Goal: Task Accomplishment & Management: Manage account settings

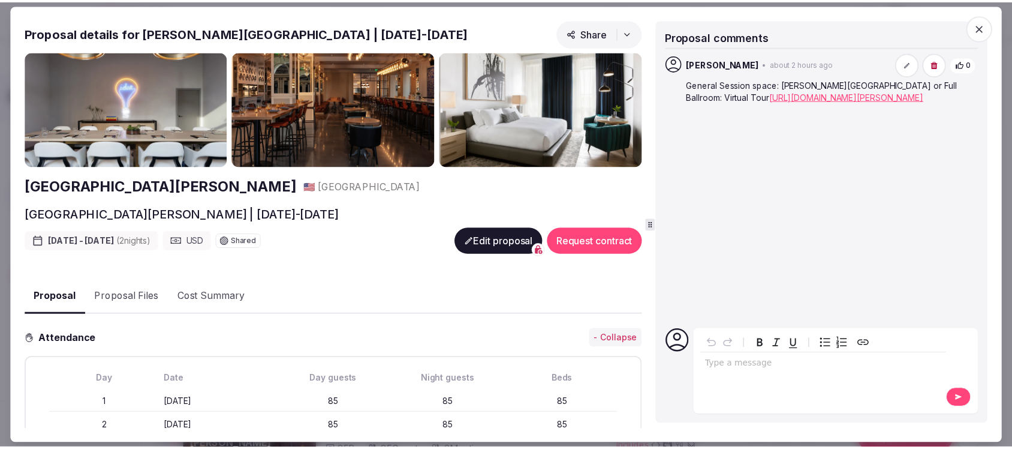
scroll to position [118, 0]
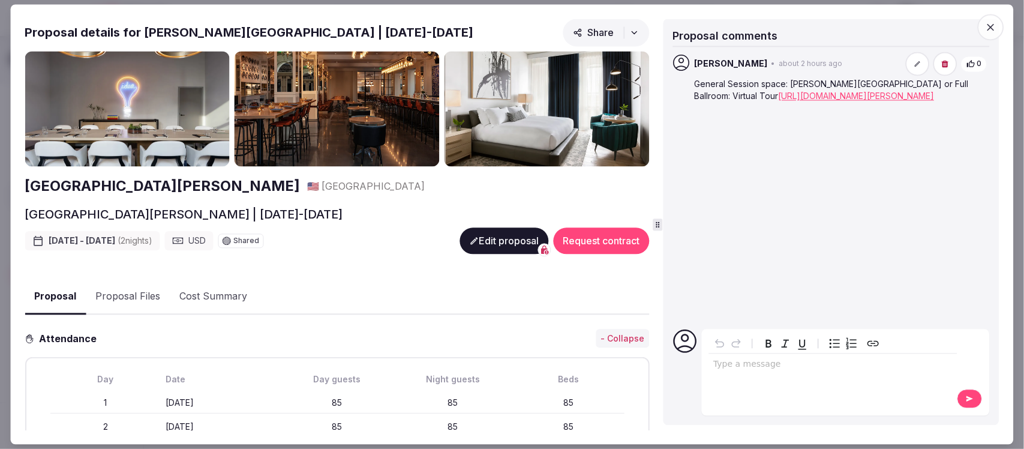
click at [993, 34] on span "button" at bounding box center [991, 27] width 26 height 26
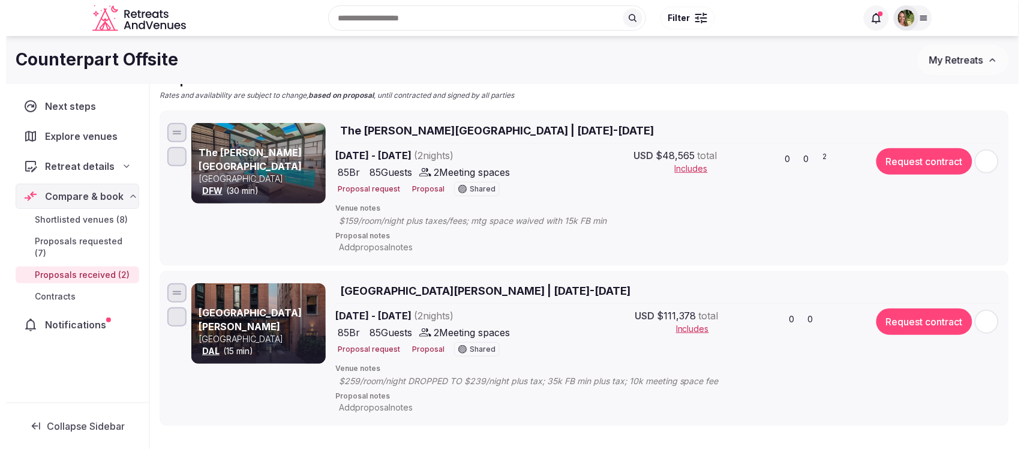
scroll to position [118, 0]
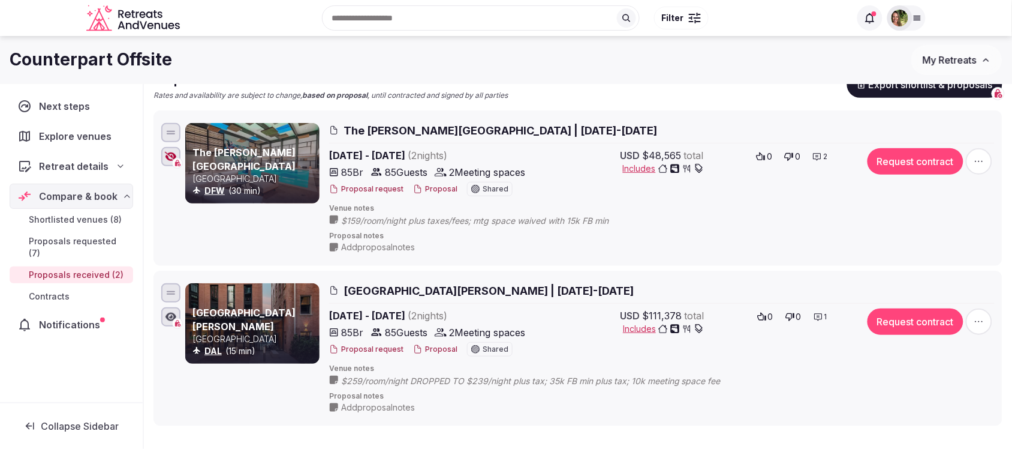
click at [438, 185] on button "Proposal" at bounding box center [435, 189] width 44 height 10
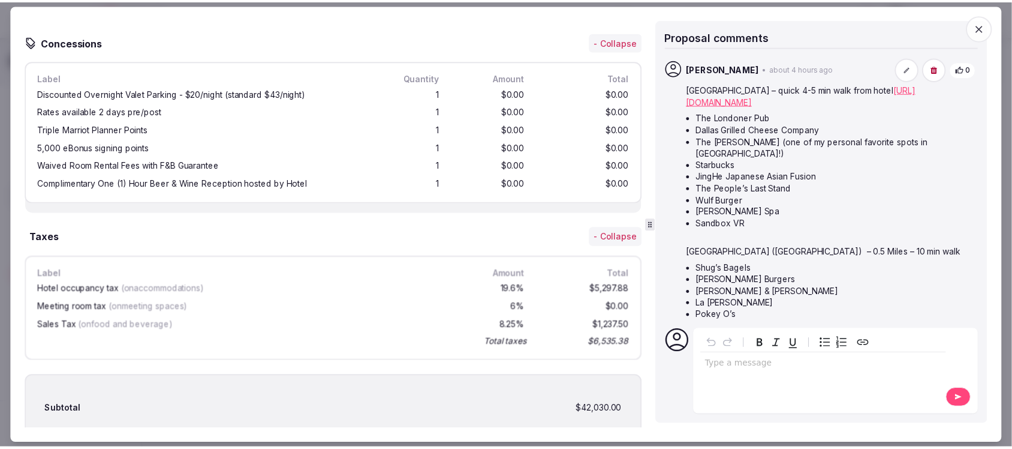
scroll to position [1351, 0]
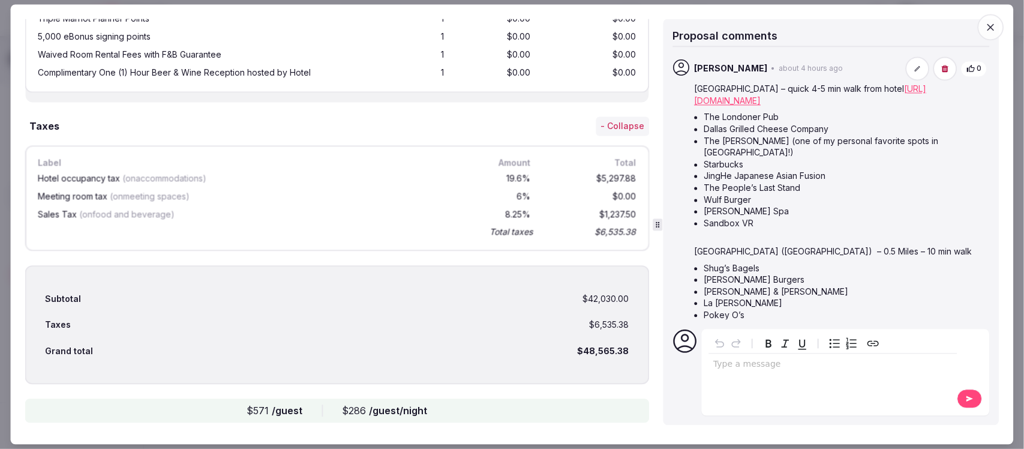
click at [991, 28] on icon "button" at bounding box center [990, 27] width 7 height 7
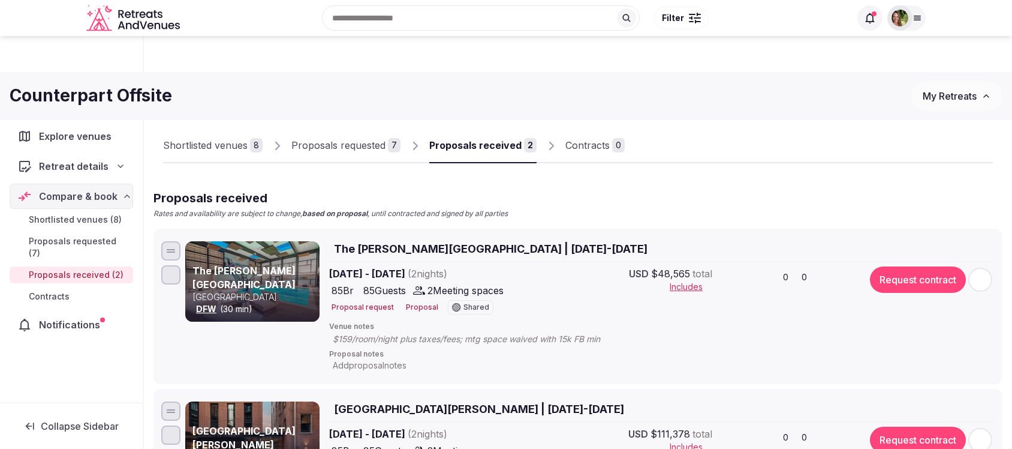
scroll to position [118, 0]
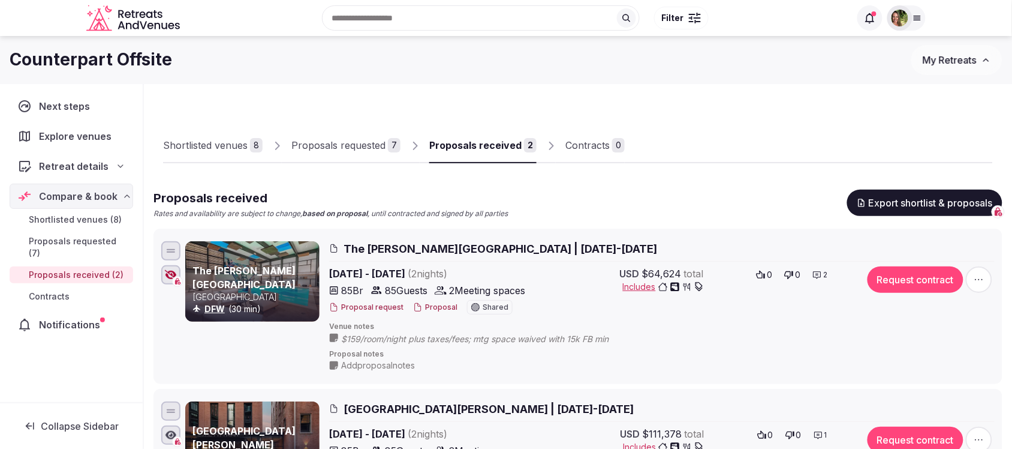
click at [351, 142] on div "Proposals requested" at bounding box center [338, 145] width 94 height 14
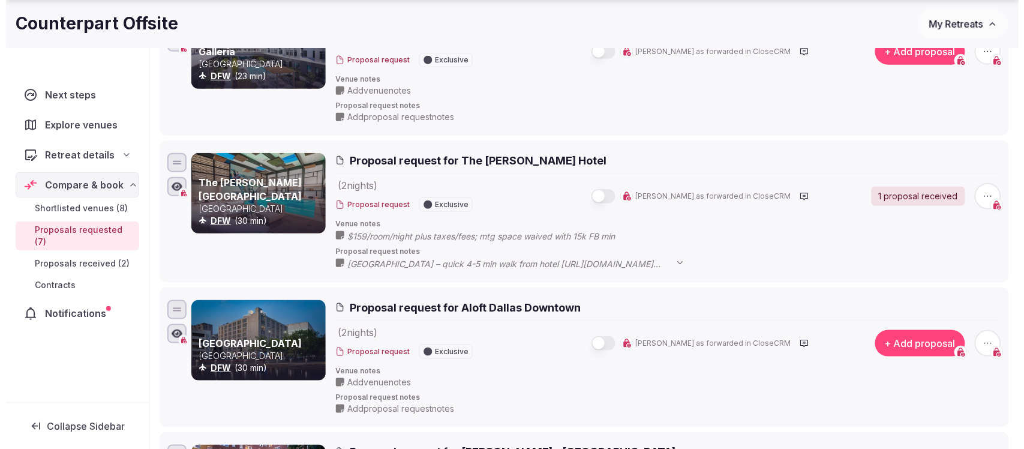
scroll to position [225, 0]
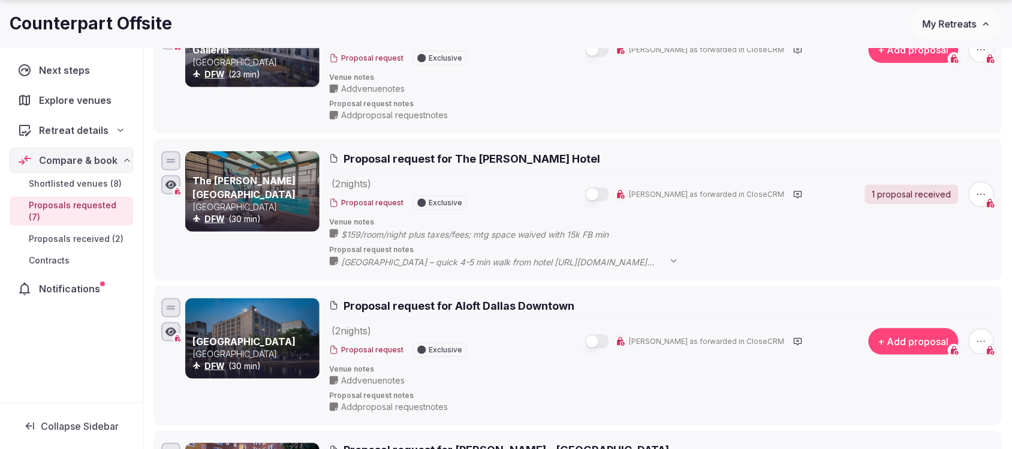
click at [910, 341] on button "+ Add proposal" at bounding box center [914, 341] width 90 height 26
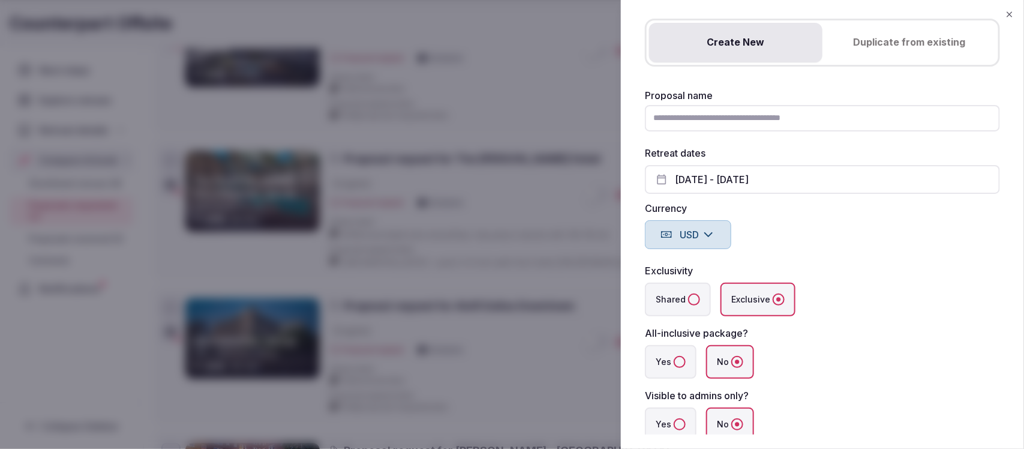
scroll to position [96, 0]
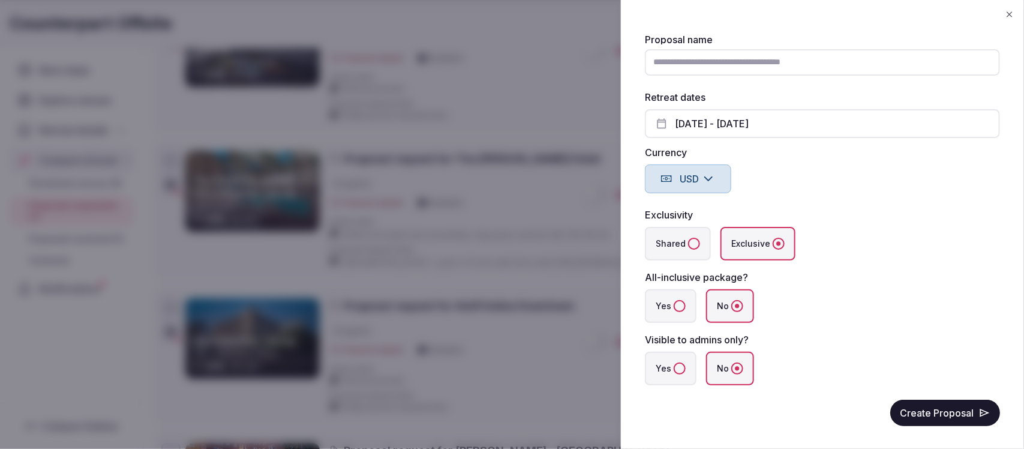
click at [922, 408] on button "Create Proposal" at bounding box center [945, 412] width 110 height 26
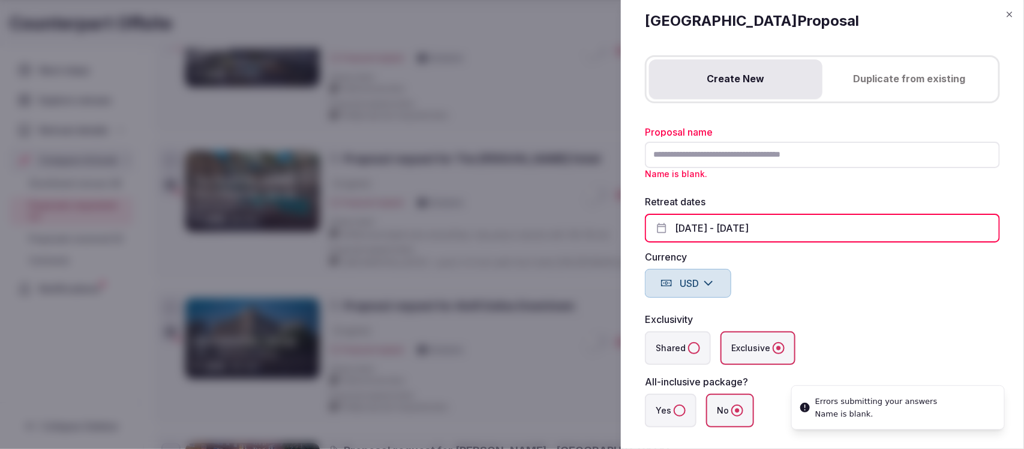
scroll to position [0, 0]
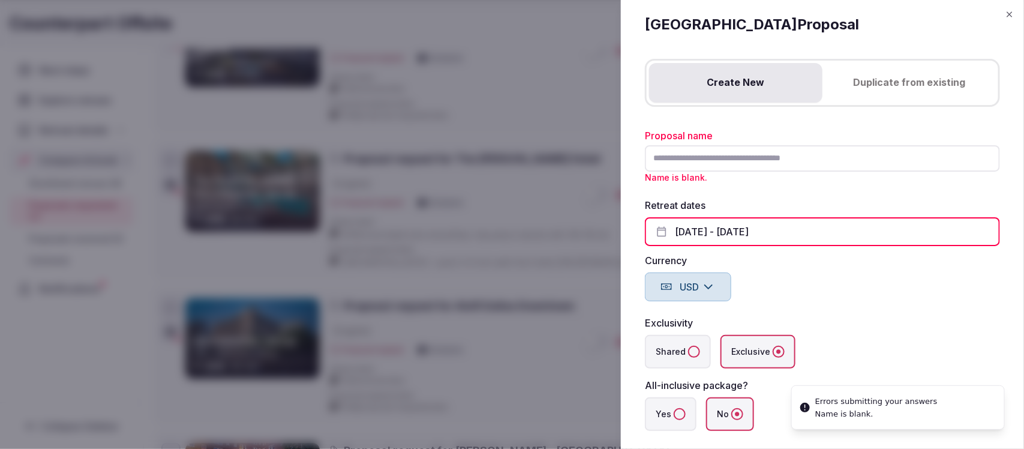
click at [736, 162] on input "Proposal name" at bounding box center [822, 158] width 355 height 26
click at [969, 24] on h2 "Aloft Dallas Downtown Proposal" at bounding box center [822, 24] width 355 height 20
drag, startPoint x: 898, startPoint y: 26, endPoint x: 638, endPoint y: 27, distance: 260.3
click at [638, 27] on div "Add proposal Aloft Dallas Downtown Proposal Create New Duplicate from existing …" at bounding box center [822, 224] width 403 height 449
copy h2 "Aloft Dallas Downtown Proposal"
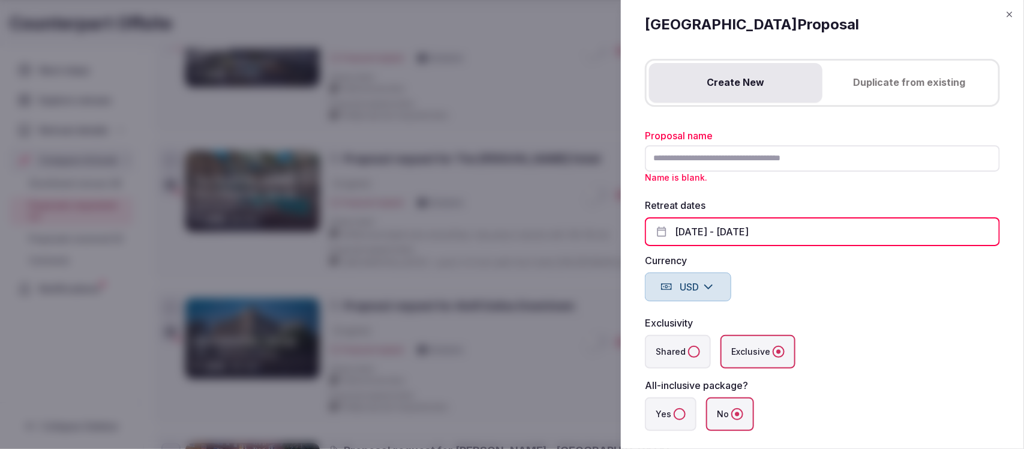
click at [710, 151] on input "Proposal name" at bounding box center [822, 158] width 355 height 26
paste input "**********"
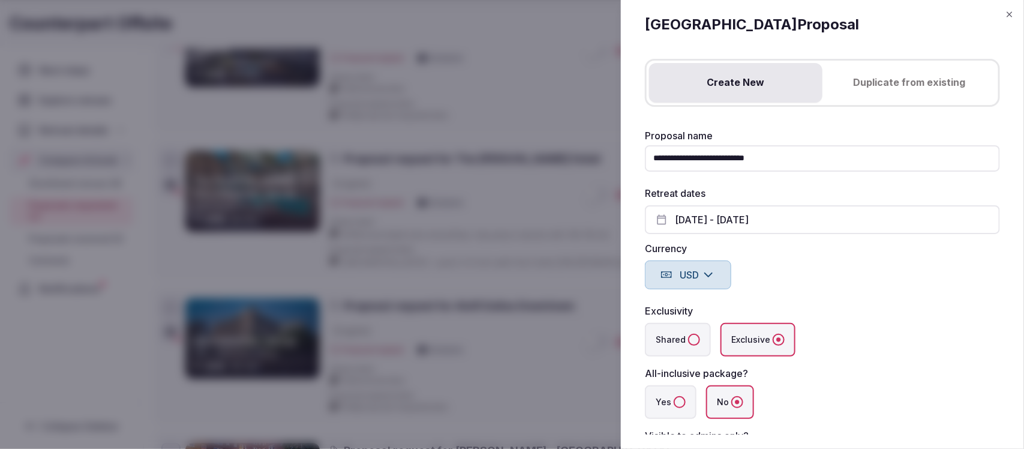
type input "**********"
click at [754, 220] on button "Sep 2nd - 2nd, 2025" at bounding box center [822, 219] width 355 height 29
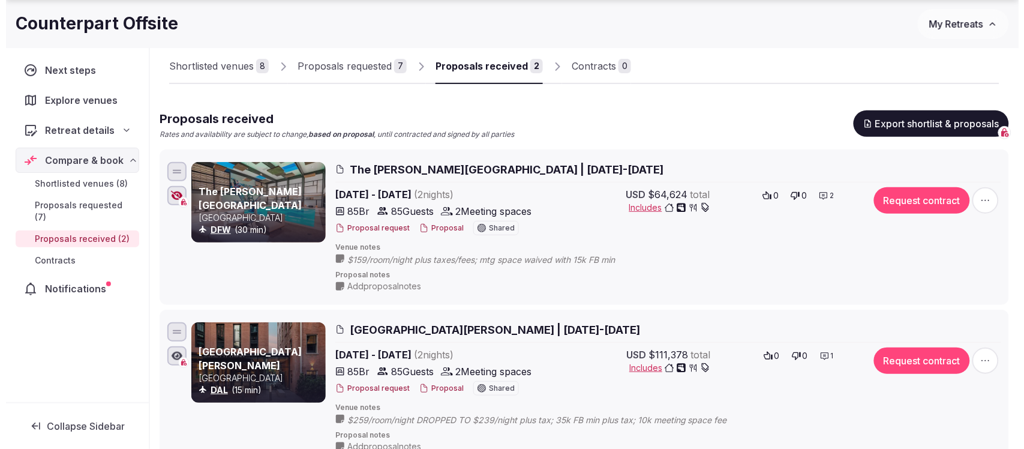
scroll to position [150, 0]
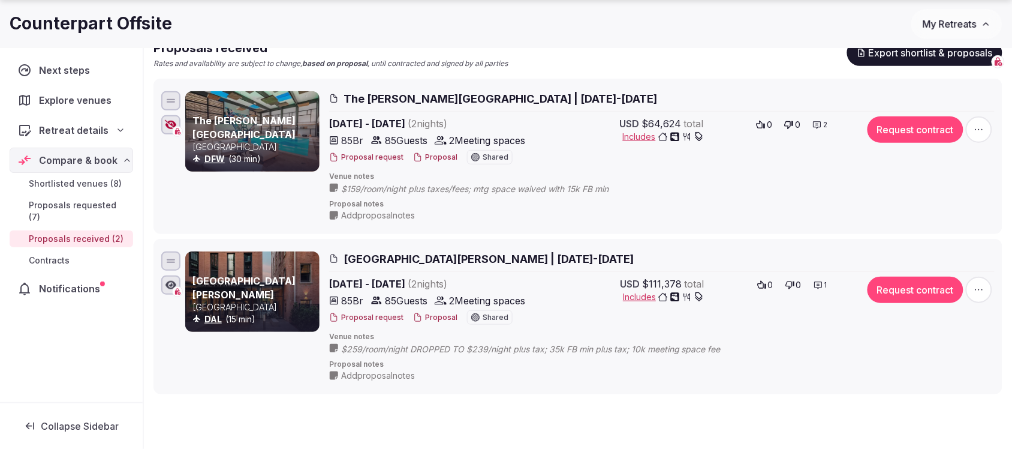
click at [434, 157] on button "Proposal" at bounding box center [435, 157] width 44 height 10
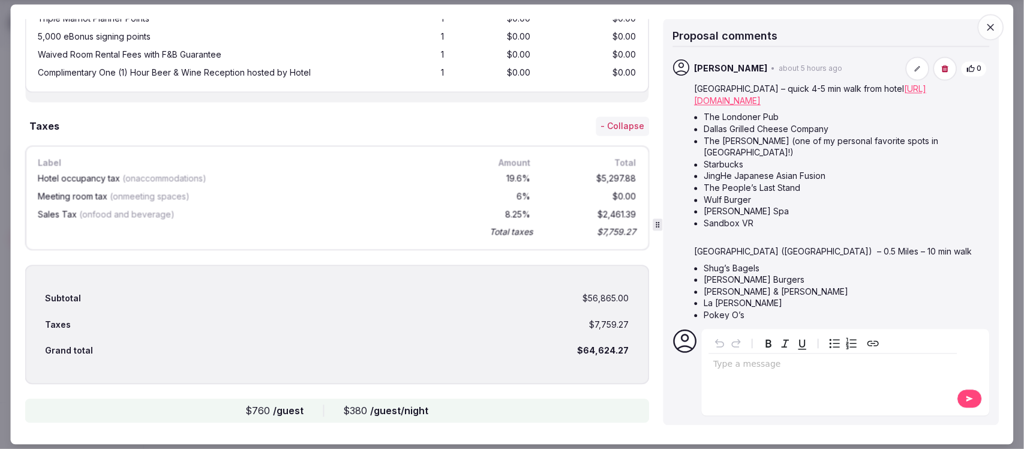
scroll to position [1111, 0]
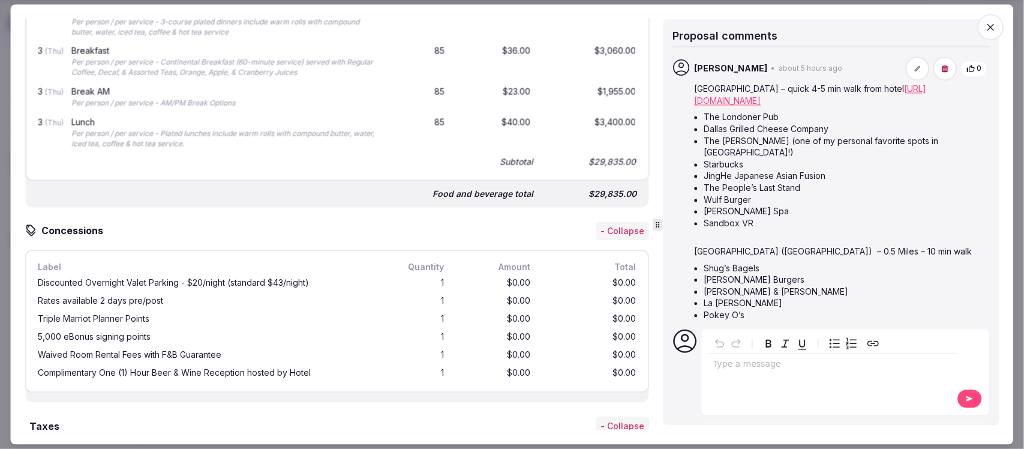
click at [994, 24] on icon "button" at bounding box center [990, 27] width 7 height 7
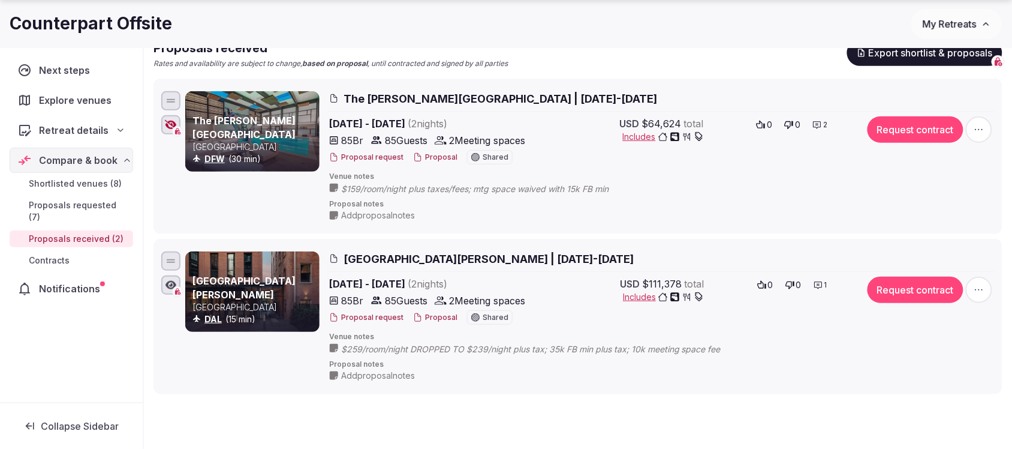
click at [164, 124] on div at bounding box center [170, 124] width 19 height 19
click at [438, 158] on button "Proposal" at bounding box center [435, 157] width 44 height 10
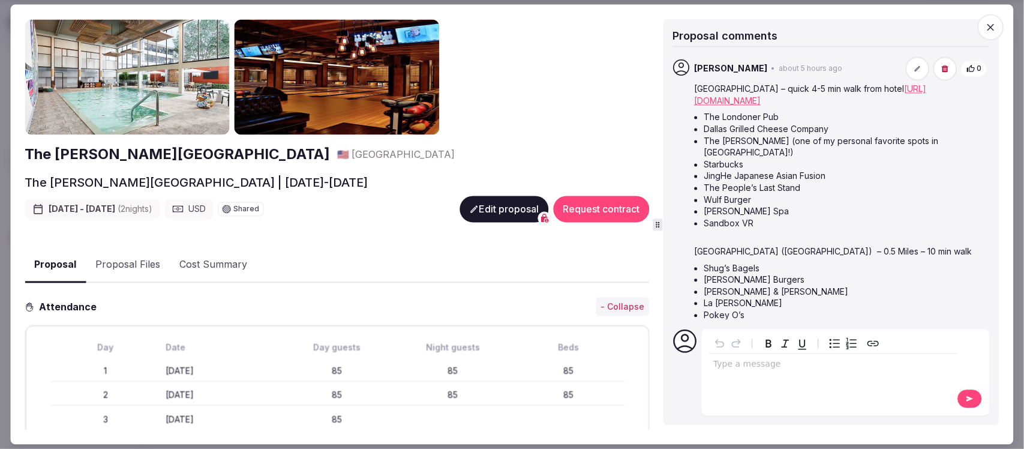
scroll to position [0, 0]
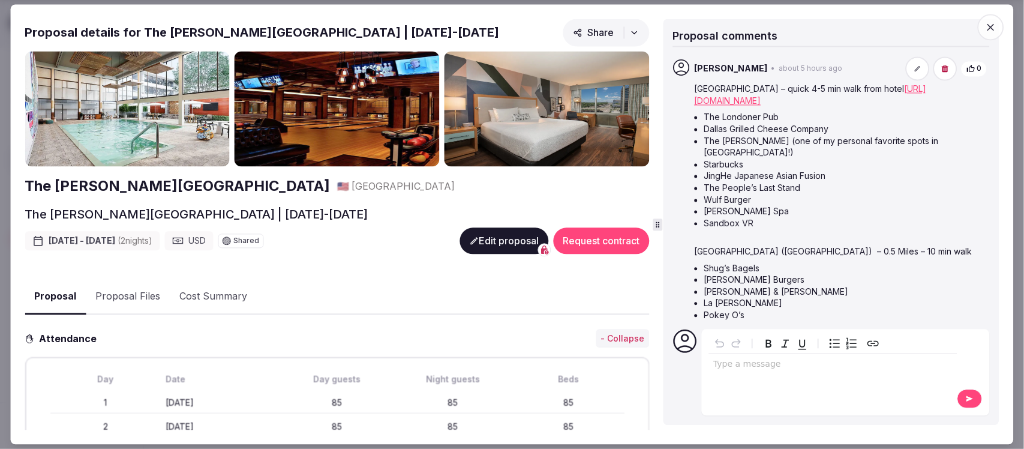
click at [126, 289] on button "Proposal Files" at bounding box center [128, 297] width 84 height 35
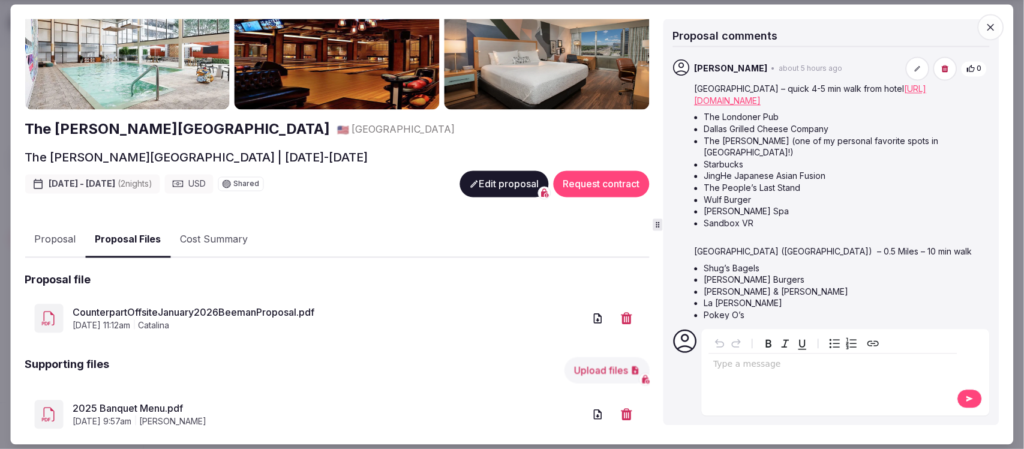
scroll to position [86, 0]
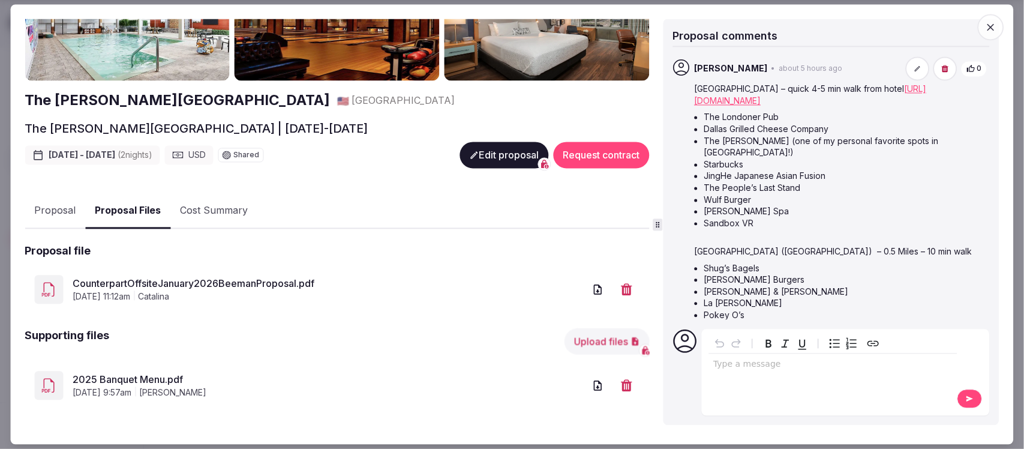
click at [116, 372] on link "2025 Banquet Menu.pdf" at bounding box center [329, 379] width 512 height 14
click at [185, 277] on link "CounterpartOffsiteJanuary2026BeemanProposal.pdf" at bounding box center [329, 284] width 512 height 14
click at [58, 202] on button "Proposal" at bounding box center [55, 211] width 61 height 35
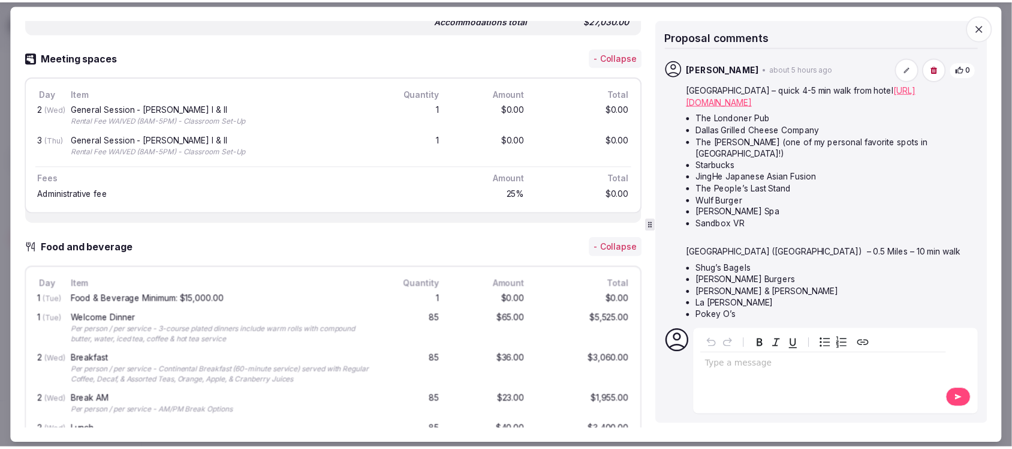
scroll to position [611, 0]
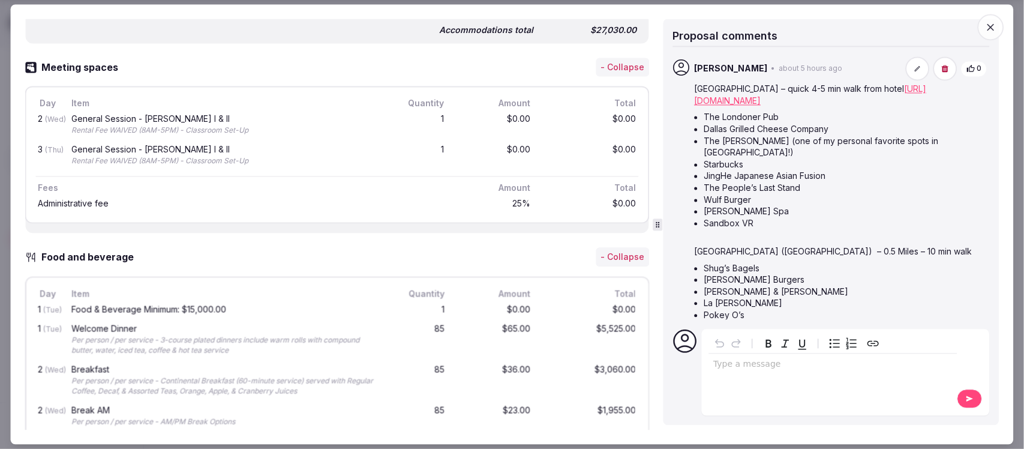
click at [996, 28] on icon "button" at bounding box center [991, 27] width 12 height 12
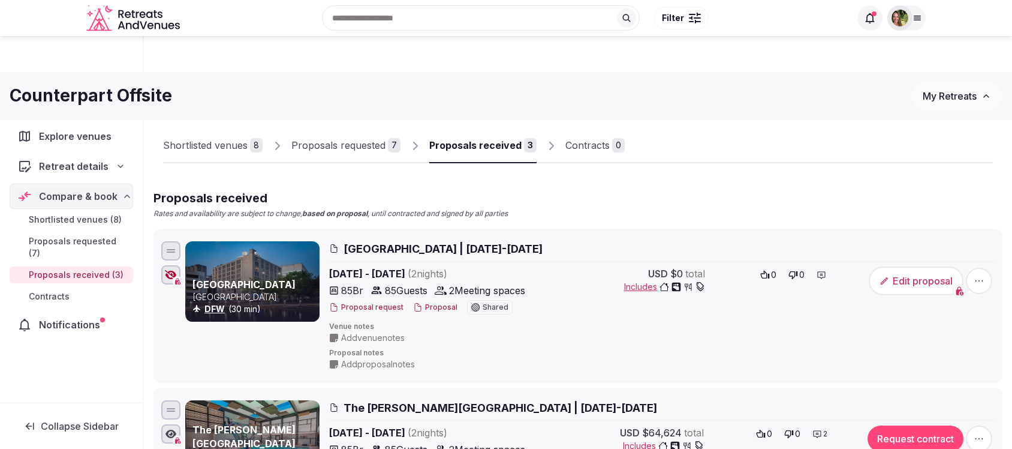
scroll to position [148, 0]
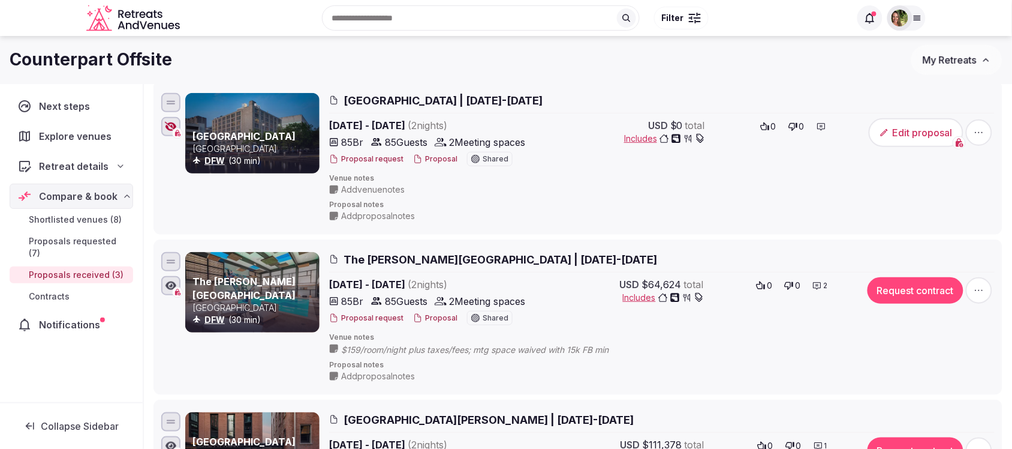
click at [434, 159] on button "Proposal" at bounding box center [435, 159] width 44 height 10
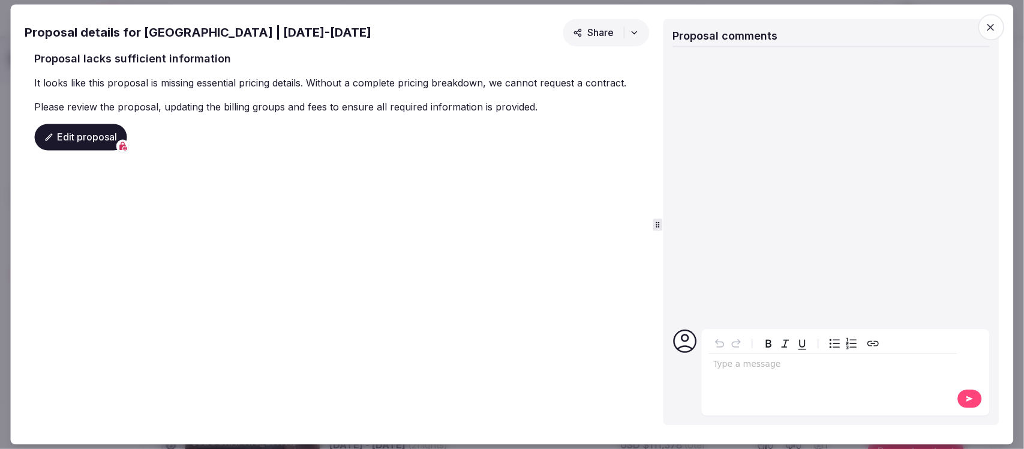
click at [988, 25] on icon "button" at bounding box center [991, 27] width 12 height 12
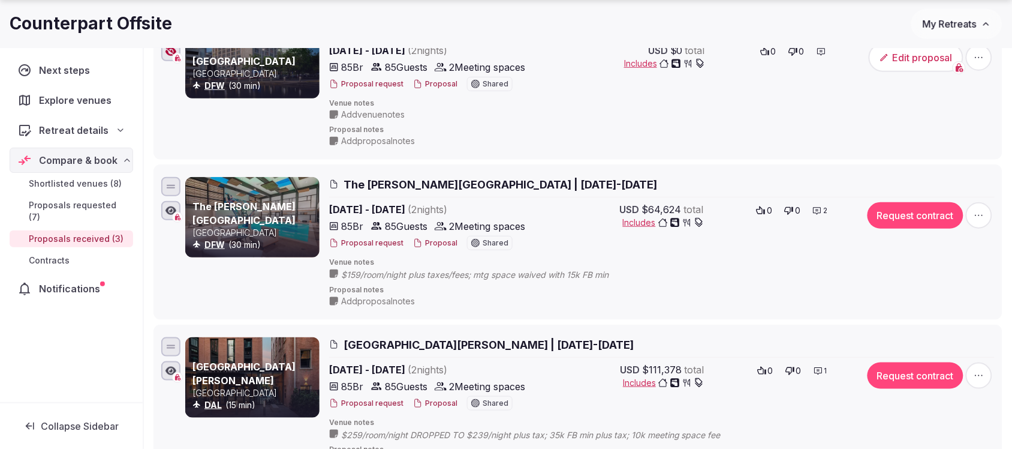
scroll to position [298, 0]
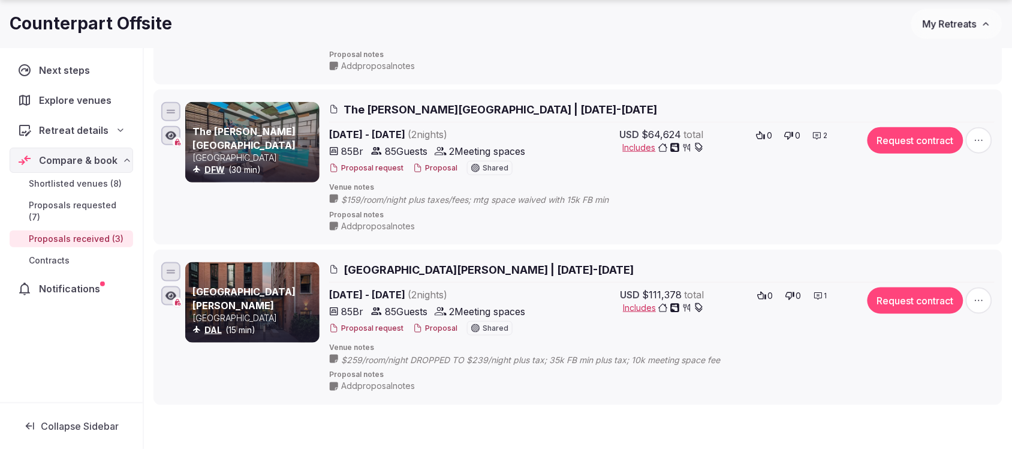
click at [960, 19] on span "My Retreats" at bounding box center [950, 24] width 54 height 12
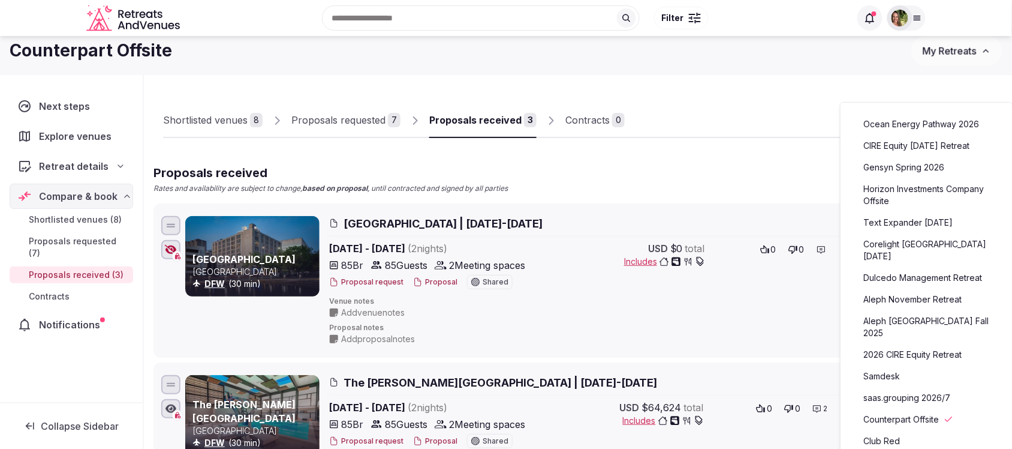
scroll to position [0, 0]
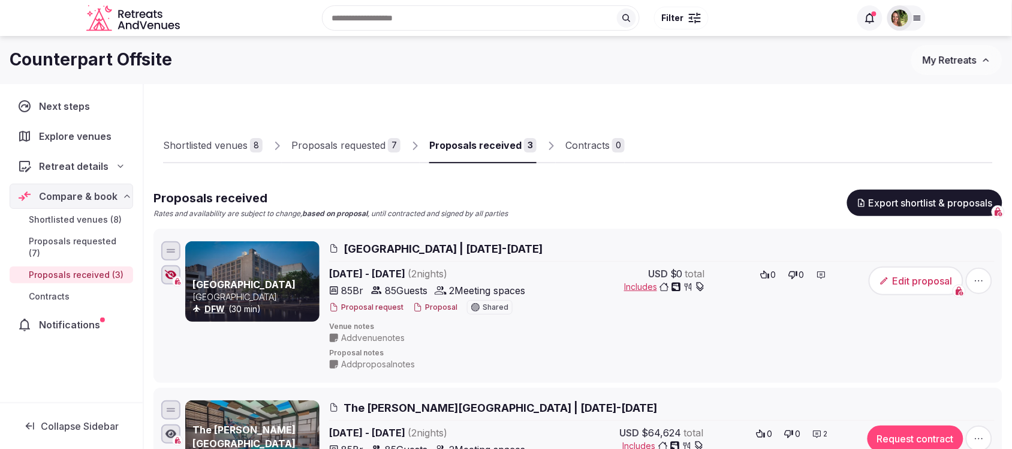
click at [335, 148] on div "Proposals requested" at bounding box center [338, 145] width 94 height 14
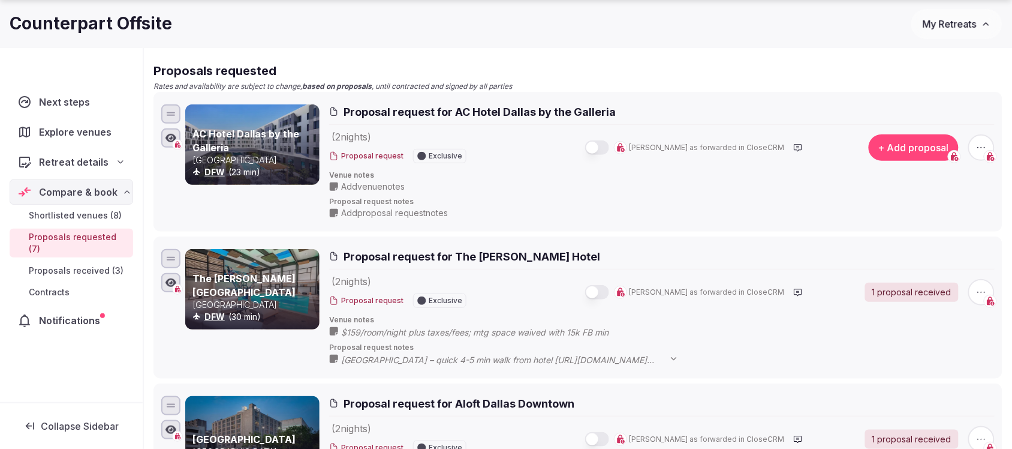
scroll to position [150, 0]
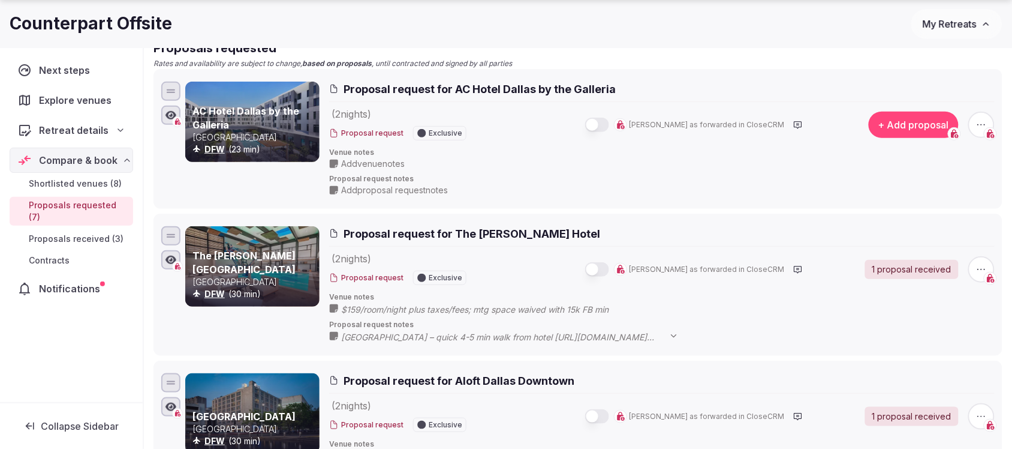
click at [584, 339] on span "Mockingbird Station – quick 4-5 min walk from hotel https://mockingbirdstation.…" at bounding box center [516, 337] width 350 height 12
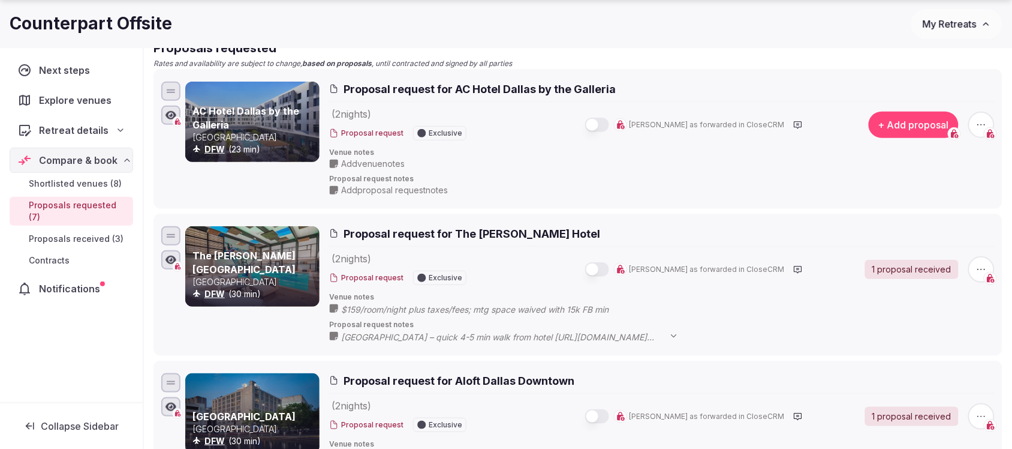
click at [588, 337] on span "Mockingbird Station – quick 4-5 min walk from hotel https://mockingbirdstation.…" at bounding box center [516, 337] width 350 height 12
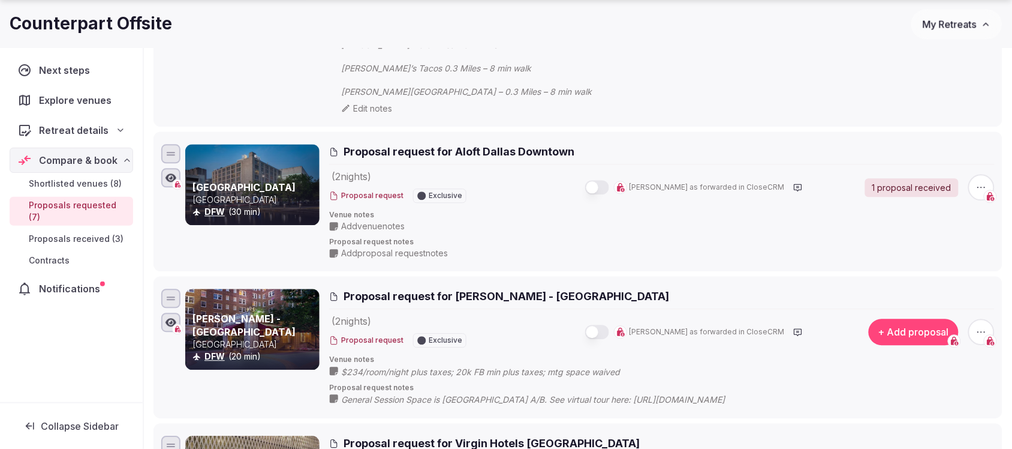
scroll to position [750, 0]
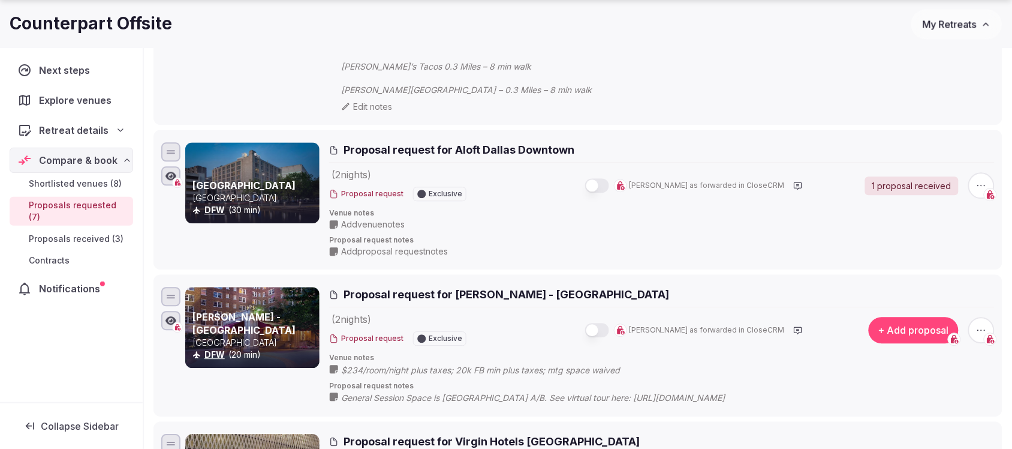
drag, startPoint x: 637, startPoint y: 399, endPoint x: 756, endPoint y: 396, distance: 118.8
click at [747, 397] on span "General Session Space is [GEOGRAPHIC_DATA] A/B. See virtual tour here: [URL][DO…" at bounding box center [545, 398] width 408 height 12
drag, startPoint x: 803, startPoint y: 395, endPoint x: 649, endPoint y: 382, distance: 154.1
click at [675, 405] on div "Warwick Melrose - Dallas United States DFW (20 min) Proposal request for Warwic…" at bounding box center [578, 345] width 839 height 122
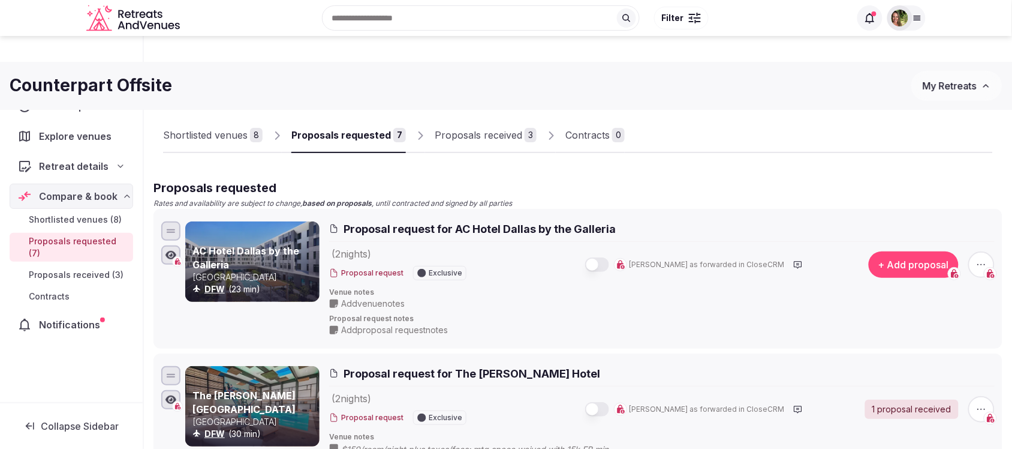
scroll to position [0, 0]
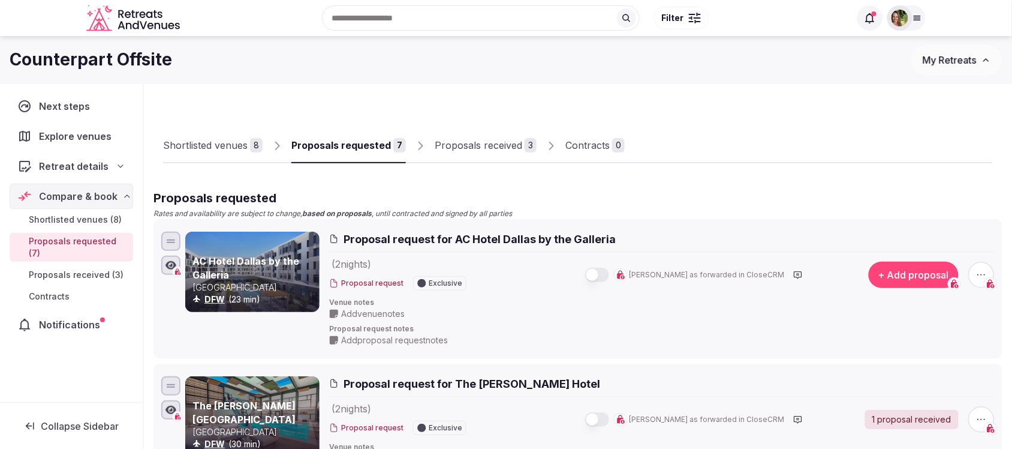
click at [943, 54] on span "My Retreats" at bounding box center [950, 60] width 54 height 12
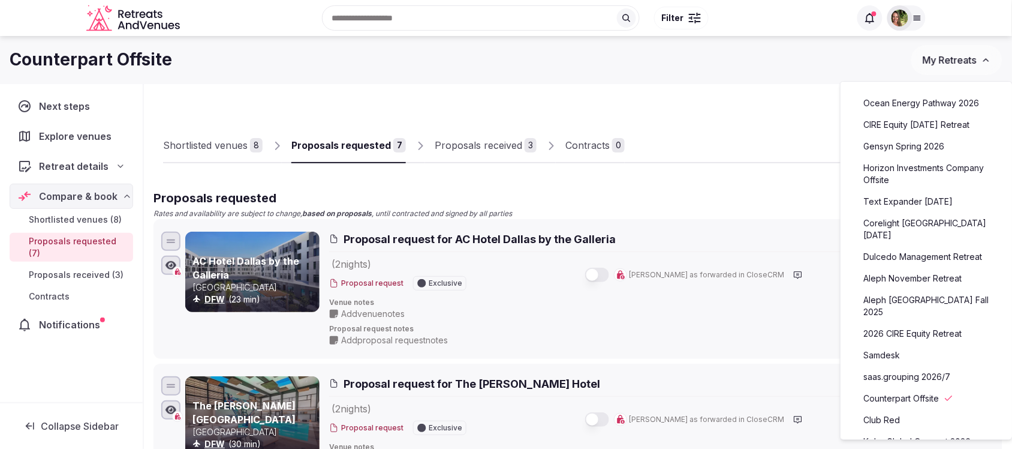
click at [910, 108] on link "Ocean Energy Pathway 2026" at bounding box center [927, 103] width 148 height 19
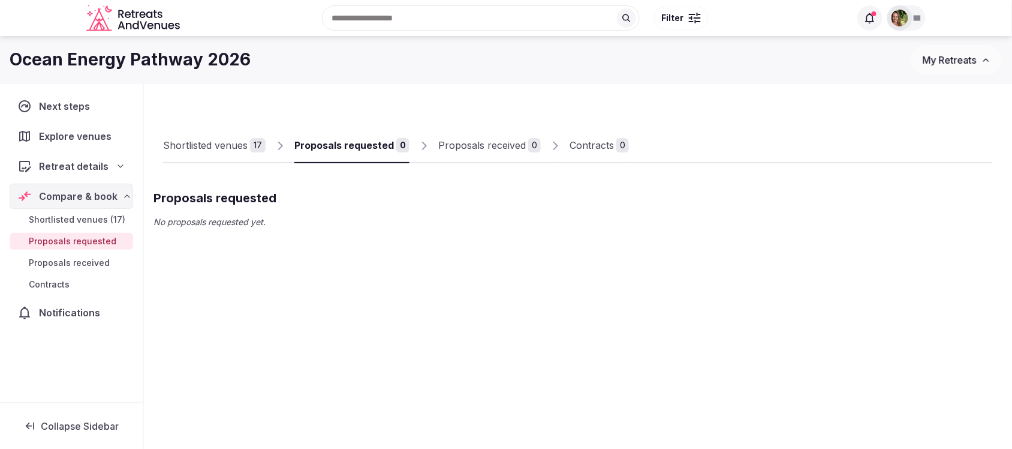
click at [61, 225] on span "Shortlisted venues (17)" at bounding box center [77, 220] width 97 height 12
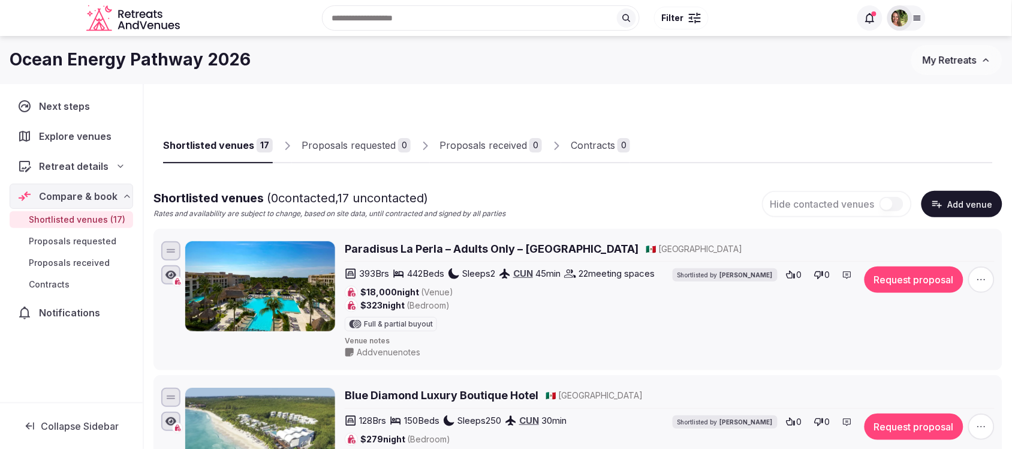
click at [892, 18] on img at bounding box center [900, 18] width 17 height 17
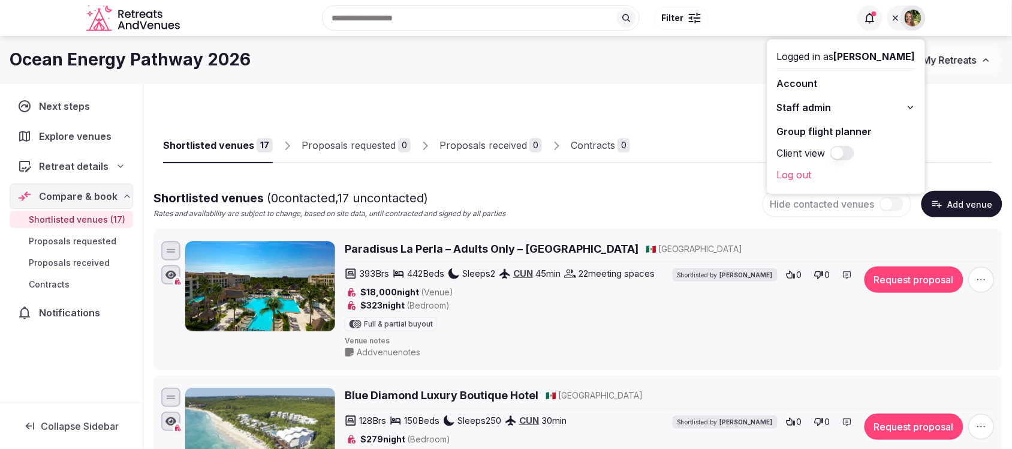
click at [855, 153] on button "Client view" at bounding box center [843, 153] width 24 height 14
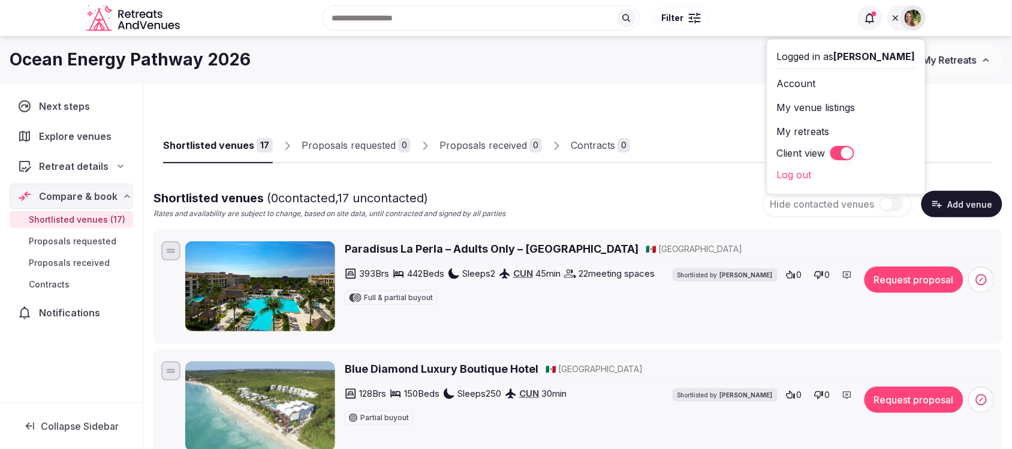
click at [371, 250] on h2 "Paradisus La Perla – Adults Only – Riviera Maya" at bounding box center [492, 248] width 294 height 15
click at [855, 154] on button "Client view" at bounding box center [843, 153] width 24 height 14
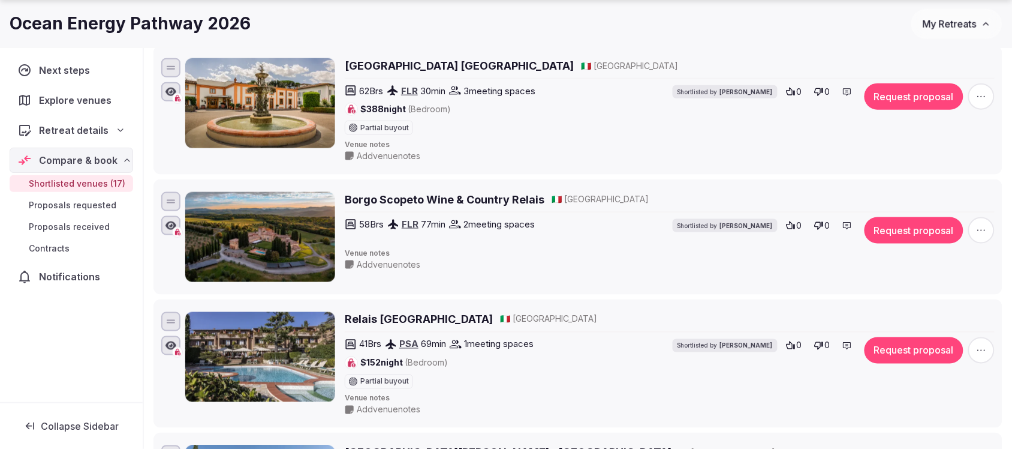
scroll to position [1724, 0]
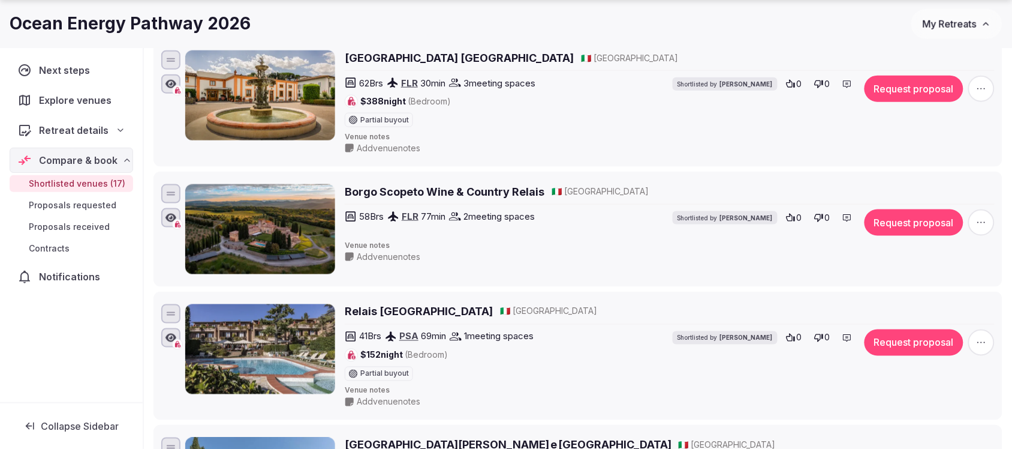
click at [982, 227] on icon "button" at bounding box center [982, 223] width 12 height 12
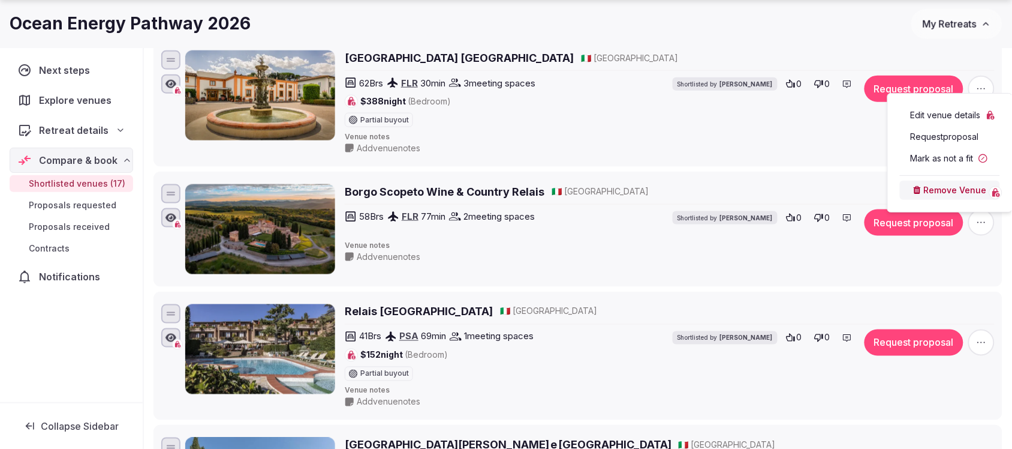
click at [945, 155] on button "Mark as not a fit" at bounding box center [950, 158] width 100 height 19
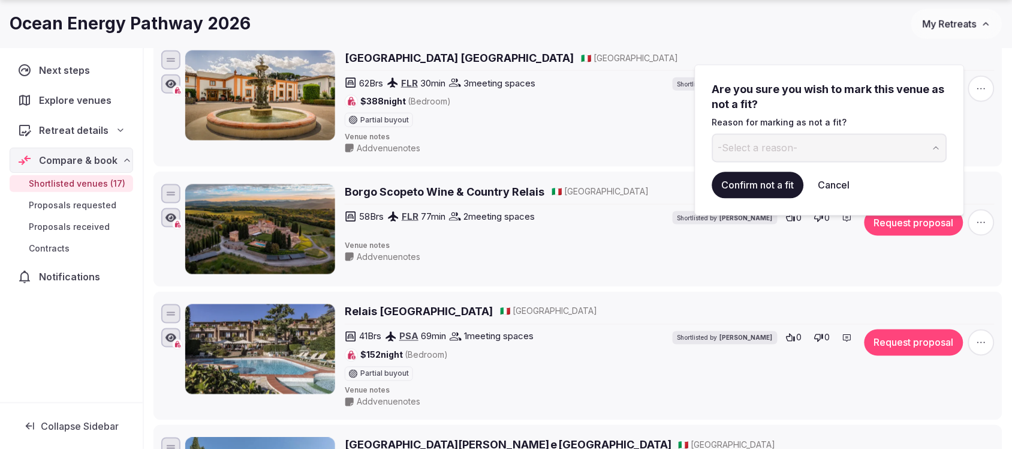
click at [800, 149] on button "-Select a reason-" at bounding box center [830, 147] width 235 height 29
click at [741, 187] on button "Confirm not a fit" at bounding box center [759, 185] width 92 height 26
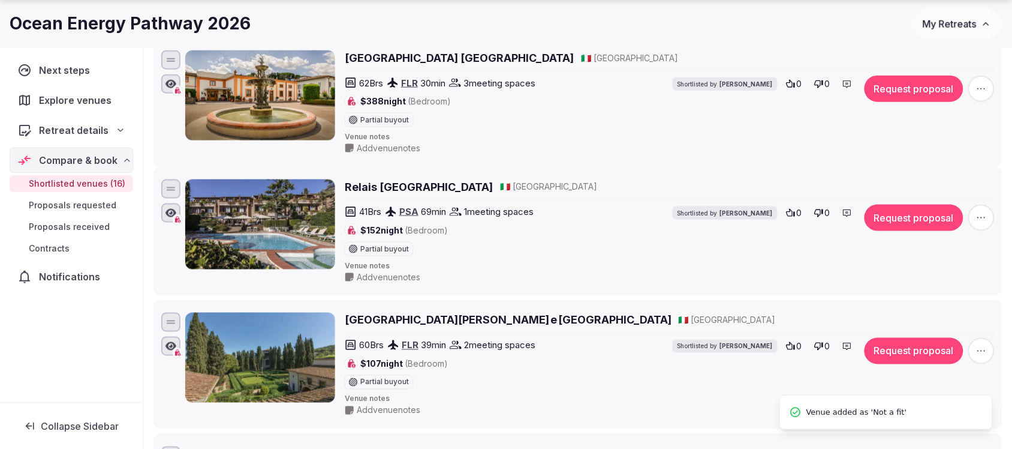
scroll to position [0, 0]
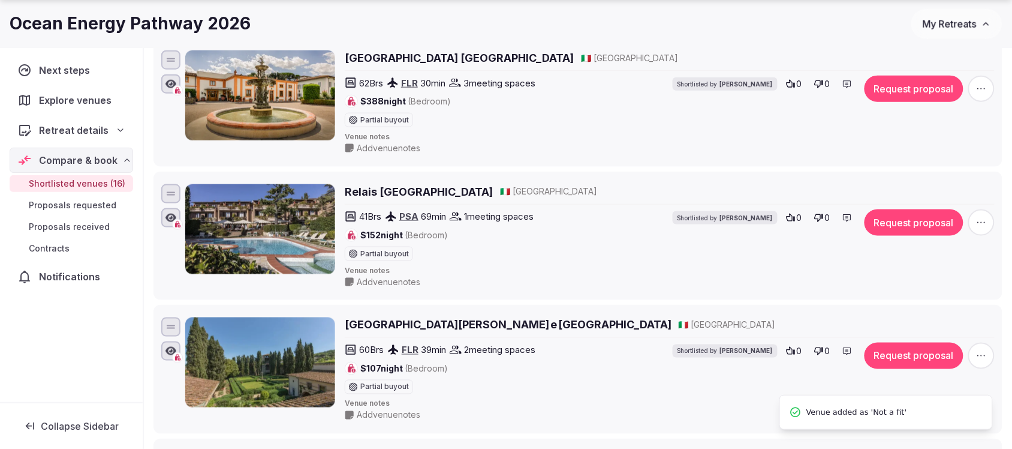
click at [993, 230] on span "button" at bounding box center [982, 222] width 26 height 26
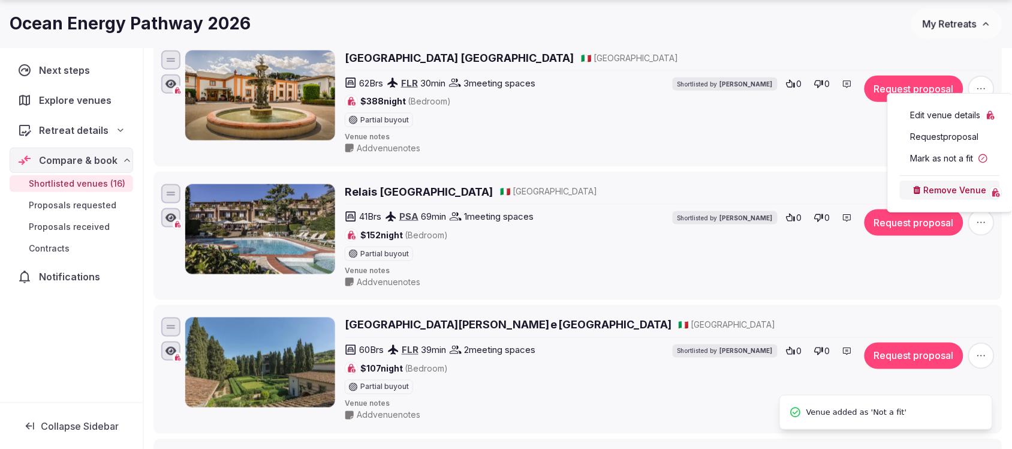
click at [945, 166] on button "Mark as not a fit" at bounding box center [950, 158] width 100 height 19
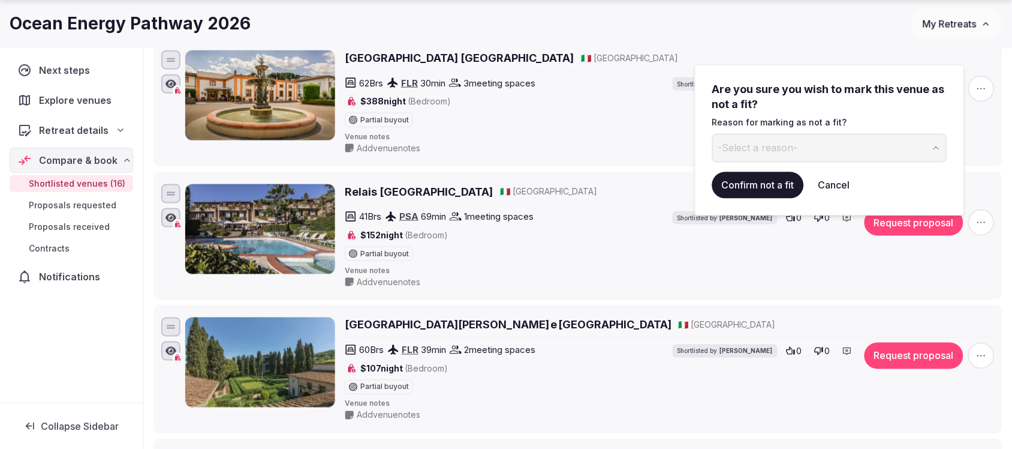
click at [759, 188] on button "Confirm not a fit" at bounding box center [759, 185] width 92 height 26
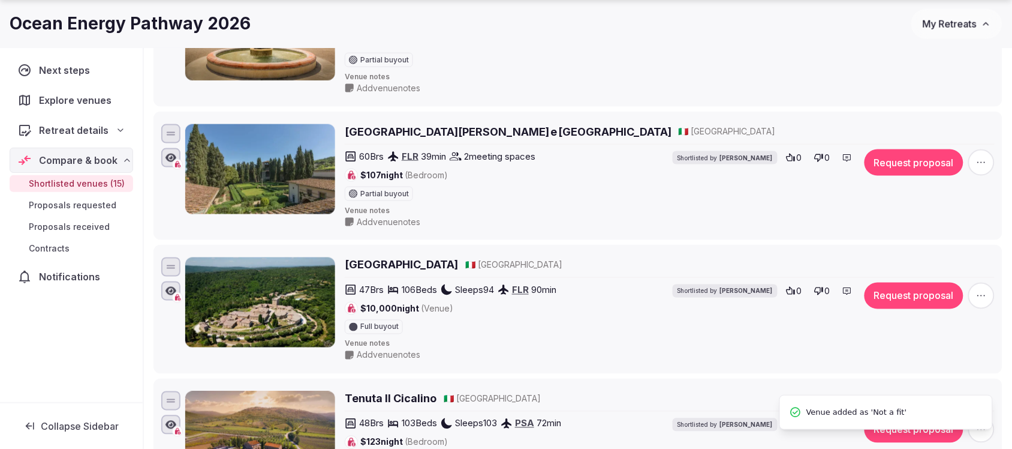
scroll to position [1874, 0]
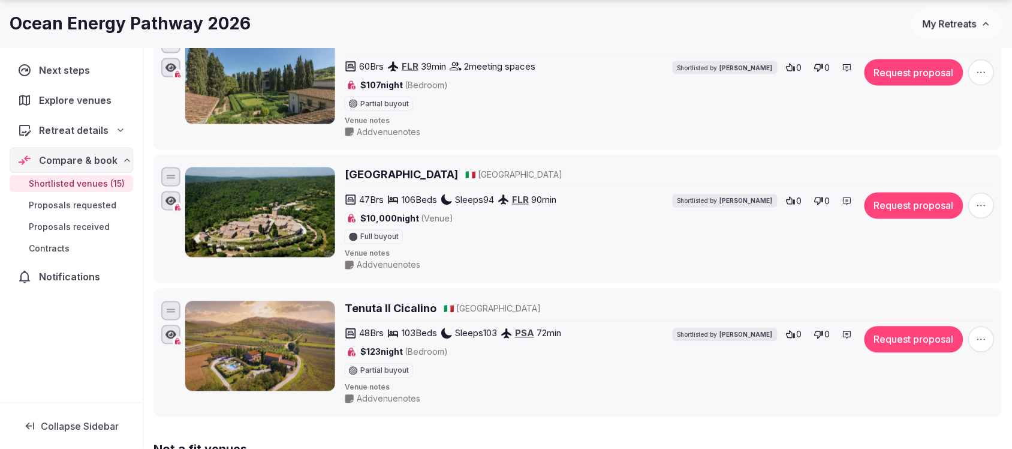
click at [981, 212] on icon "button" at bounding box center [982, 206] width 12 height 12
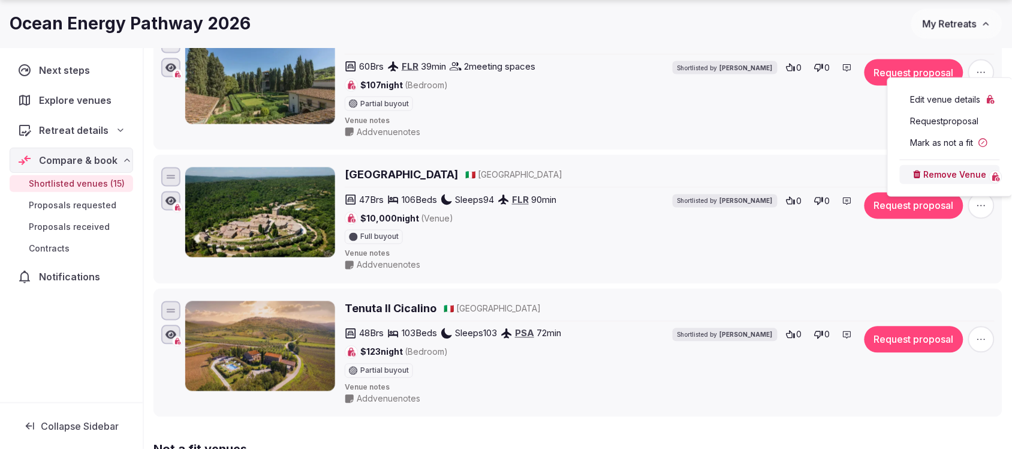
click at [946, 142] on button "Mark as not a fit" at bounding box center [950, 142] width 100 height 19
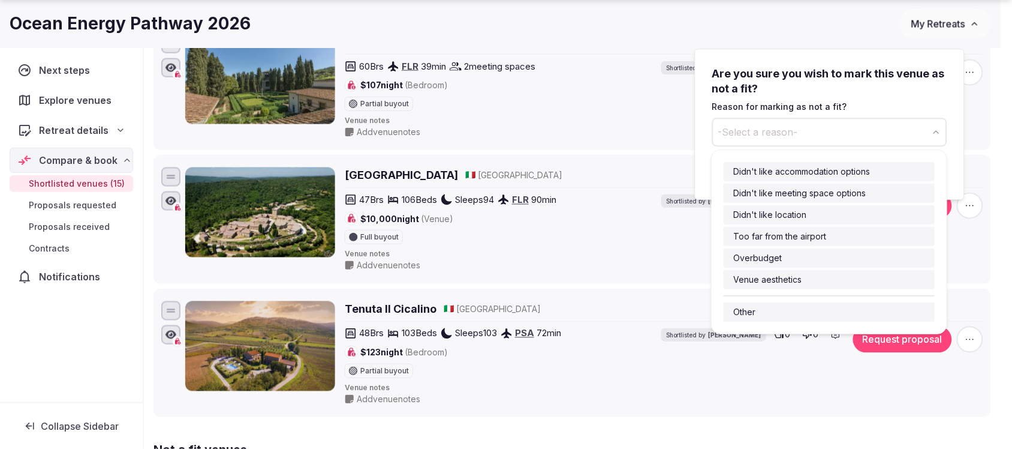
click at [808, 136] on button "-Select a reason-" at bounding box center [830, 132] width 235 height 29
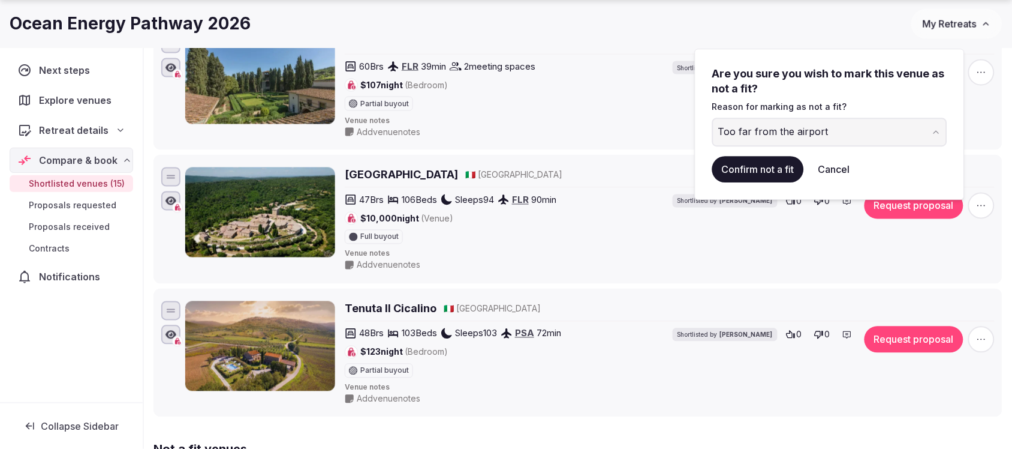
click at [775, 166] on button "Confirm not a fit" at bounding box center [759, 169] width 92 height 26
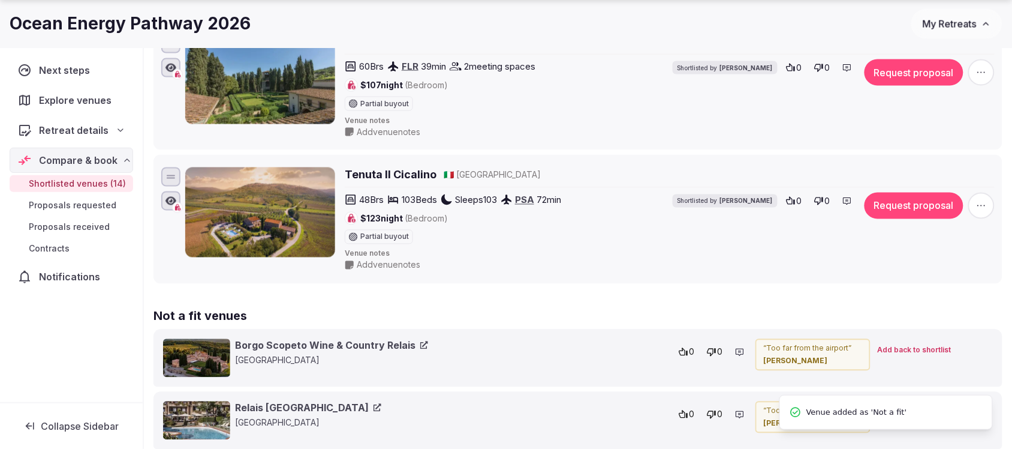
click at [984, 212] on icon "button" at bounding box center [982, 206] width 12 height 12
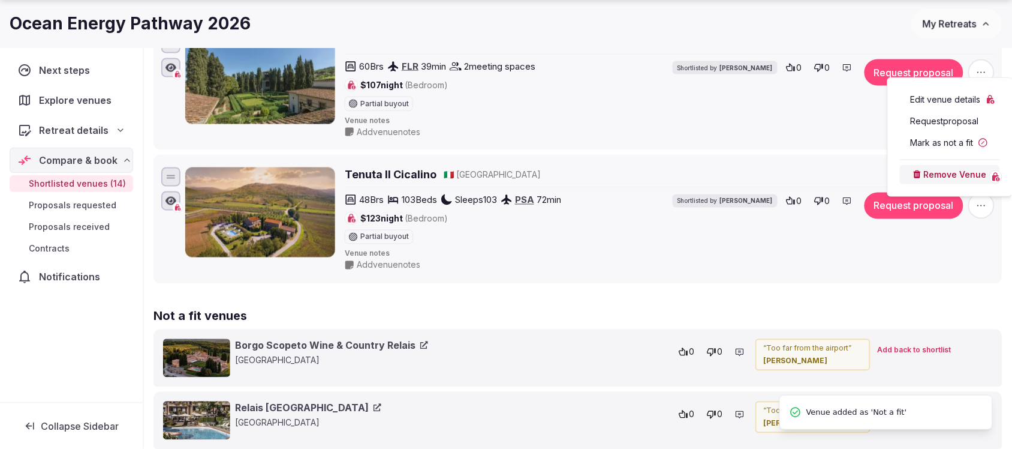
click at [952, 148] on button "Mark as not a fit" at bounding box center [950, 142] width 100 height 19
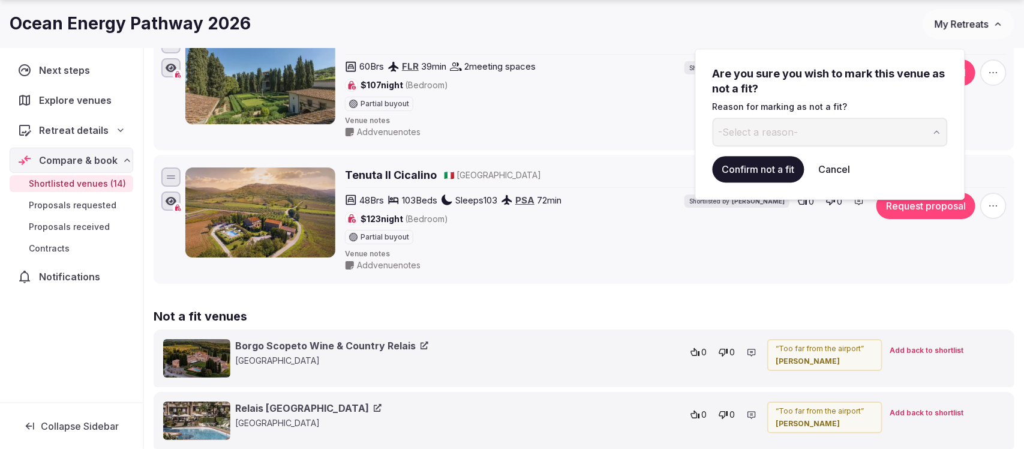
click at [841, 134] on button "-Select a reason-" at bounding box center [830, 132] width 235 height 29
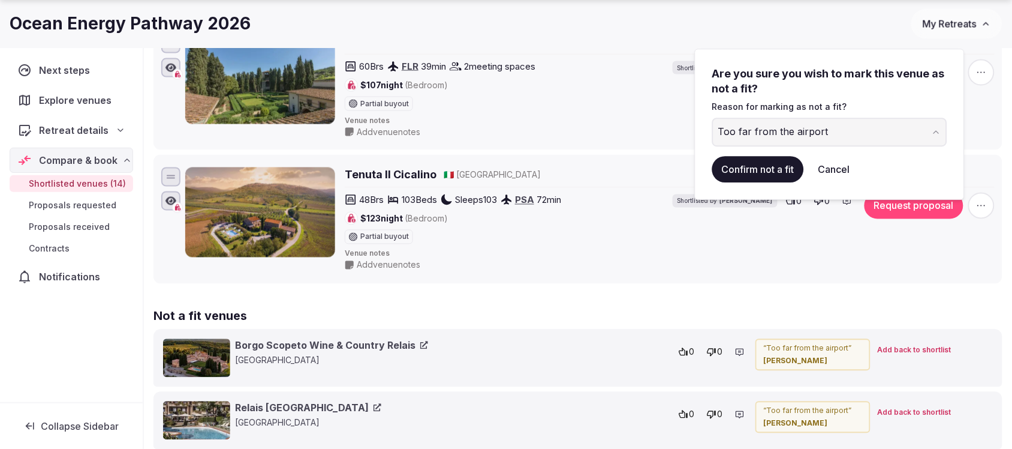
click at [751, 174] on button "Confirm not a fit" at bounding box center [759, 169] width 92 height 26
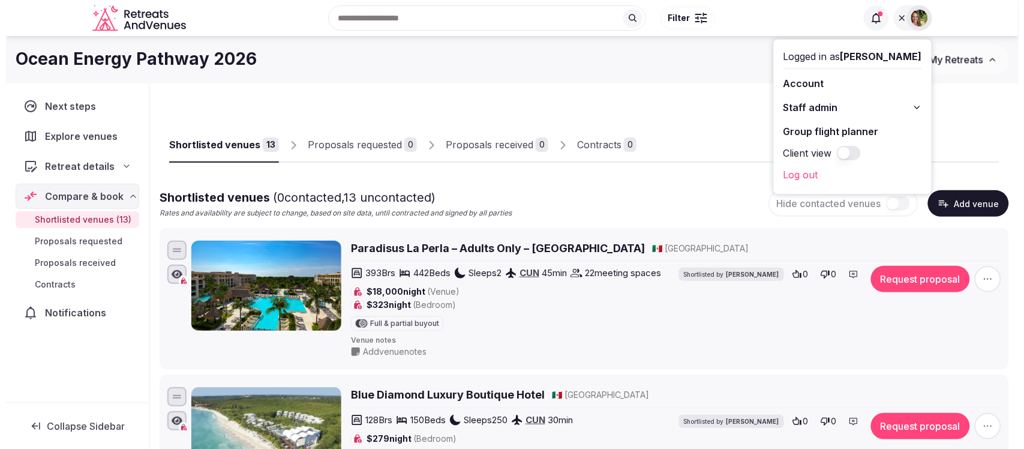
scroll to position [0, 0]
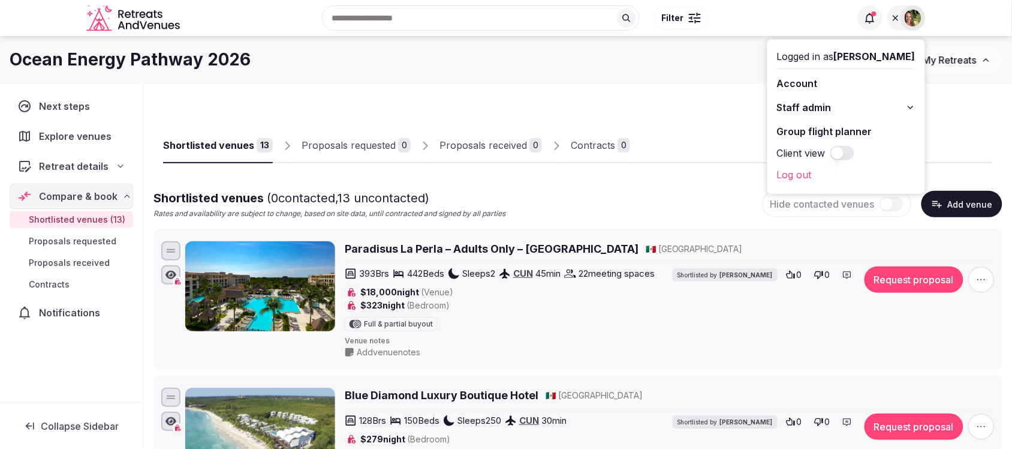
click at [681, 58] on div "Ocean Energy Pathway 2026" at bounding box center [461, 59] width 902 height 23
click at [894, 23] on div at bounding box center [907, 17] width 38 height 25
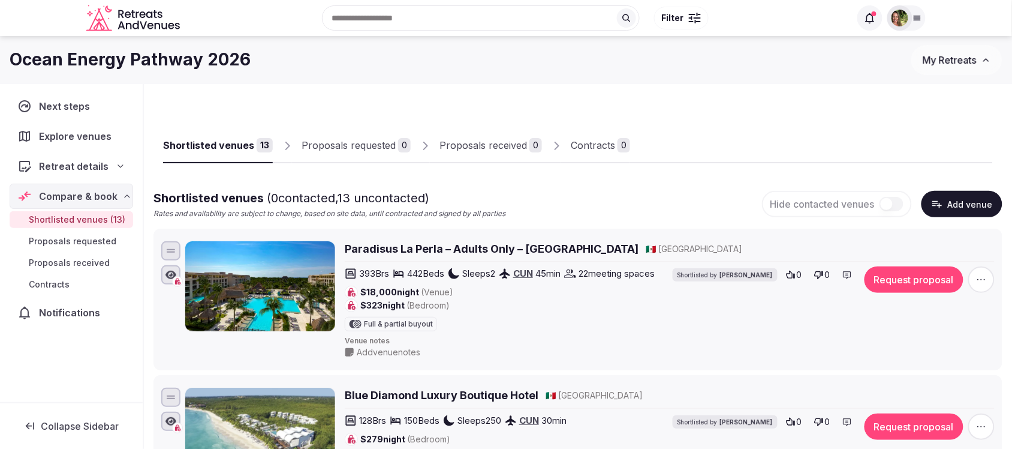
click at [76, 136] on span "Explore venues" at bounding box center [77, 136] width 77 height 14
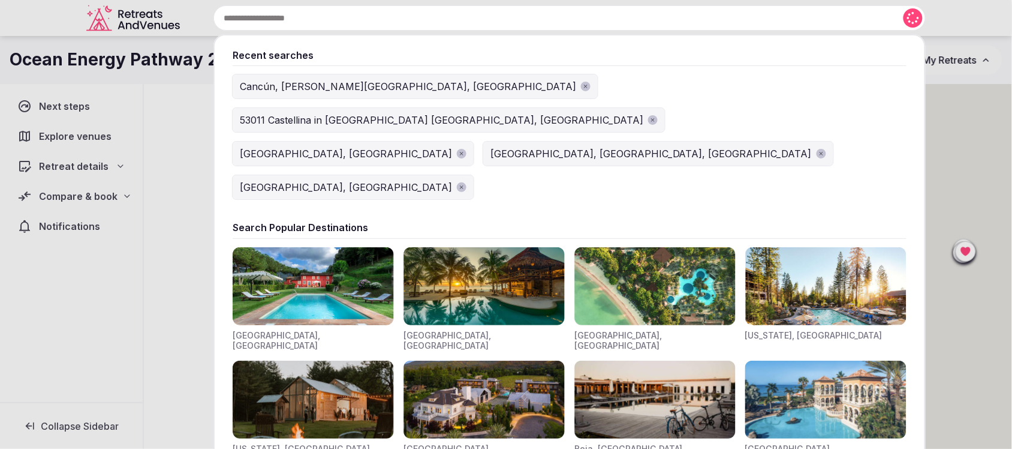
click at [409, 17] on input "text" at bounding box center [570, 17] width 713 height 25
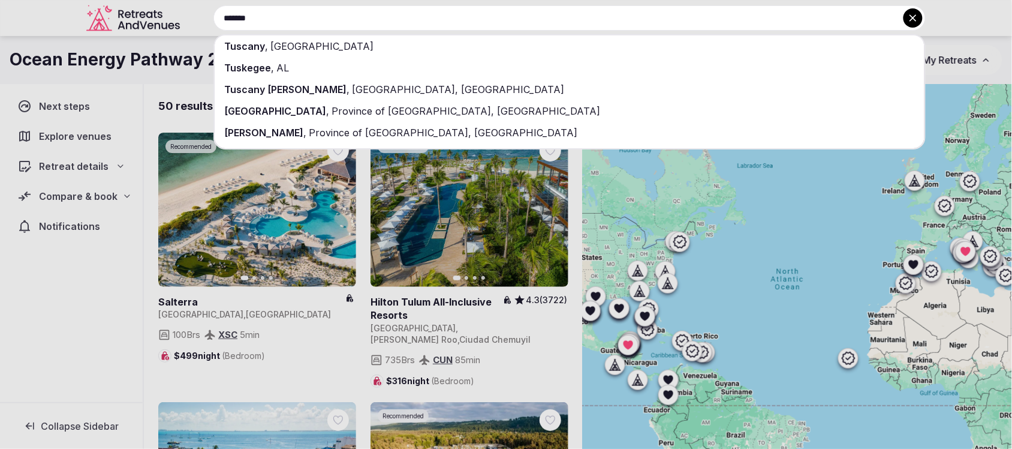
type input "*******"
click at [250, 39] on div "Tuscany , Italy" at bounding box center [570, 46] width 710 height 22
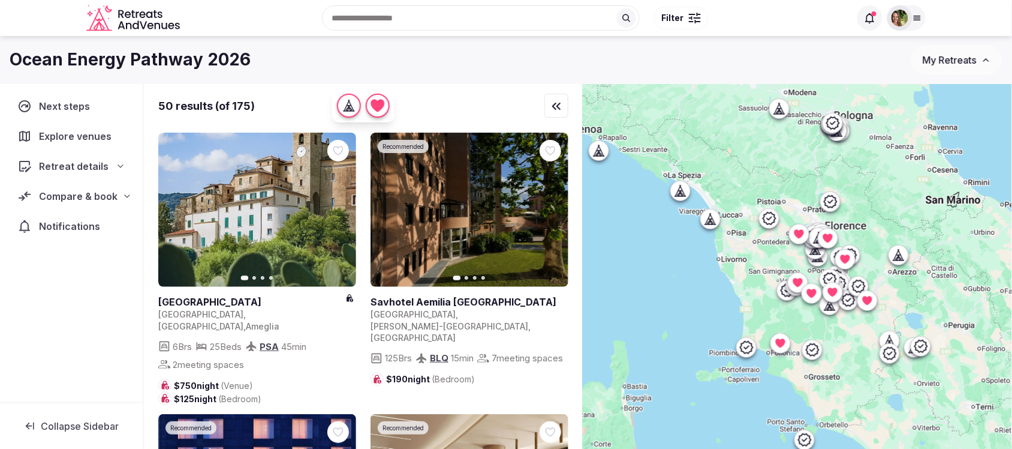
click at [693, 16] on div at bounding box center [695, 18] width 12 height 4
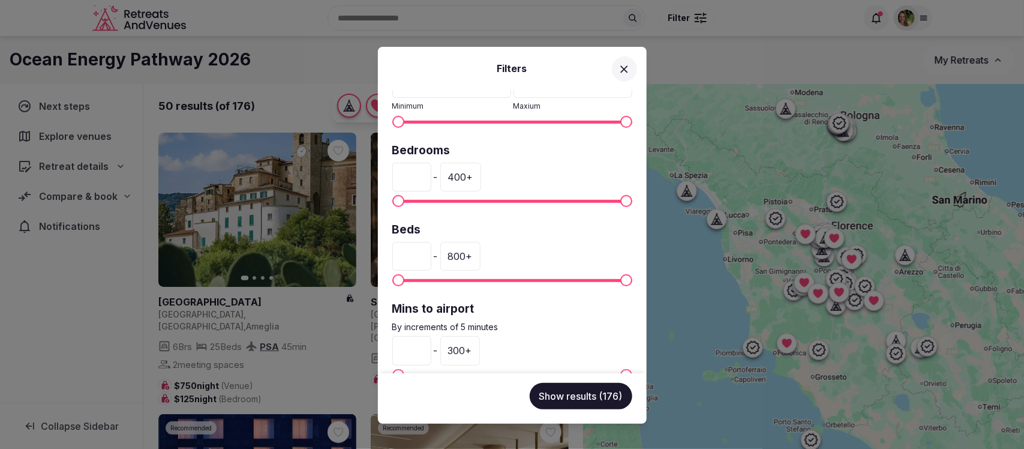
scroll to position [225, 0]
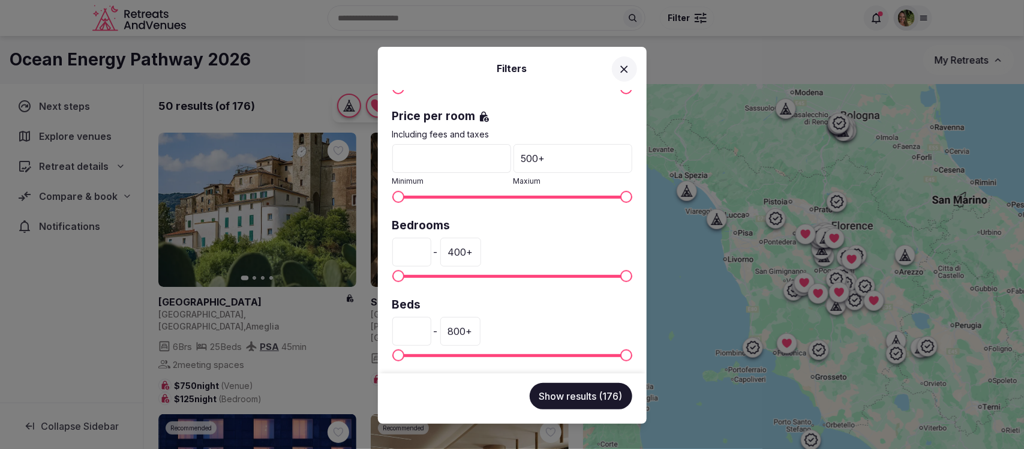
drag, startPoint x: 406, startPoint y: 253, endPoint x: 340, endPoint y: 258, distance: 66.2
click at [340, 258] on div "Filters Venue name Status All Published Draft Rating Any Indoor meeting spaces …" at bounding box center [512, 224] width 1024 height 449
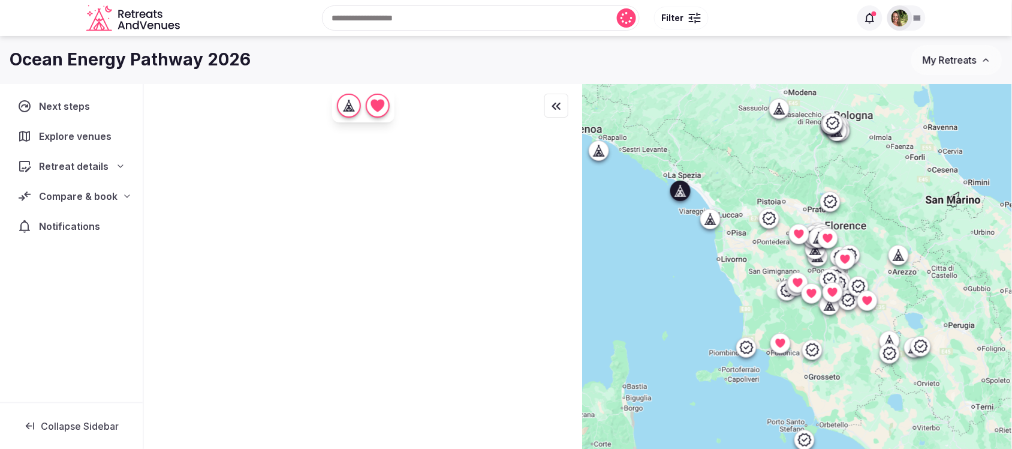
click at [687, 14] on button "Filter" at bounding box center [681, 18] width 55 height 23
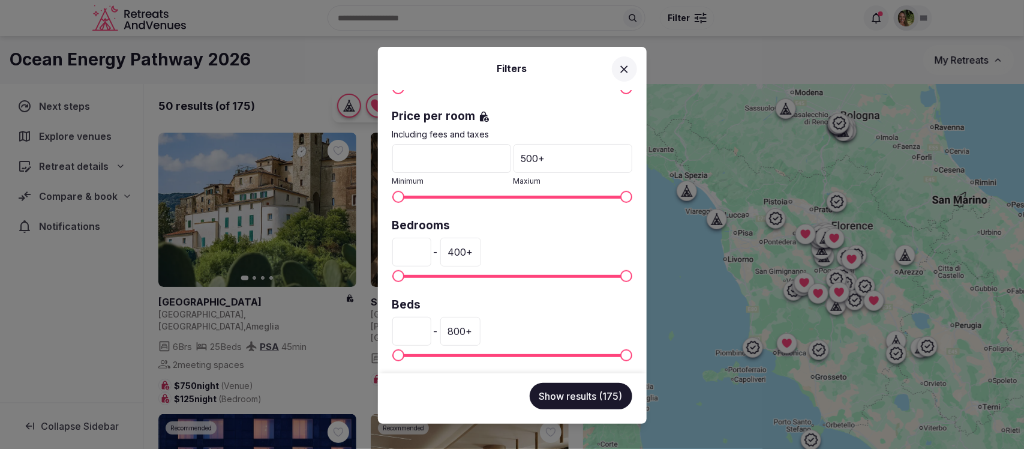
drag, startPoint x: 423, startPoint y: 253, endPoint x: 366, endPoint y: 253, distance: 56.4
click at [366, 253] on div "Filters Venue name Status All Published Draft Rating Any Indoor meeting spaces …" at bounding box center [512, 224] width 1024 height 449
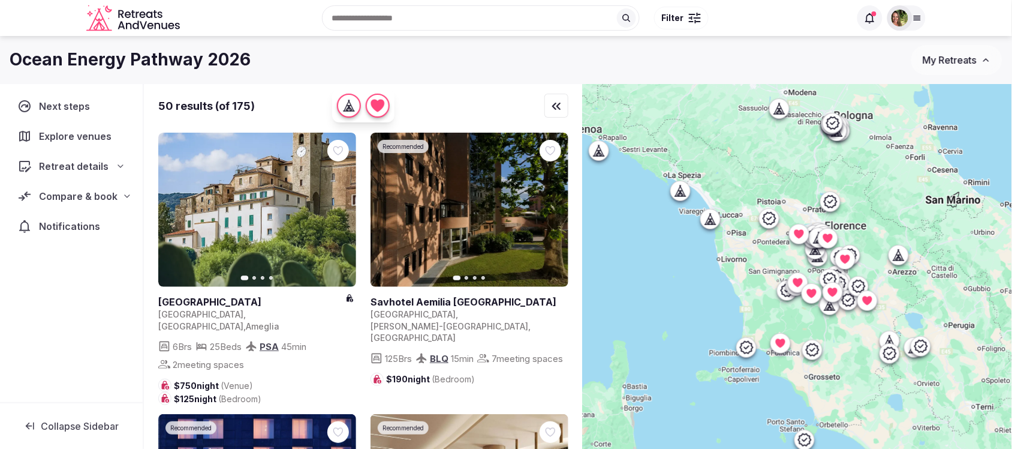
click at [695, 23] on div at bounding box center [695, 22] width 1 height 4
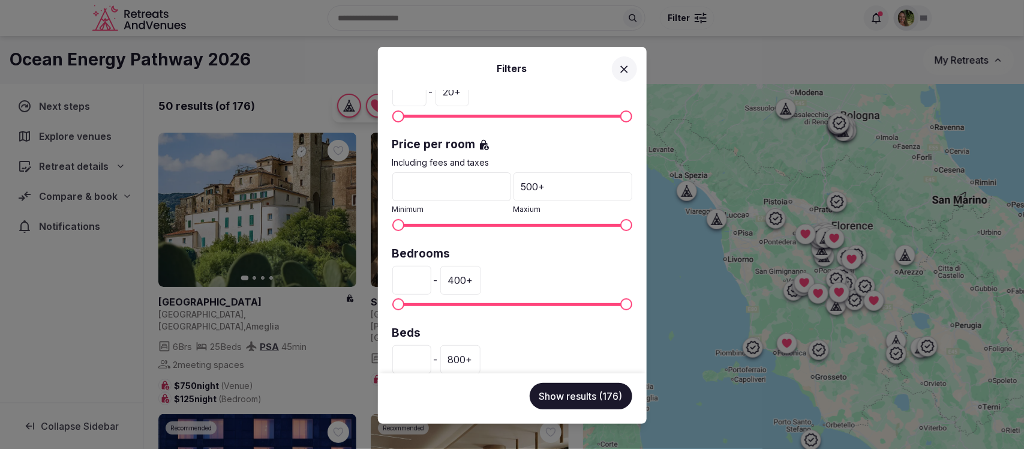
scroll to position [178, 0]
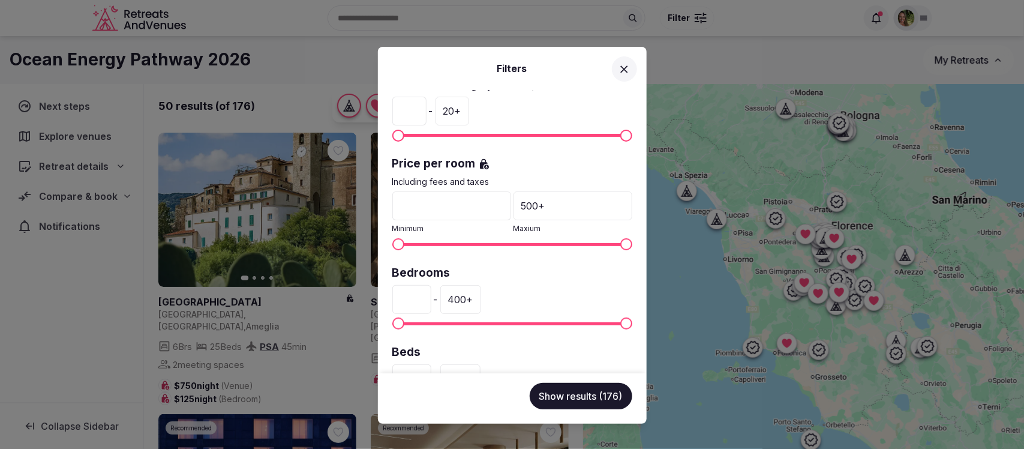
drag, startPoint x: 415, startPoint y: 295, endPoint x: 393, endPoint y: 296, distance: 21.6
click at [393, 296] on input "*" at bounding box center [411, 299] width 39 height 29
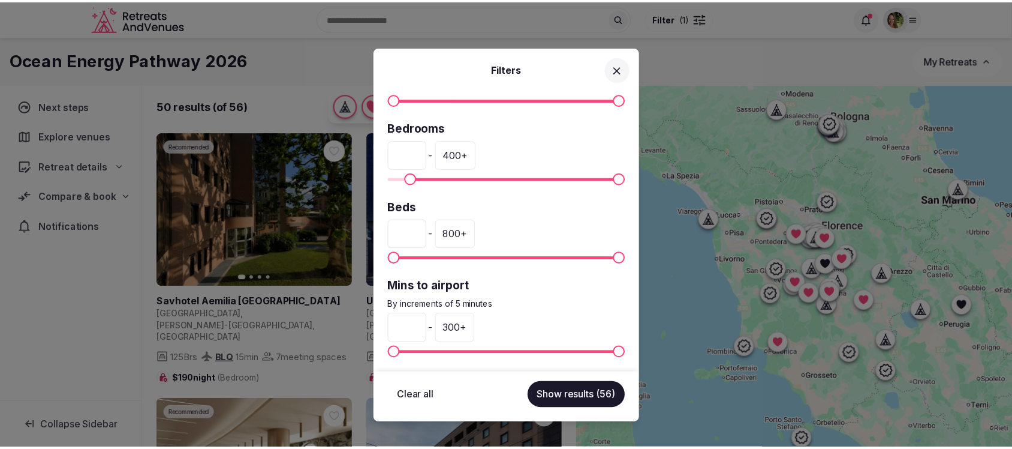
scroll to position [327, 0]
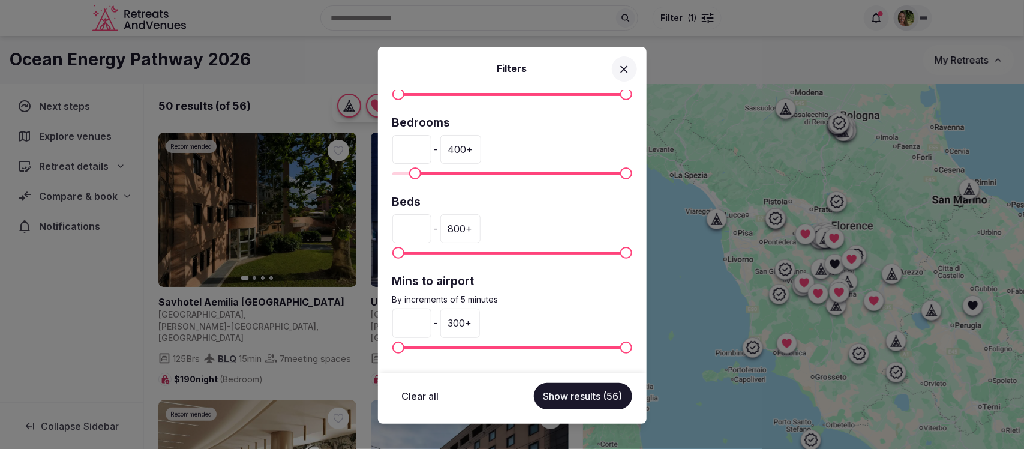
type input "**"
click at [480, 321] on div "300 +" at bounding box center [460, 322] width 40 height 29
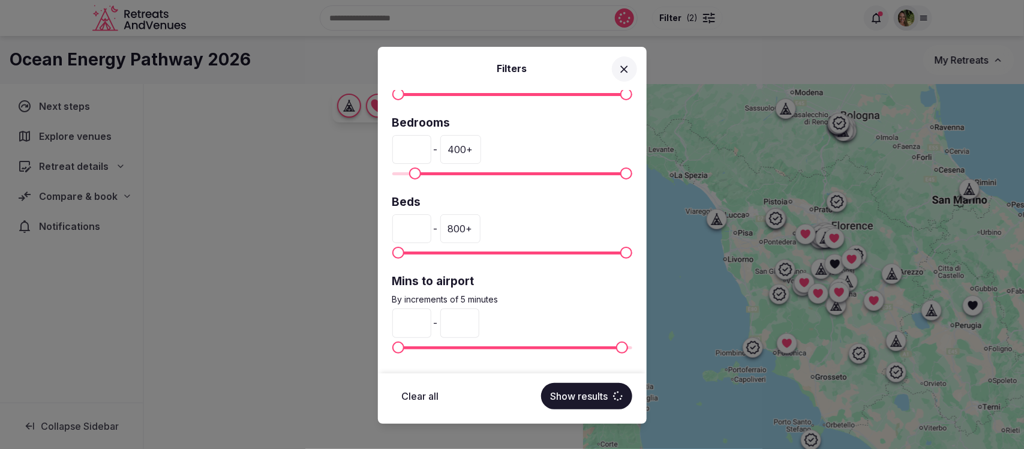
drag, startPoint x: 493, startPoint y: 323, endPoint x: 468, endPoint y: 325, distance: 24.7
click at [468, 325] on input "***" at bounding box center [459, 322] width 39 height 29
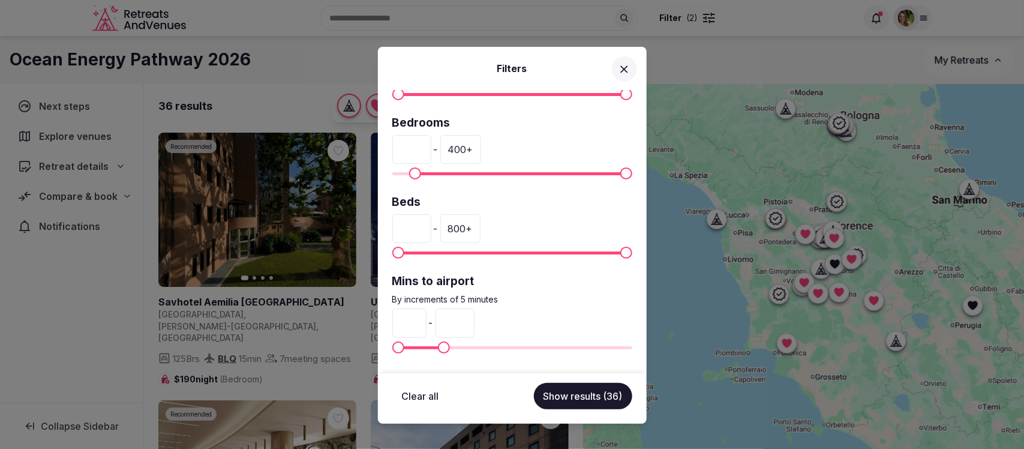
type input "**"
click at [572, 398] on button "Show results (36)" at bounding box center [583, 396] width 98 height 26
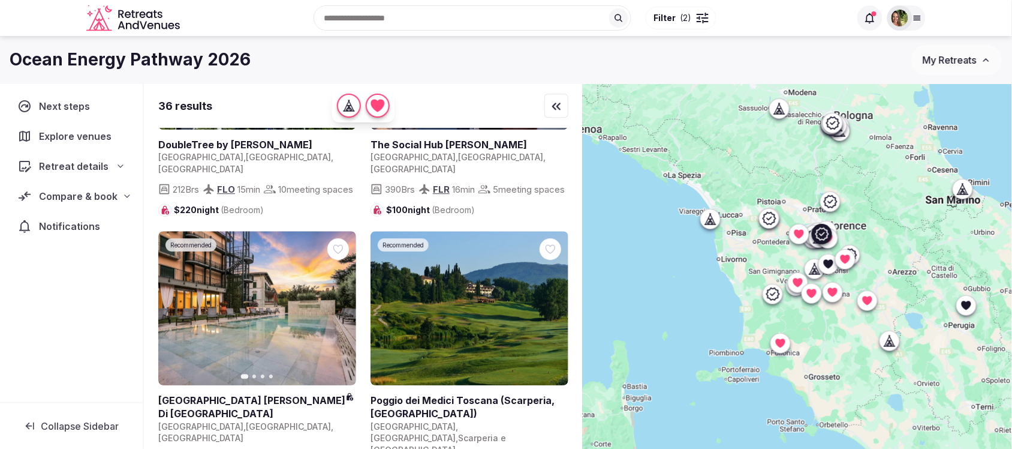
scroll to position [1050, 0]
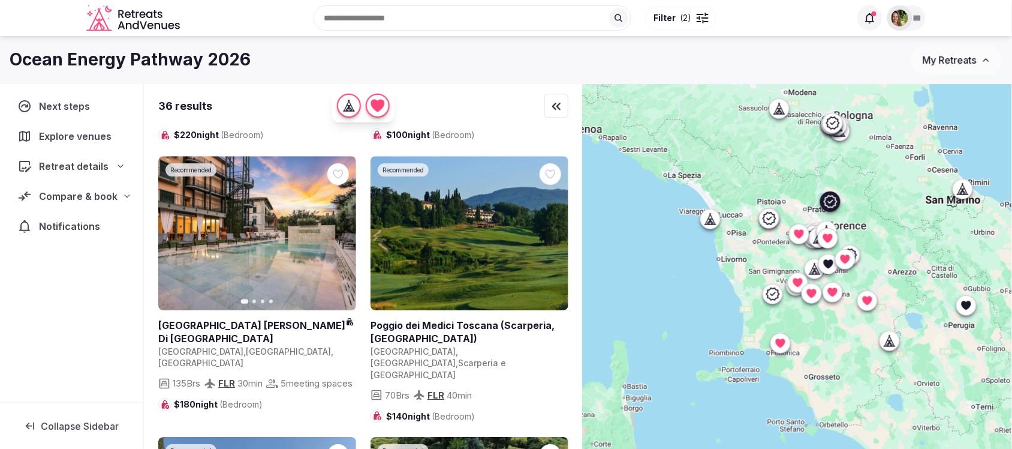
click at [471, 189] on link at bounding box center [470, 233] width 198 height 154
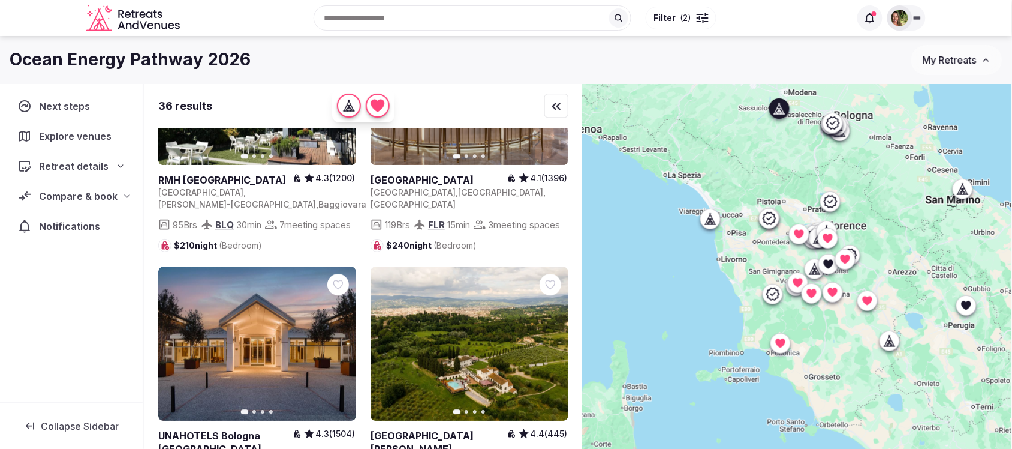
scroll to position [2324, 0]
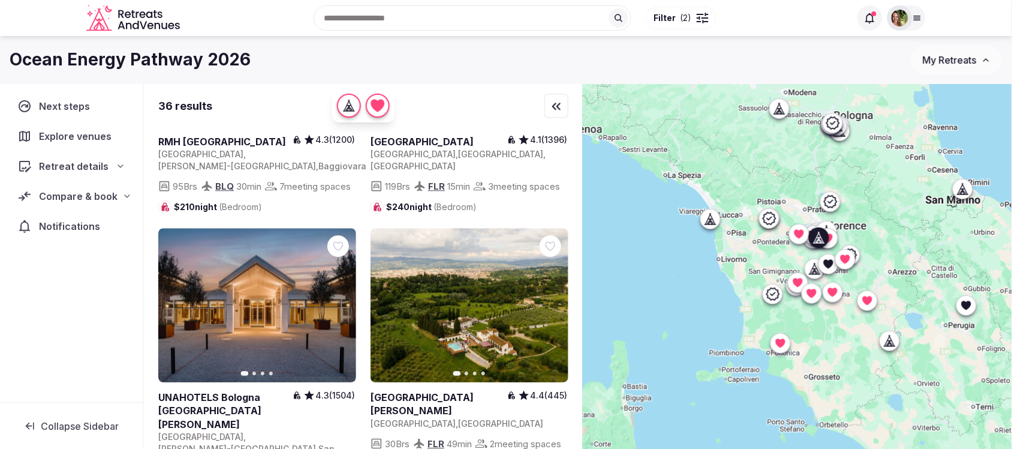
click at [494, 228] on link at bounding box center [470, 305] width 198 height 154
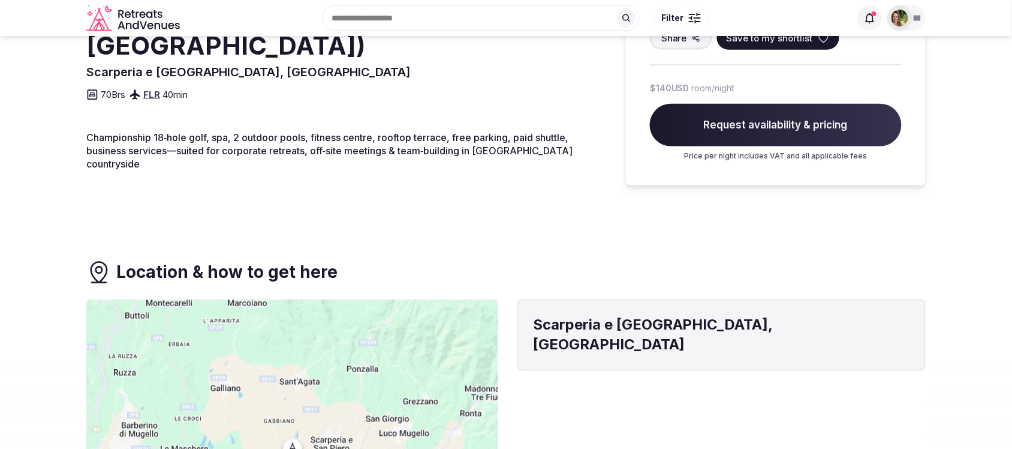
scroll to position [150, 0]
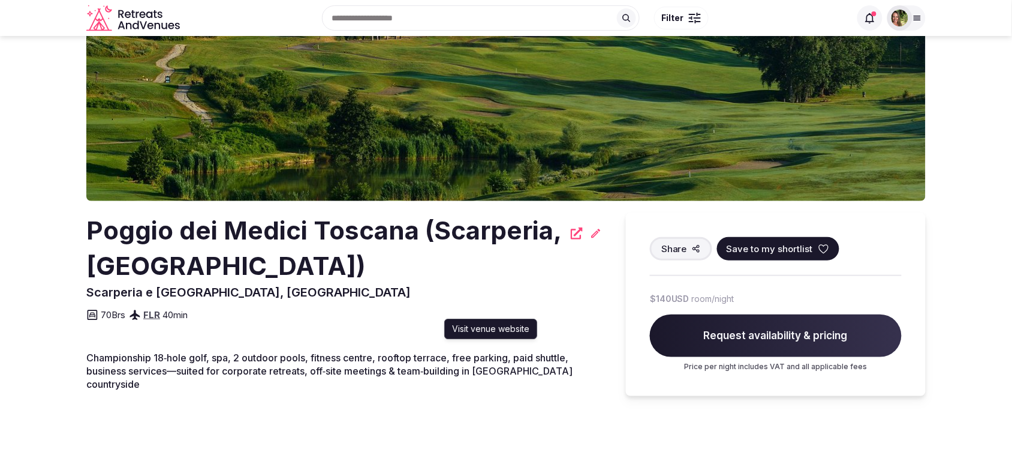
click at [581, 232] on icon at bounding box center [577, 233] width 12 height 12
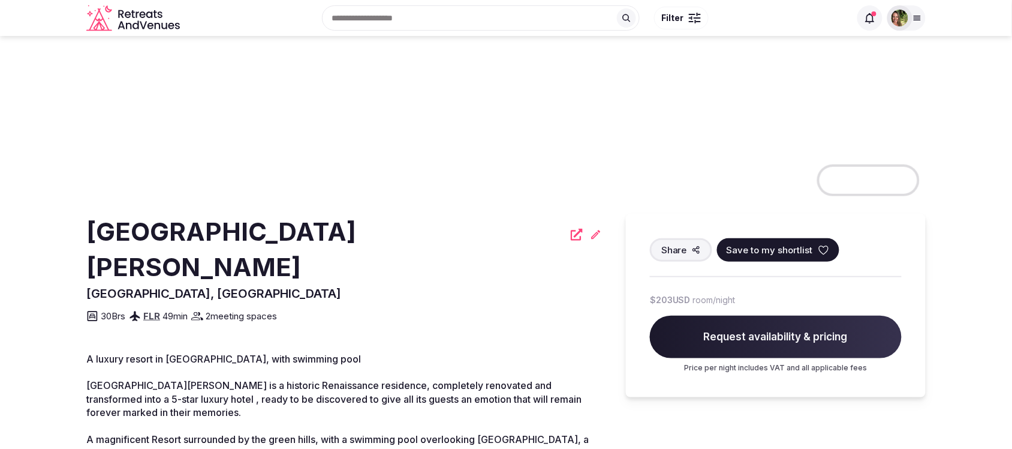
scroll to position [150, 0]
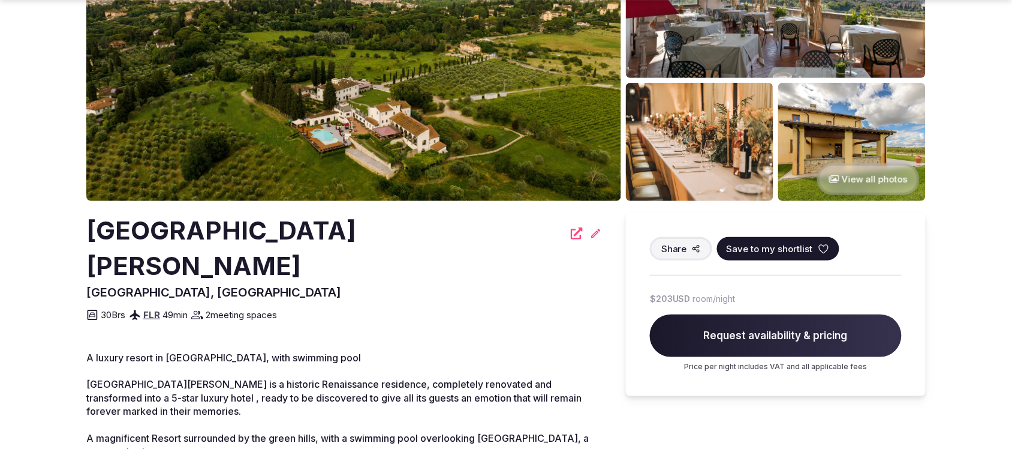
click at [571, 234] on icon at bounding box center [577, 233] width 12 height 12
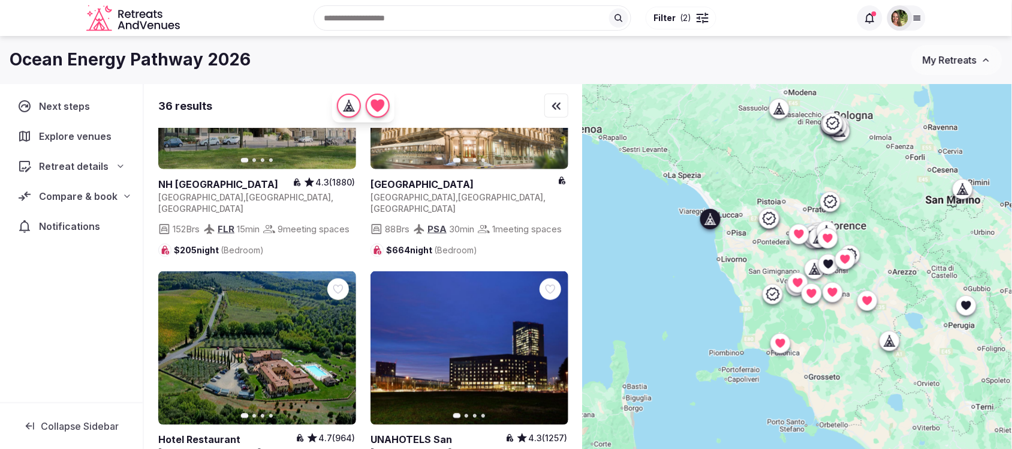
scroll to position [3149, 0]
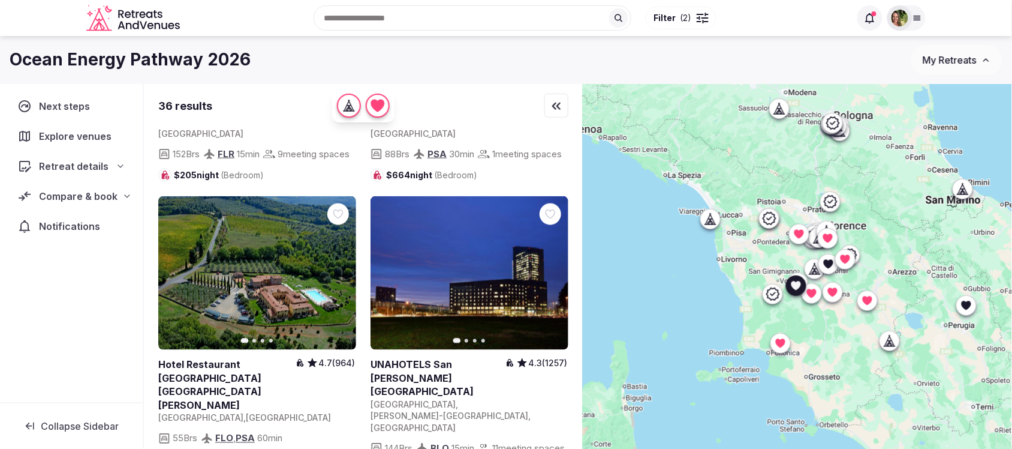
click at [223, 214] on link at bounding box center [257, 273] width 198 height 154
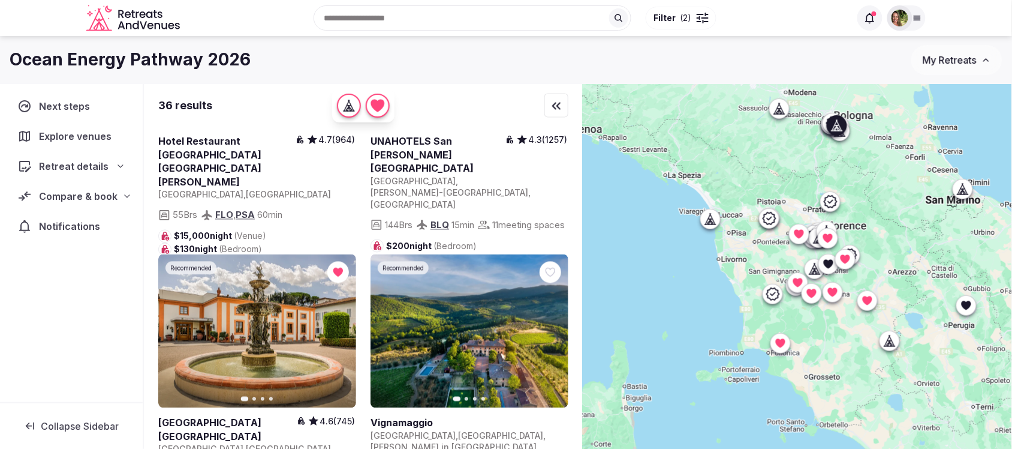
scroll to position [3374, 0]
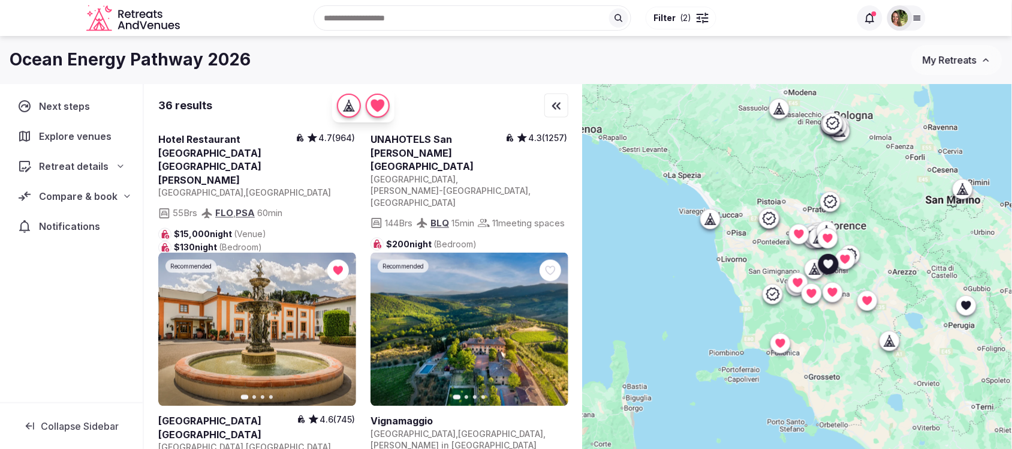
click at [496, 282] on link at bounding box center [470, 330] width 198 height 154
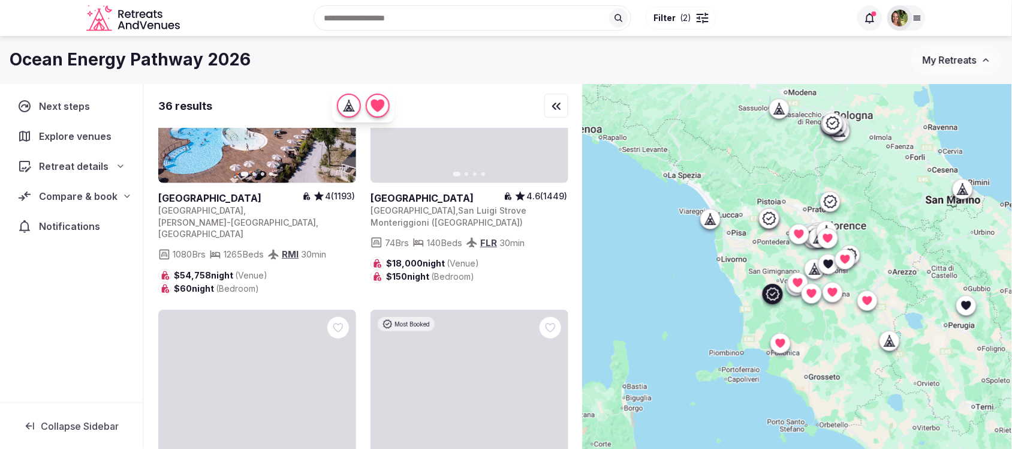
scroll to position [4198, 0]
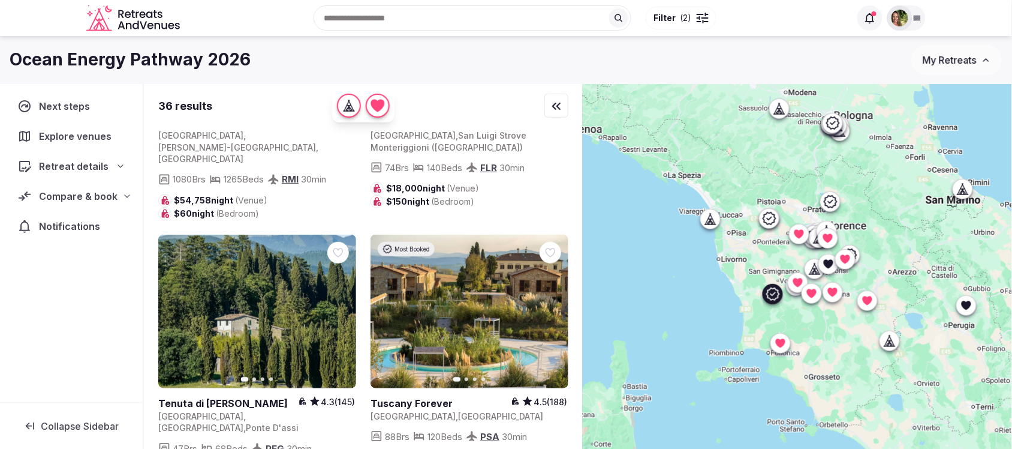
click at [495, 241] on link at bounding box center [470, 312] width 198 height 154
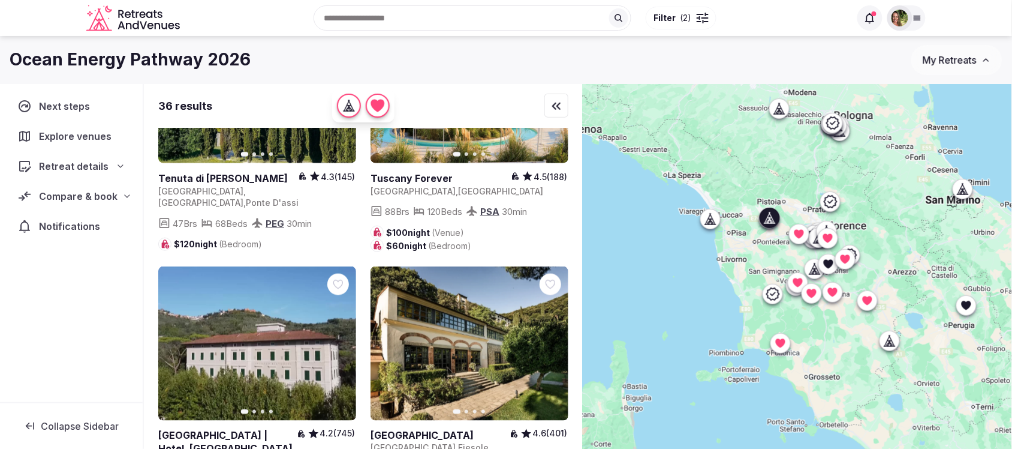
click at [244, 266] on link at bounding box center [257, 343] width 198 height 154
click at [0, 0] on icon at bounding box center [0, 0] width 0 height 0
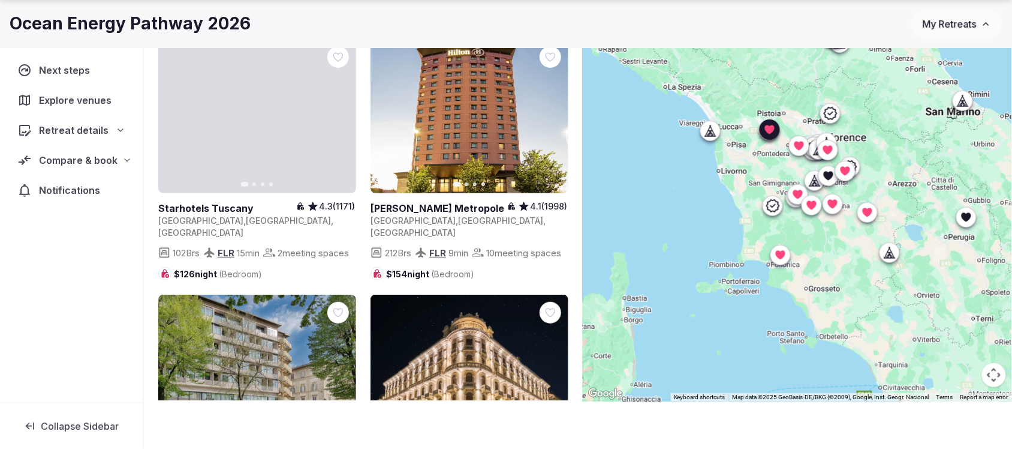
scroll to position [2331, 0]
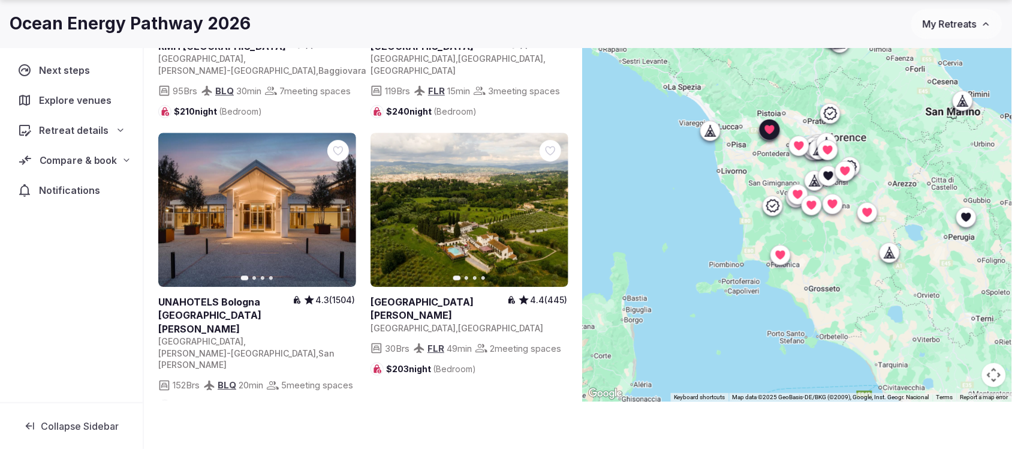
click at [80, 160] on span "Compare & book" at bounding box center [79, 160] width 78 height 14
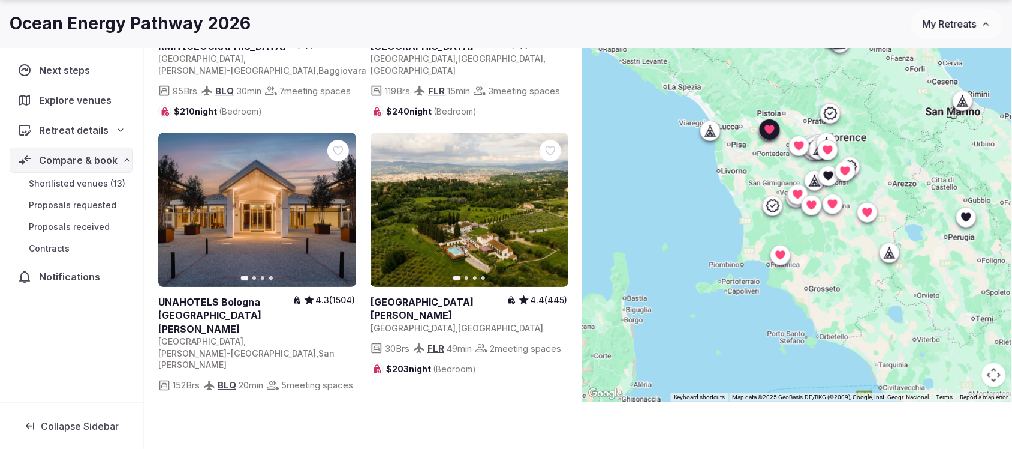
click at [62, 187] on span "Shortlisted venues (13)" at bounding box center [77, 184] width 97 height 12
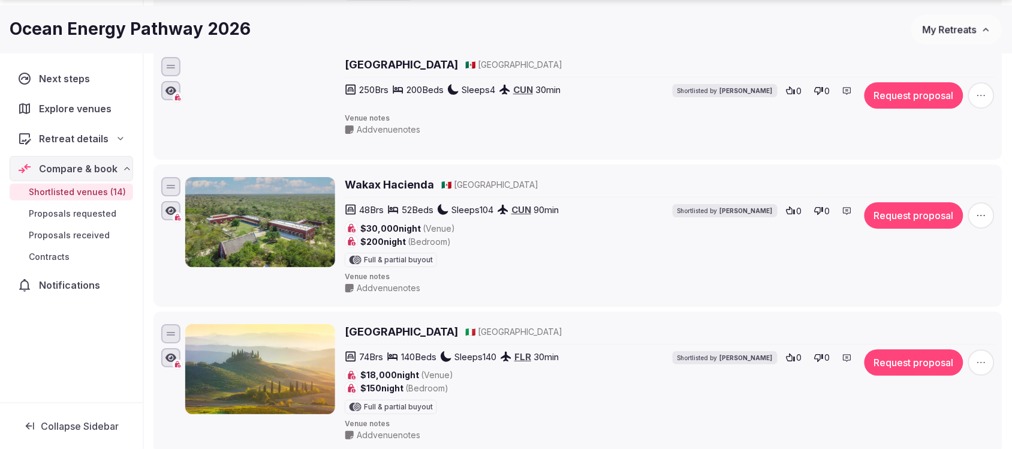
scroll to position [1363, 0]
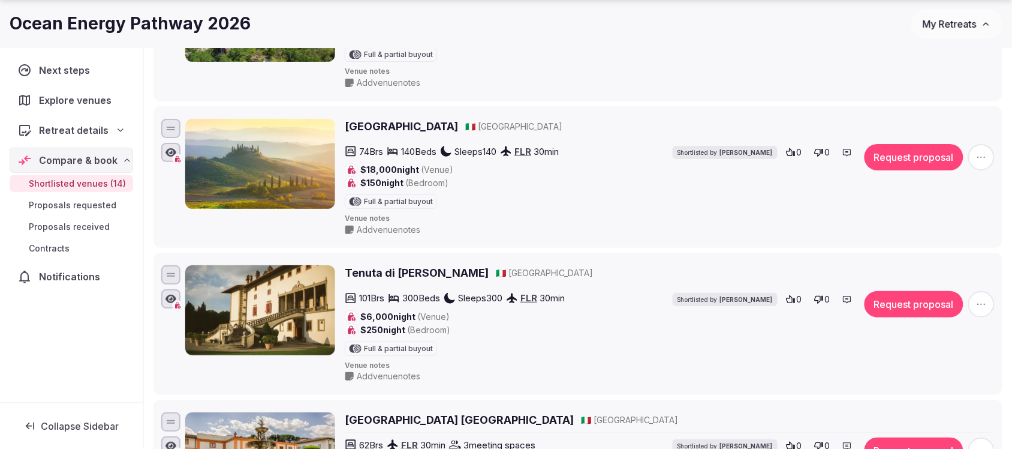
click at [383, 234] on span "Add venue notes" at bounding box center [389, 230] width 64 height 12
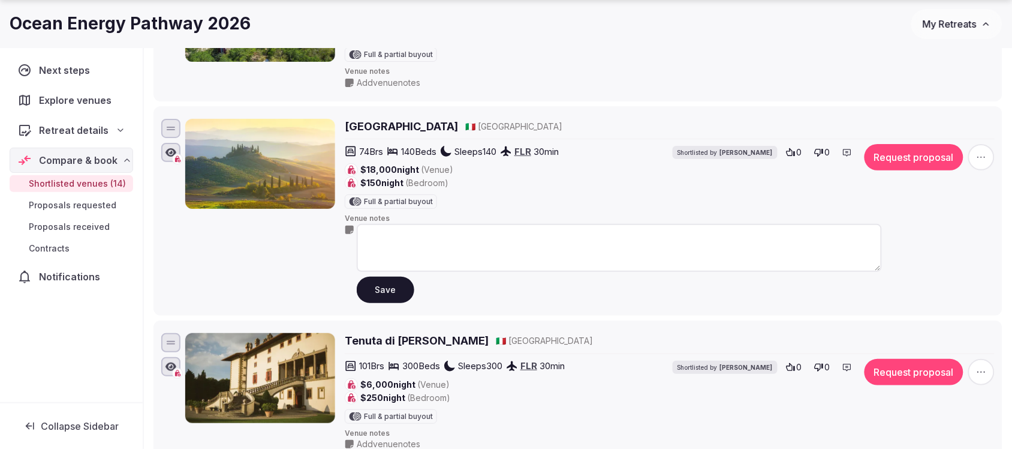
click at [410, 243] on textarea at bounding box center [619, 248] width 525 height 48
type textarea "**********"
click at [383, 292] on button "Save" at bounding box center [386, 289] width 58 height 26
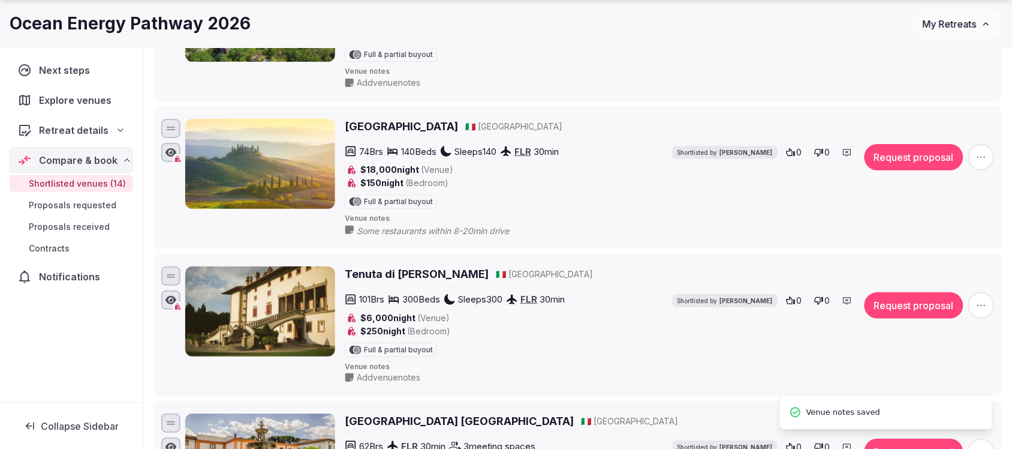
drag, startPoint x: 442, startPoint y: 282, endPoint x: 194, endPoint y: 277, distance: 248.4
click at [227, 282] on div "Tenuta di Artimino 🇮🇹 Italy 101 Brs 300 Beds Sleeps 300 FLR 30 min $6,000 night…" at bounding box center [590, 324] width 810 height 117
click at [948, 28] on span "My Retreats" at bounding box center [950, 24] width 54 height 12
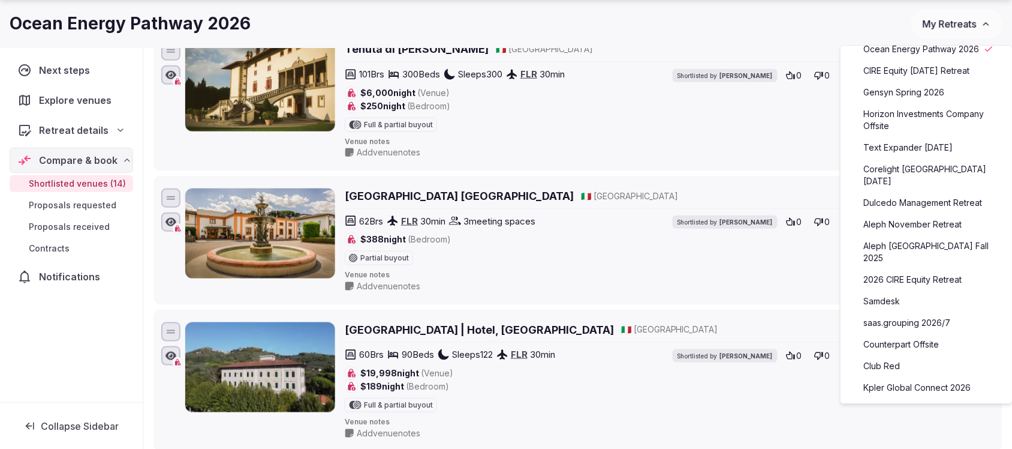
scroll to position [0, 0]
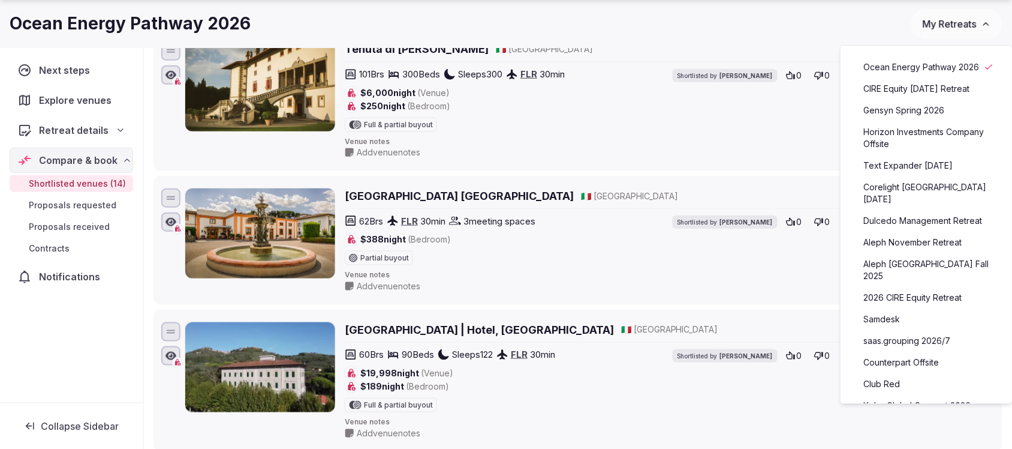
click at [921, 175] on link "Text Expander [DATE]" at bounding box center [927, 165] width 148 height 19
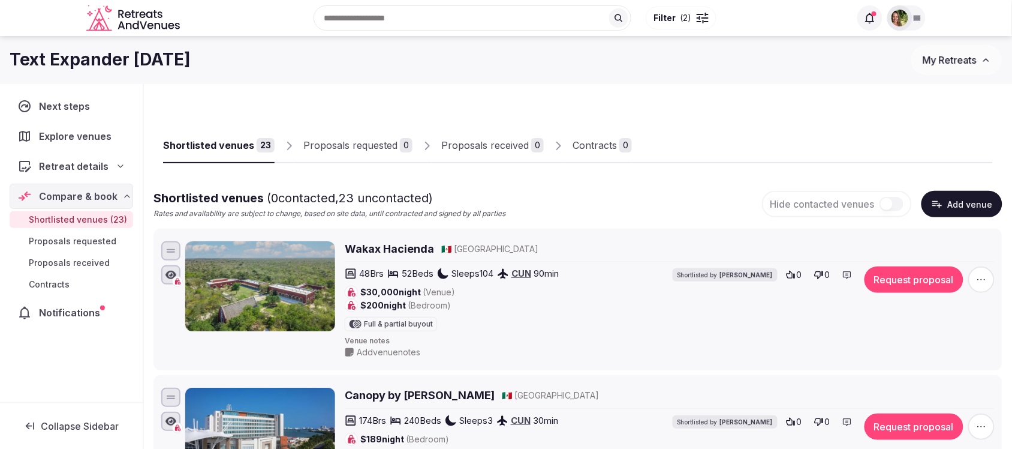
click at [201, 148] on div "Shortlisted venues" at bounding box center [208, 145] width 91 height 14
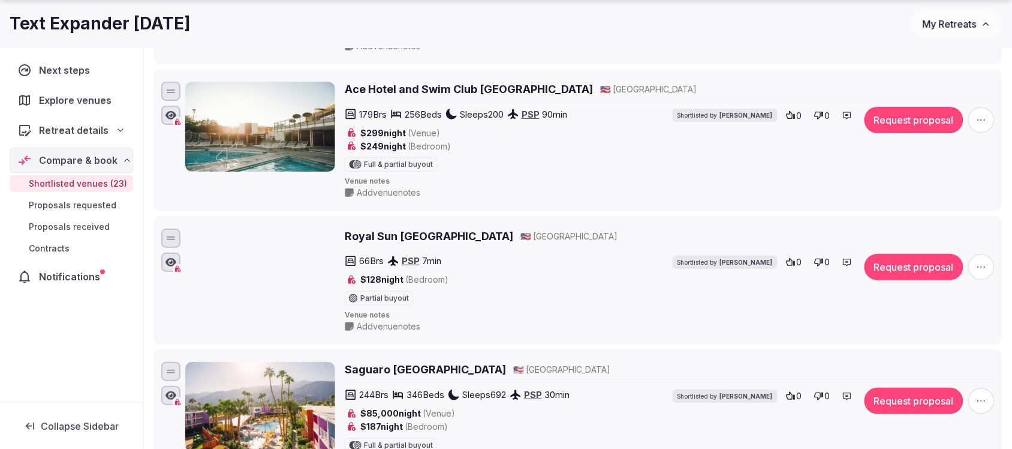
scroll to position [2738, 0]
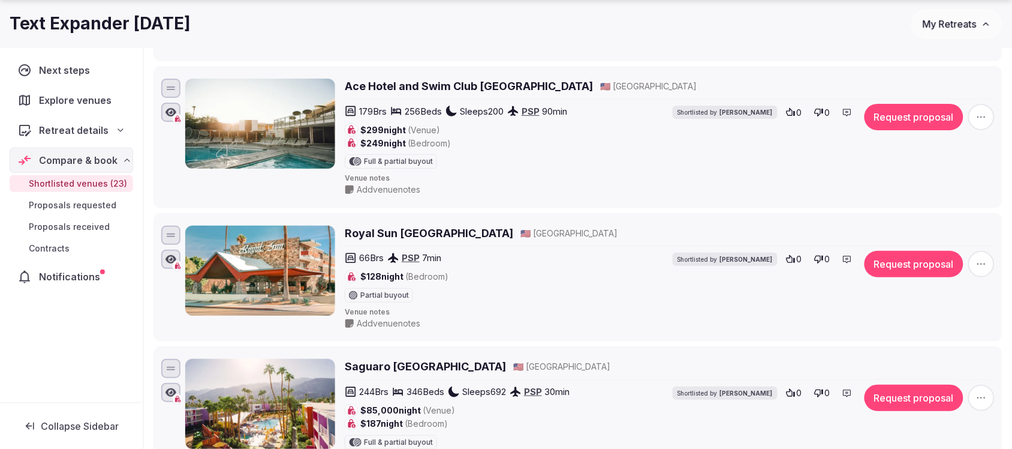
click at [473, 94] on h2 "Ace Hotel and Swim Club Palm Springs" at bounding box center [469, 86] width 248 height 15
click at [931, 29] on span "My Retreats" at bounding box center [950, 24] width 54 height 12
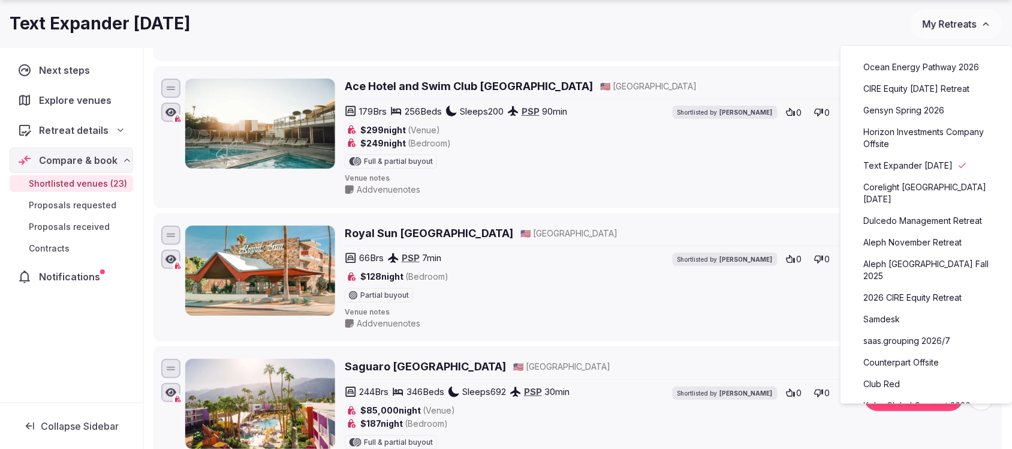
click at [904, 70] on link "Ocean Energy Pathway 2026" at bounding box center [927, 67] width 148 height 19
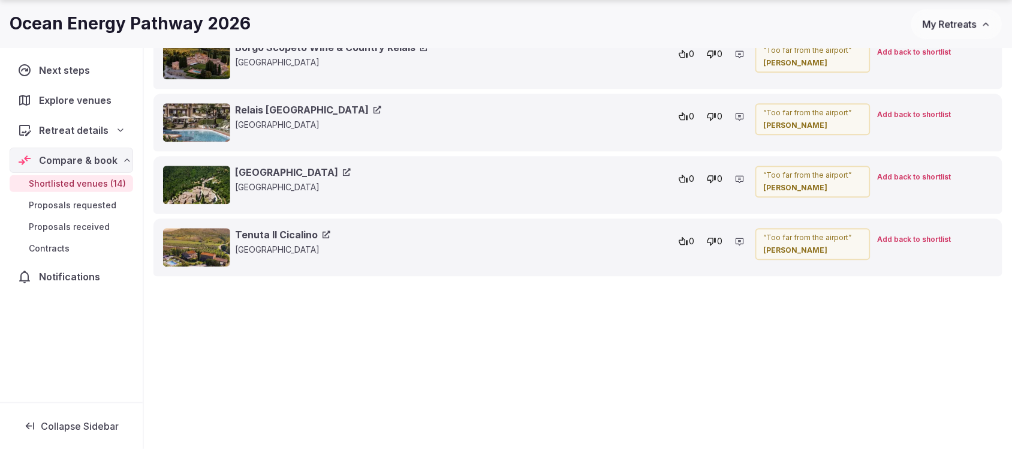
scroll to position [2196, 0]
click at [957, 21] on span "My Retreats" at bounding box center [950, 24] width 54 height 12
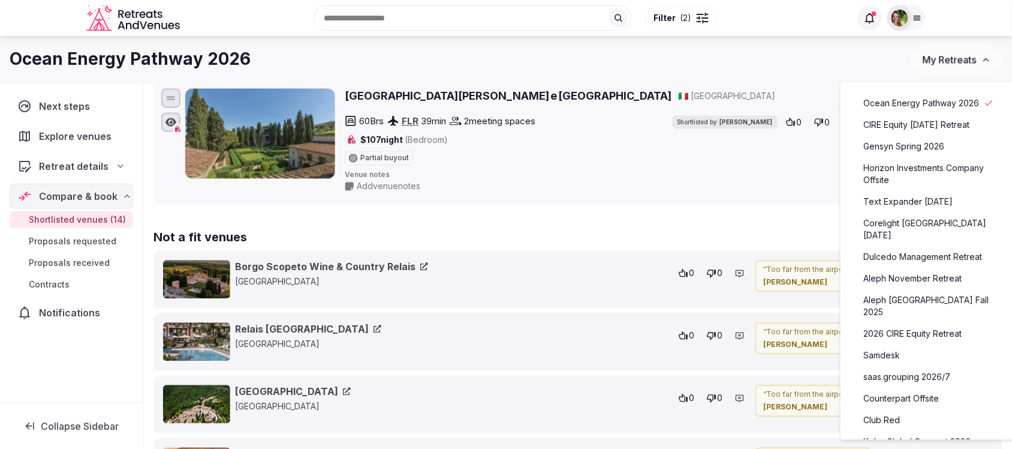
scroll to position [1747, 0]
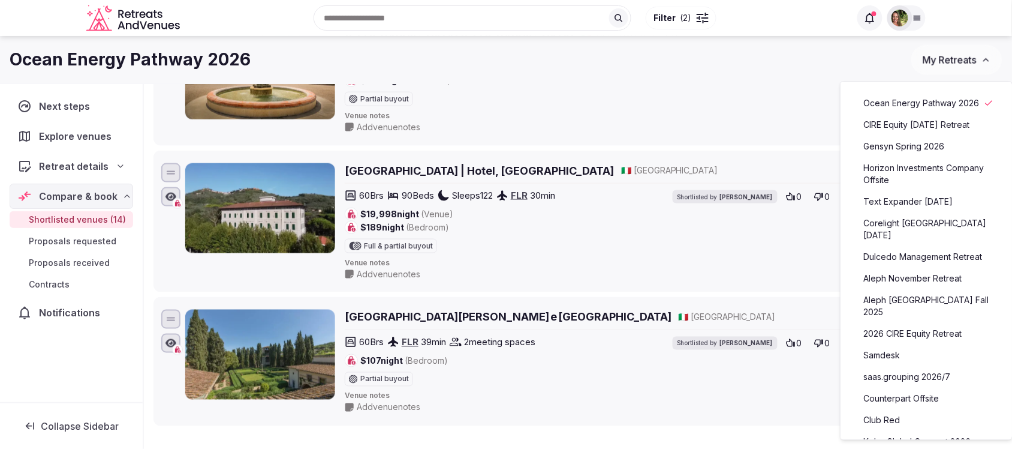
click at [895, 394] on link "Counterpart Offsite" at bounding box center [927, 398] width 148 height 19
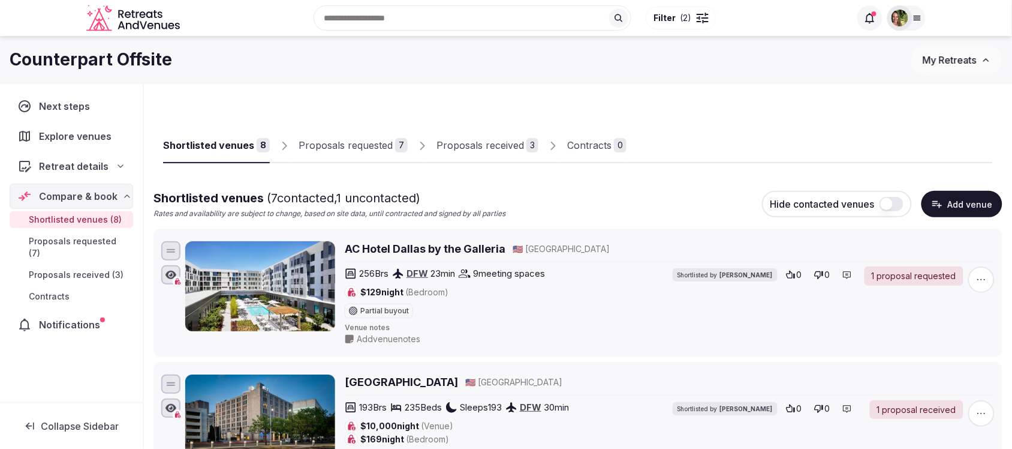
click at [450, 142] on div "Proposals received" at bounding box center [481, 145] width 88 height 14
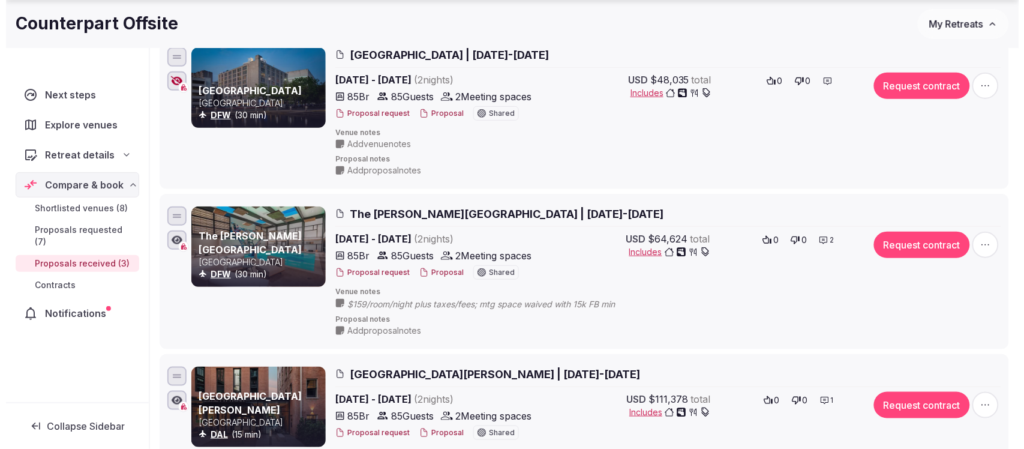
scroll to position [225, 0]
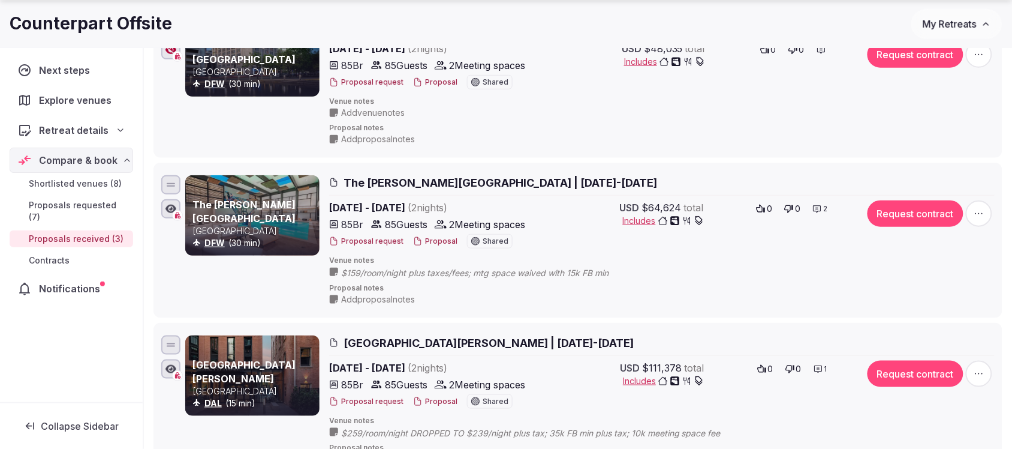
click at [436, 244] on button "Proposal" at bounding box center [435, 241] width 44 height 10
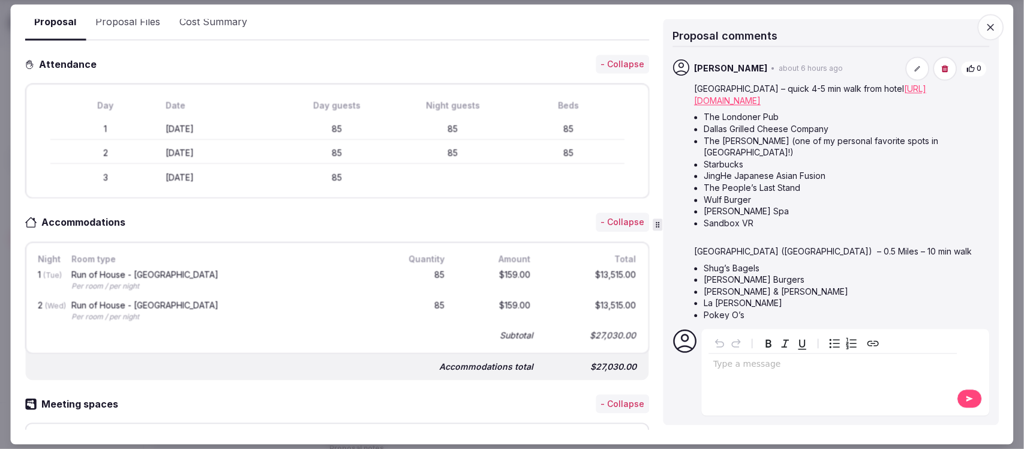
scroll to position [75, 0]
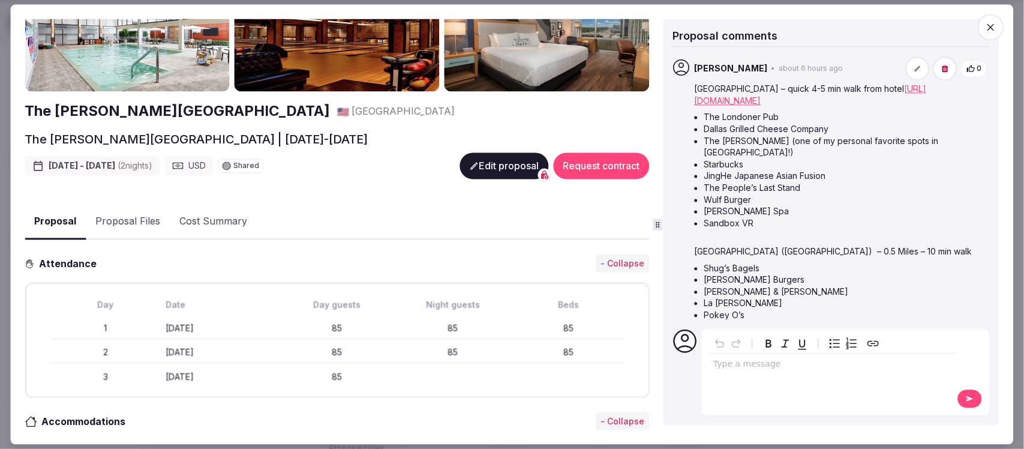
click at [482, 167] on button "Edit proposal" at bounding box center [503, 165] width 89 height 26
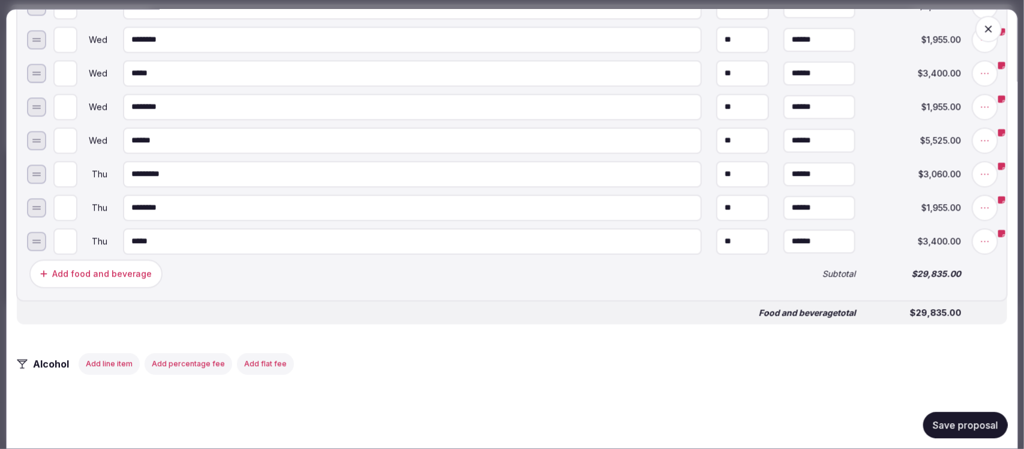
scroll to position [1200, 0]
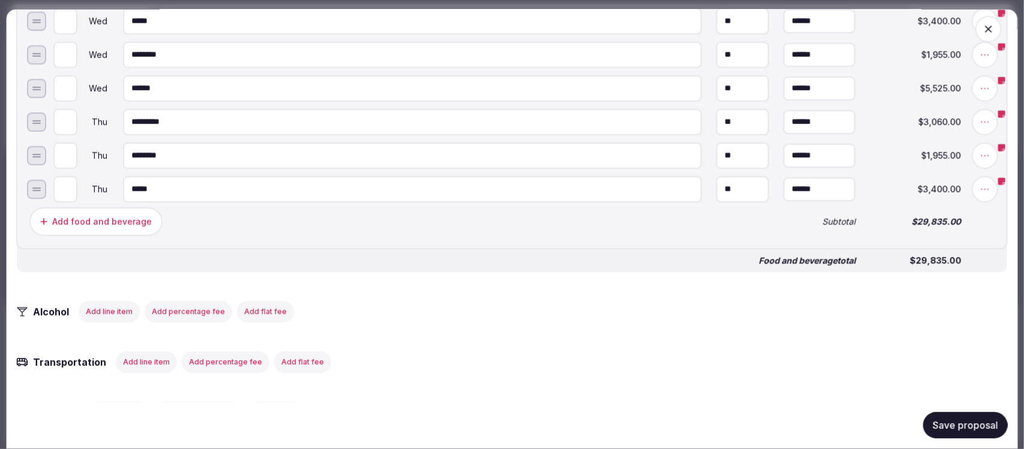
click at [109, 220] on button "Add food and beverage" at bounding box center [95, 221] width 133 height 29
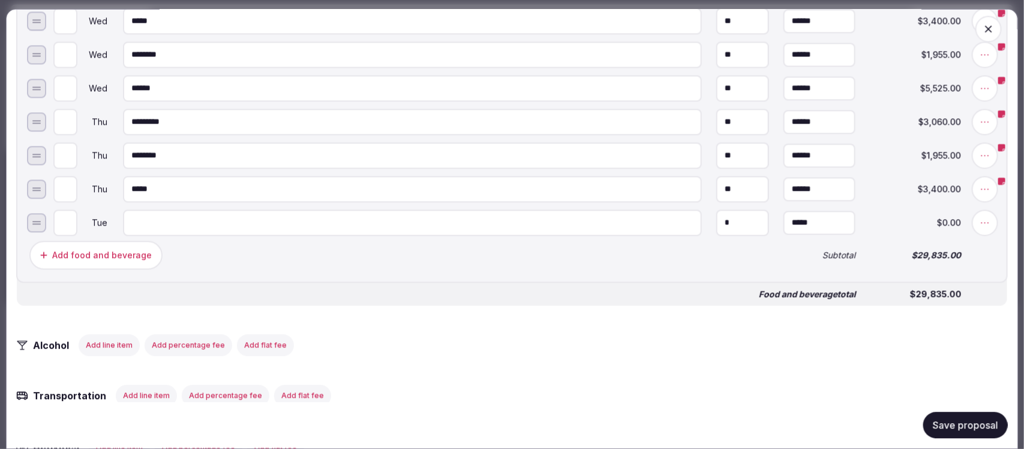
click at [35, 217] on div at bounding box center [36, 222] width 19 height 19
click at [38, 221] on div at bounding box center [36, 221] width 8 height 1
click at [979, 217] on icon at bounding box center [985, 223] width 12 height 12
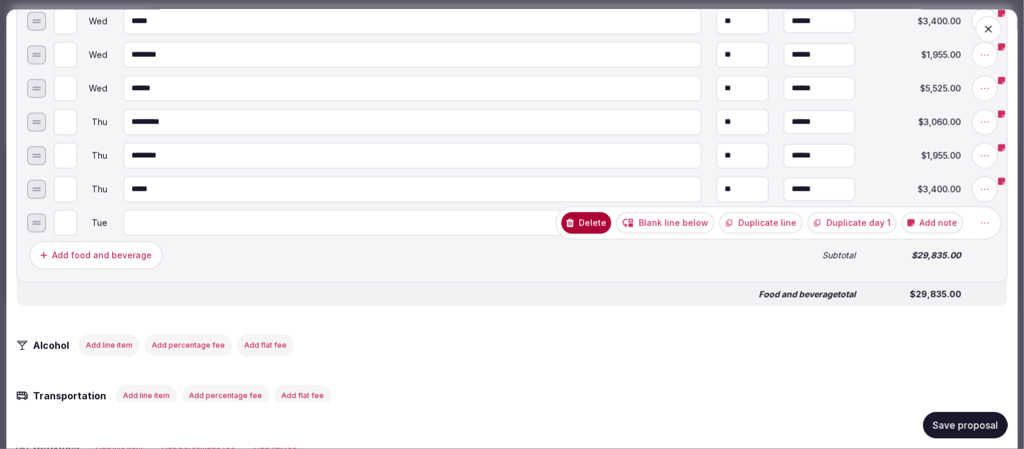
click at [597, 212] on button "Delete" at bounding box center [586, 223] width 50 height 22
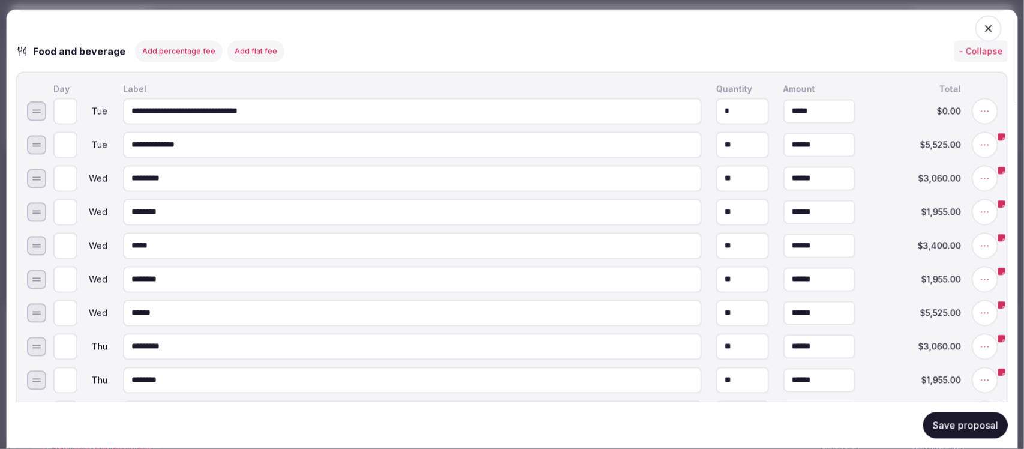
scroll to position [900, 0]
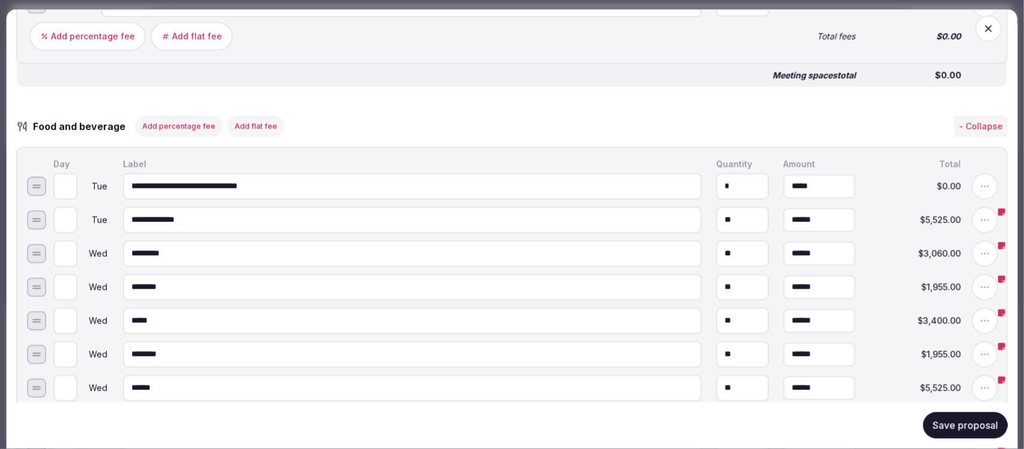
click at [176, 118] on button "Add percentage fee" at bounding box center [179, 127] width 88 height 22
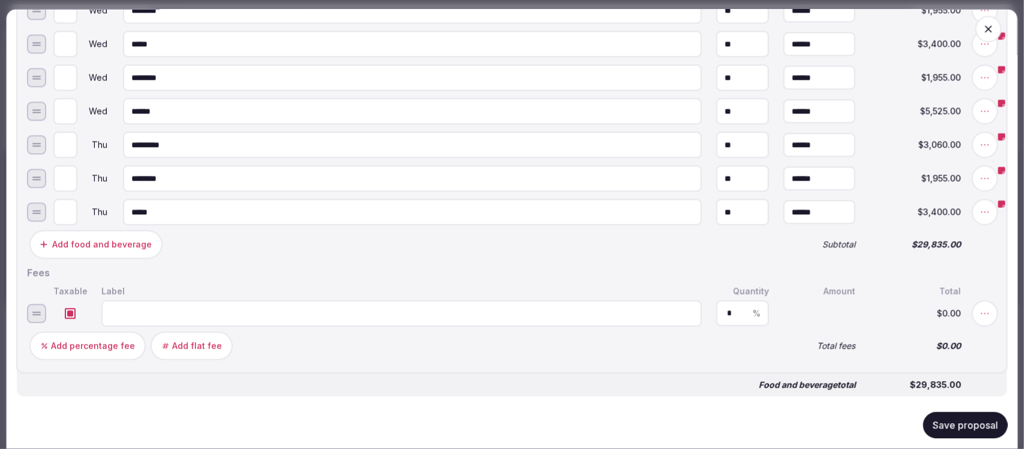
scroll to position [1200, 0]
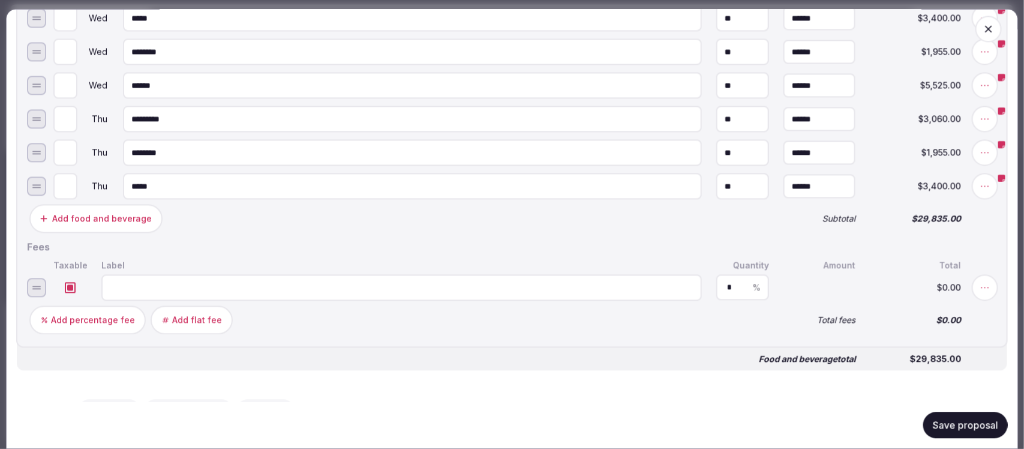
click at [155, 279] on input at bounding box center [401, 287] width 600 height 26
type input "**********"
drag, startPoint x: 721, startPoint y: 278, endPoint x: 693, endPoint y: 278, distance: 28.2
click at [727, 282] on input "*" at bounding box center [742, 286] width 31 height 9
type input "**"
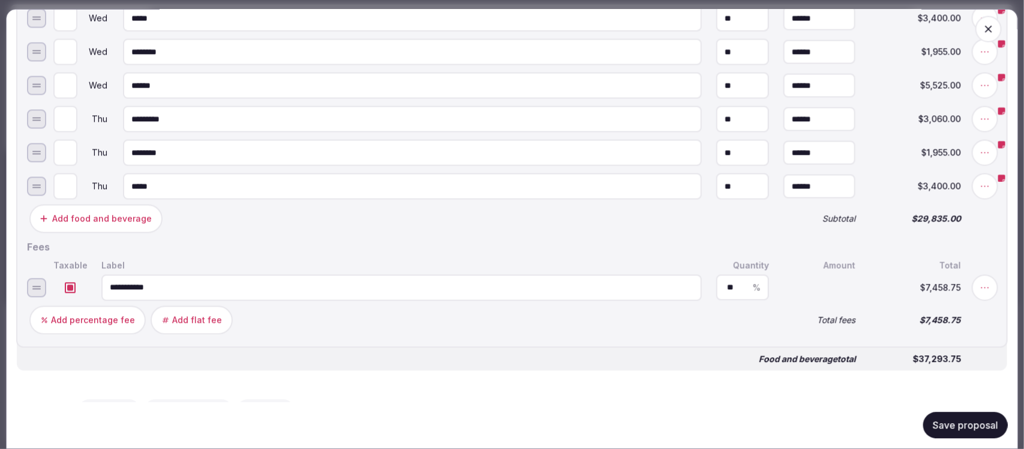
click at [952, 413] on button "Save proposal" at bounding box center [965, 425] width 85 height 26
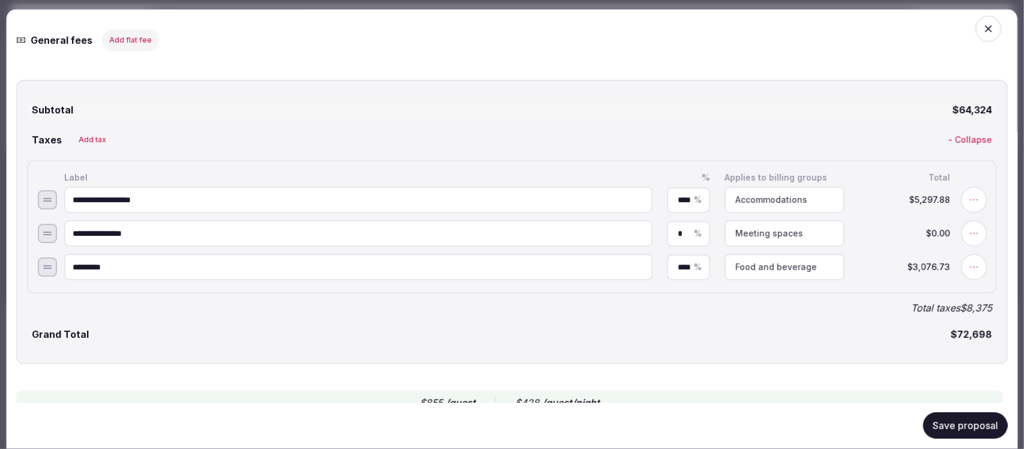
scroll to position [2174, 0]
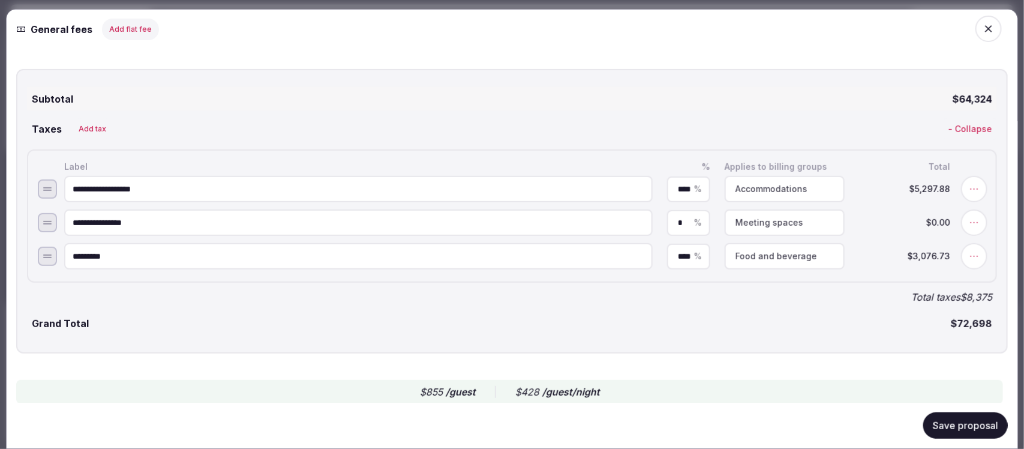
drag, startPoint x: 954, startPoint y: 423, endPoint x: 946, endPoint y: 423, distance: 7.2
click at [954, 423] on button "Save proposal" at bounding box center [965, 425] width 85 height 26
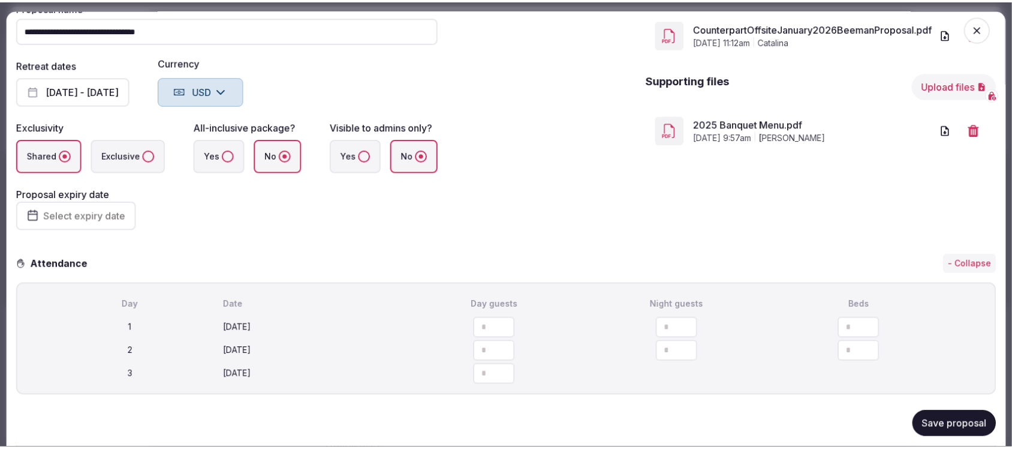
scroll to position [0, 0]
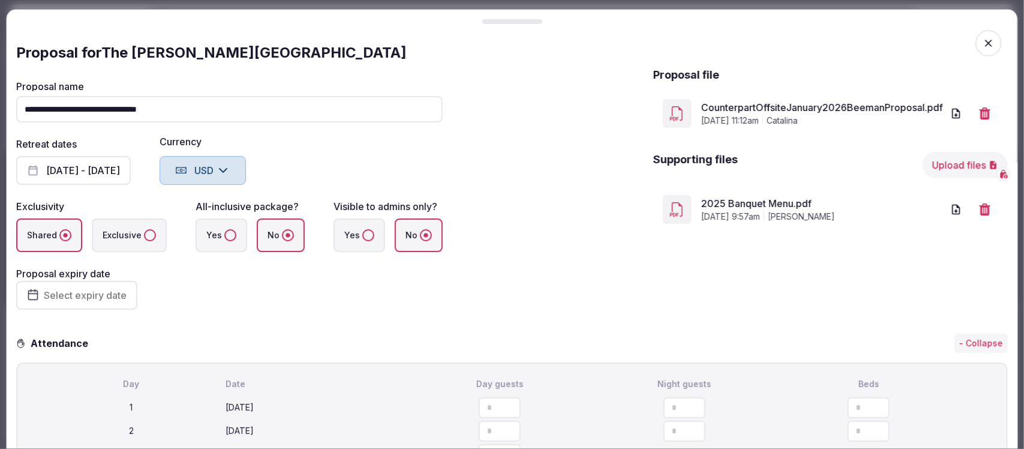
click at [982, 42] on icon "button" at bounding box center [988, 43] width 12 height 12
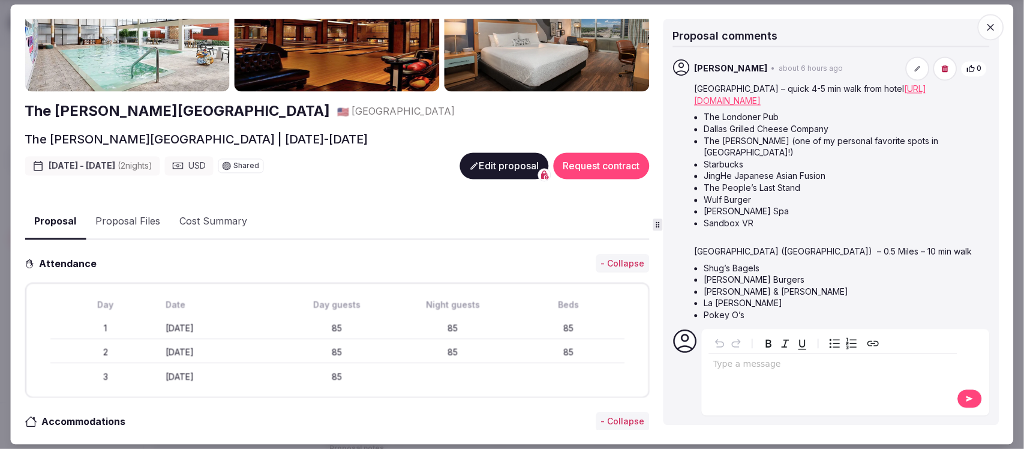
click at [991, 30] on icon "button" at bounding box center [991, 27] width 12 height 12
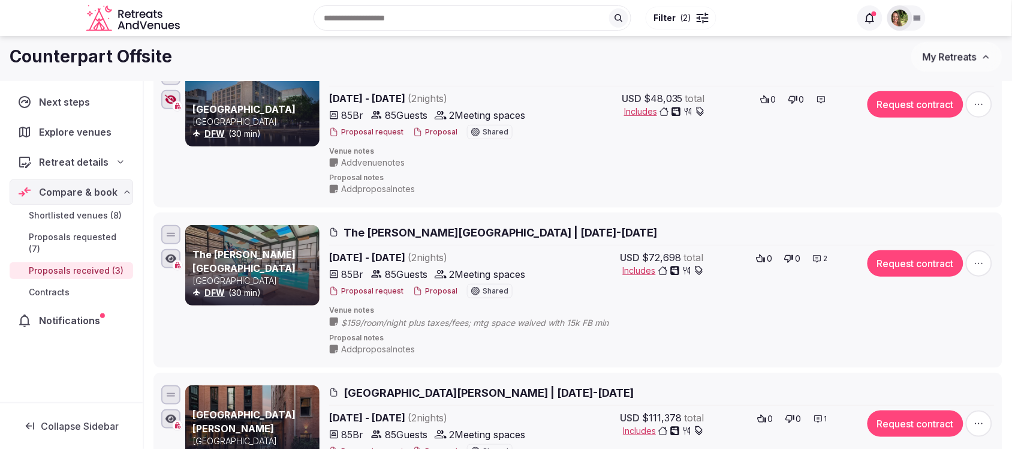
scroll to position [150, 0]
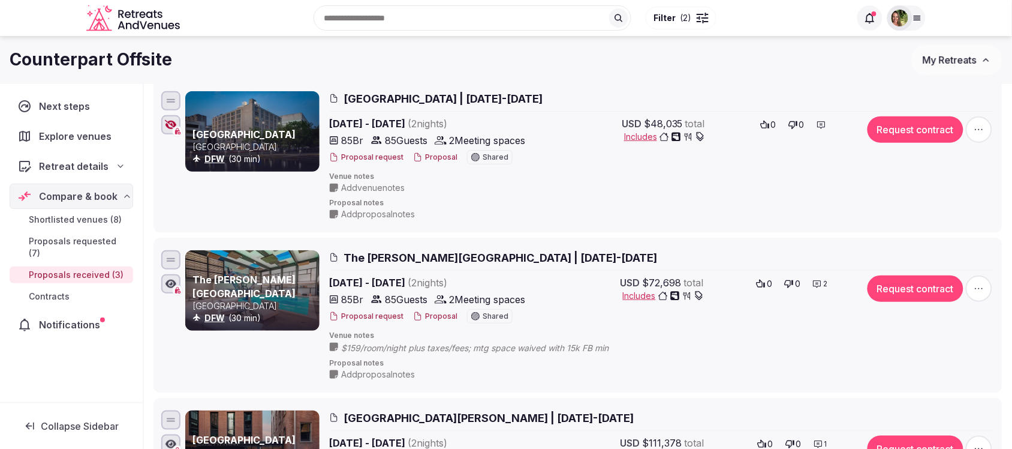
click at [372, 187] on span "Add venue notes" at bounding box center [373, 188] width 64 height 12
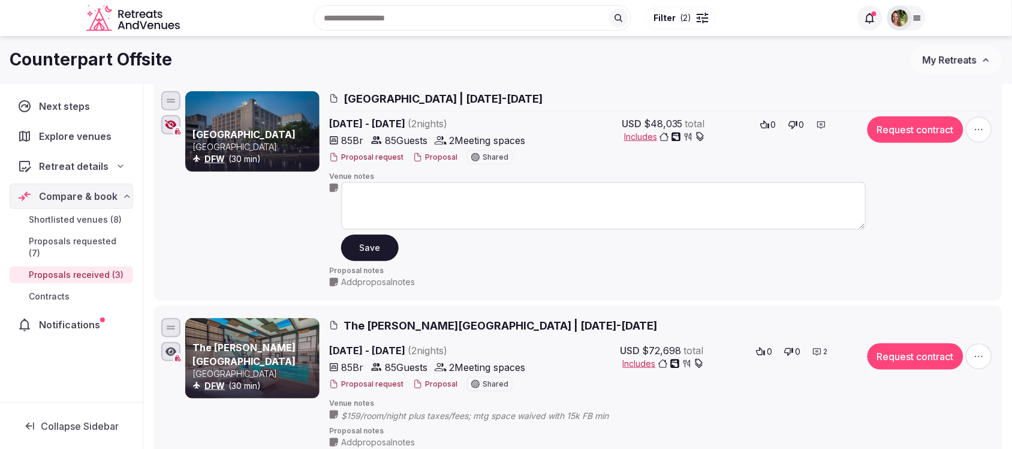
click at [369, 196] on textarea at bounding box center [603, 206] width 525 height 48
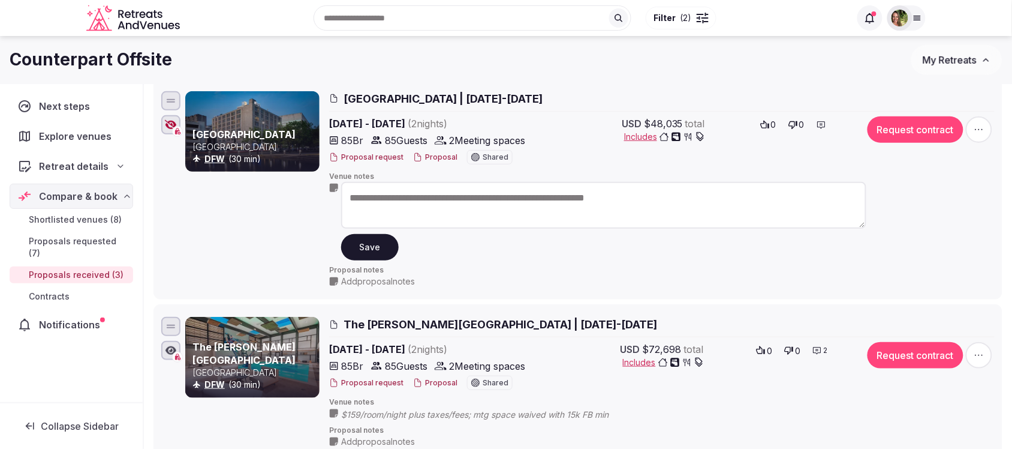
type textarea "**********"
click at [370, 236] on button "Save" at bounding box center [370, 247] width 58 height 26
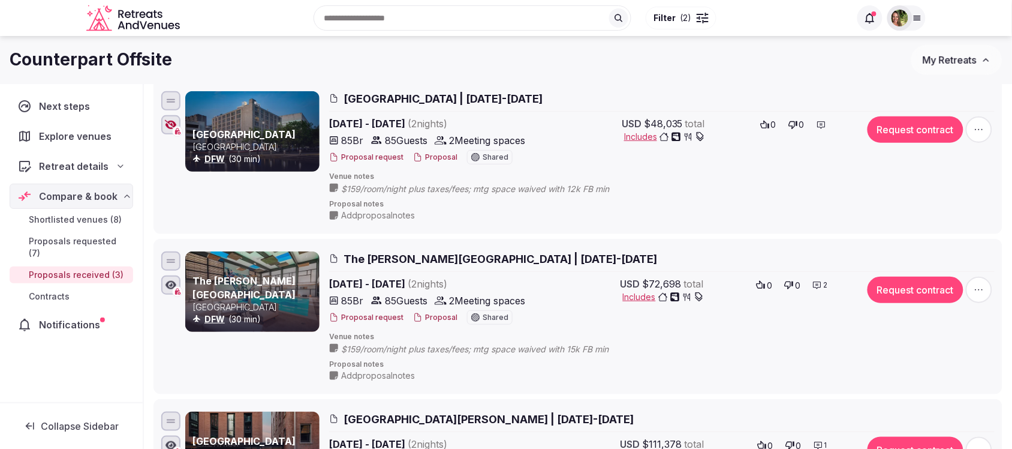
click at [375, 210] on span "Add proposal notes" at bounding box center [378, 215] width 74 height 12
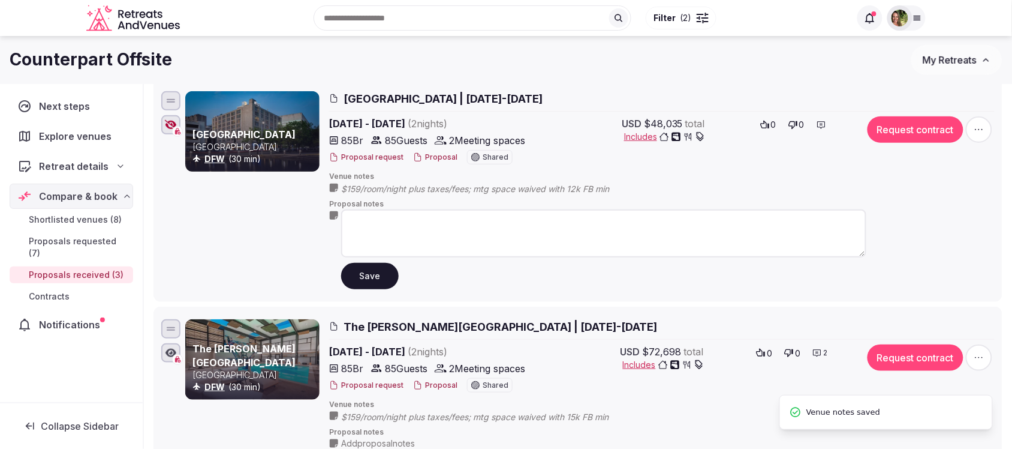
click at [423, 217] on textarea at bounding box center [603, 233] width 525 height 48
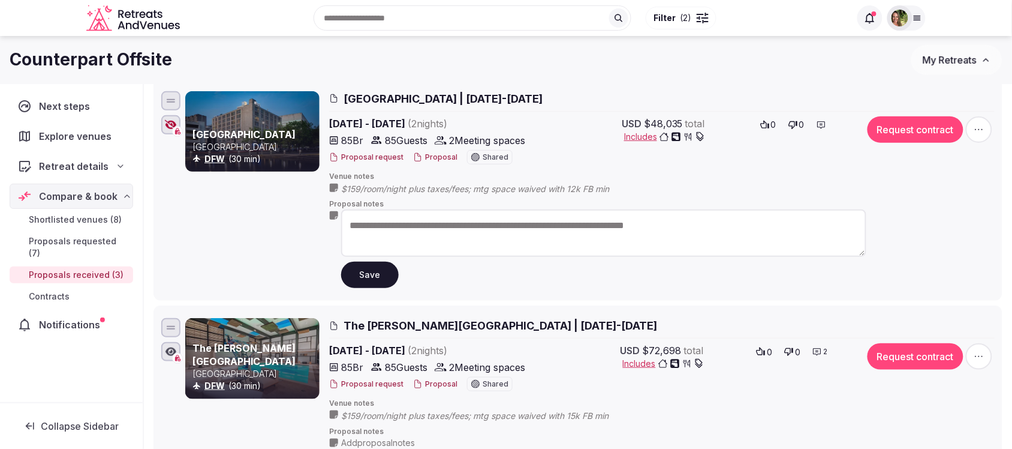
type textarea "**********"
click at [381, 269] on button "Save" at bounding box center [370, 275] width 58 height 26
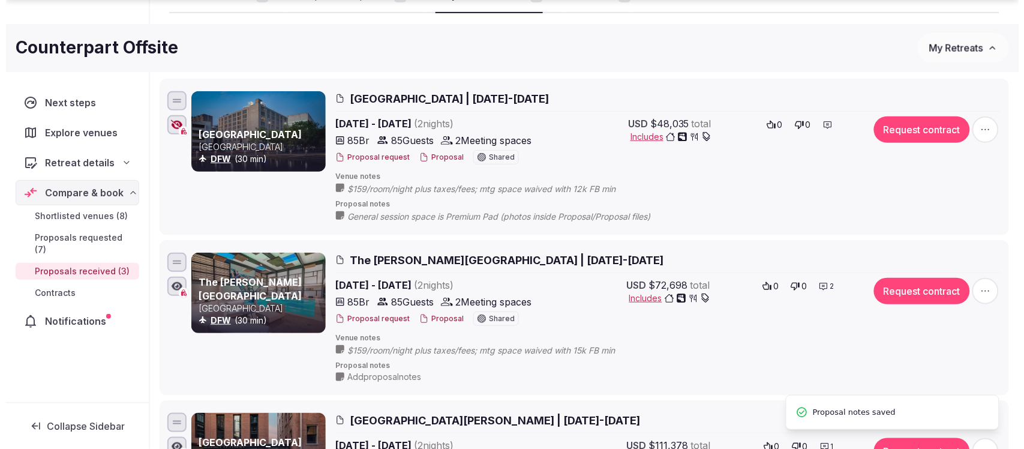
scroll to position [300, 0]
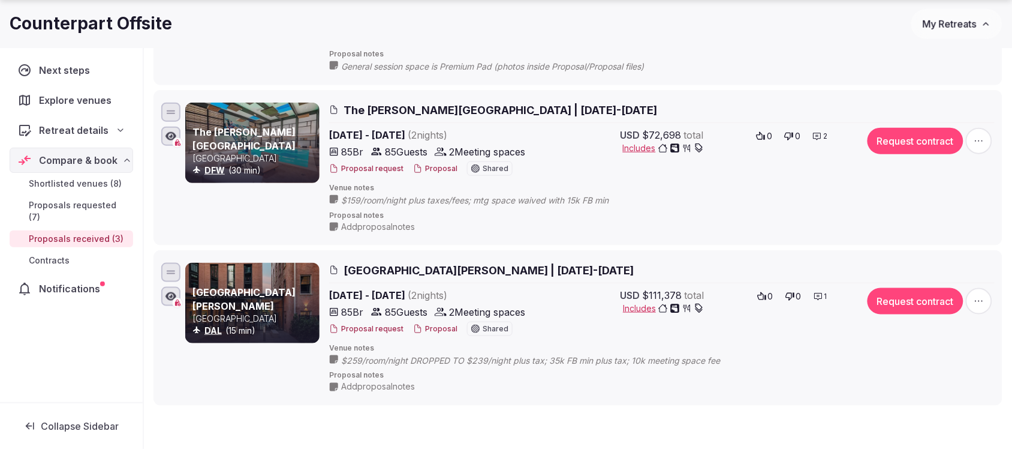
click at [423, 169] on button "Proposal" at bounding box center [435, 169] width 44 height 10
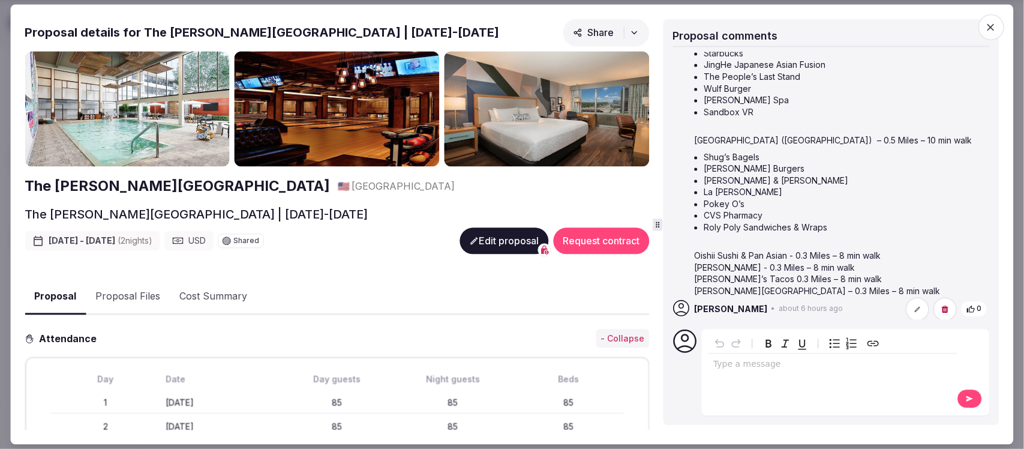
scroll to position [137, 0]
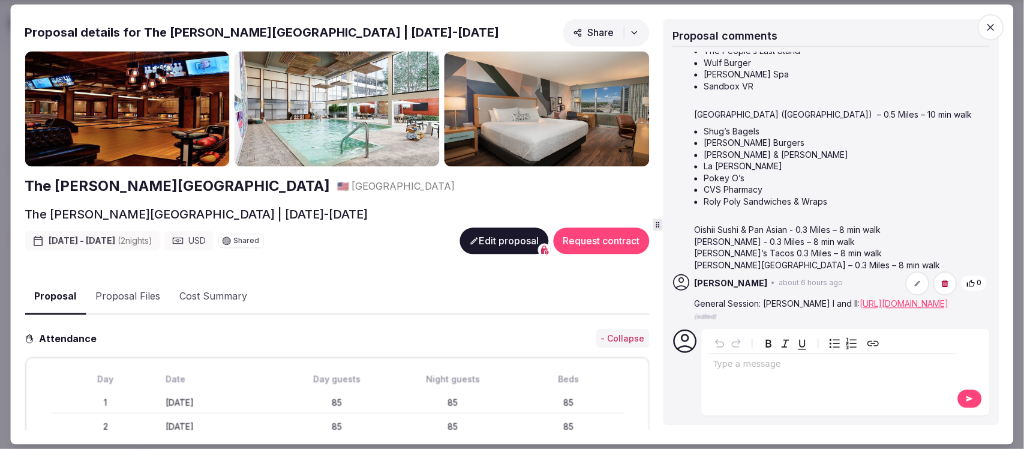
click at [859, 300] on link "[URL][DOMAIN_NAME]" at bounding box center [903, 303] width 89 height 10
click at [731, 363] on p "editable markdown" at bounding box center [832, 365] width 239 height 12
click at [969, 405] on button at bounding box center [969, 398] width 25 height 19
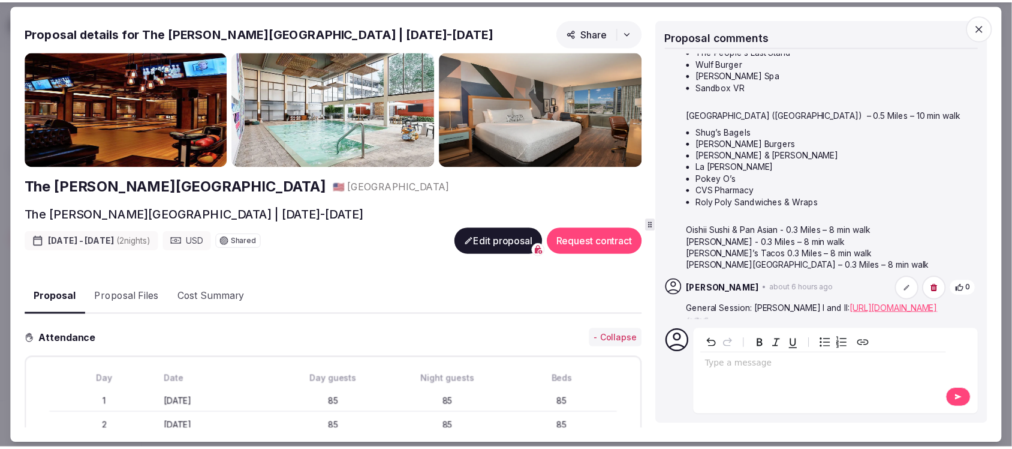
scroll to position [180, 0]
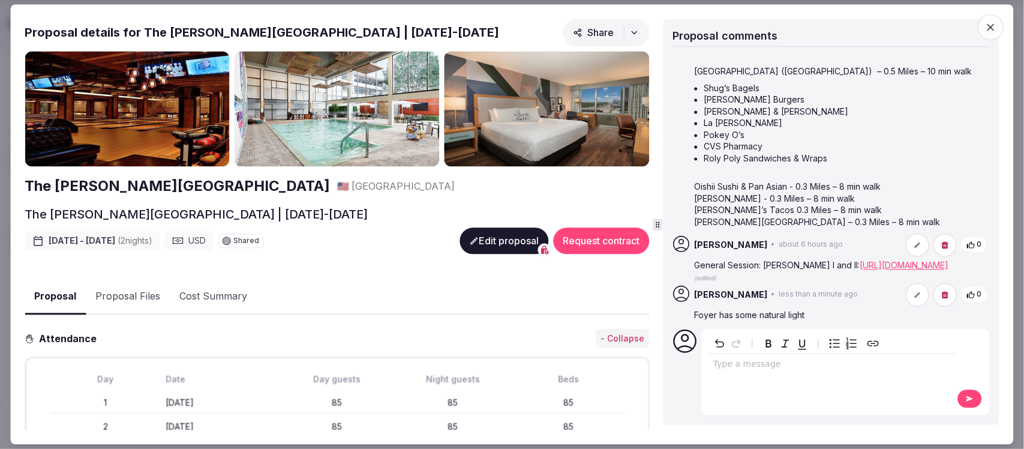
click at [994, 24] on icon "button" at bounding box center [990, 27] width 7 height 7
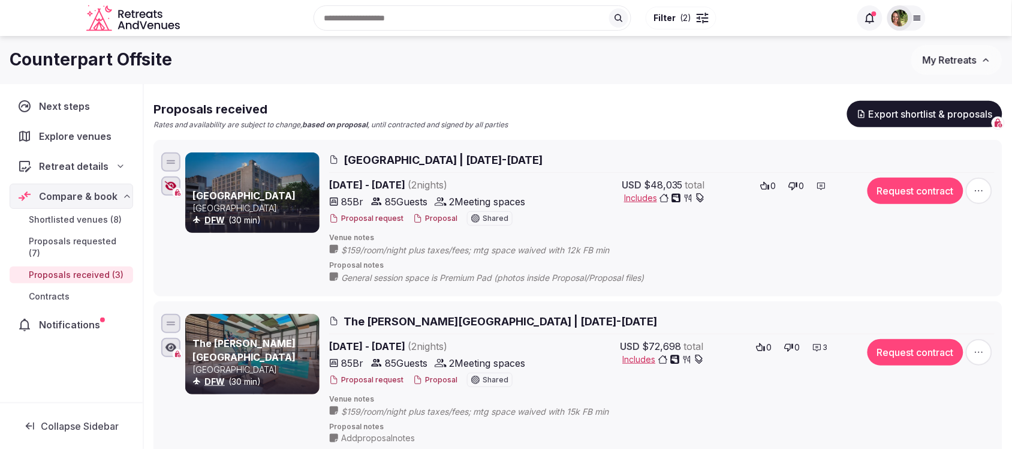
scroll to position [75, 0]
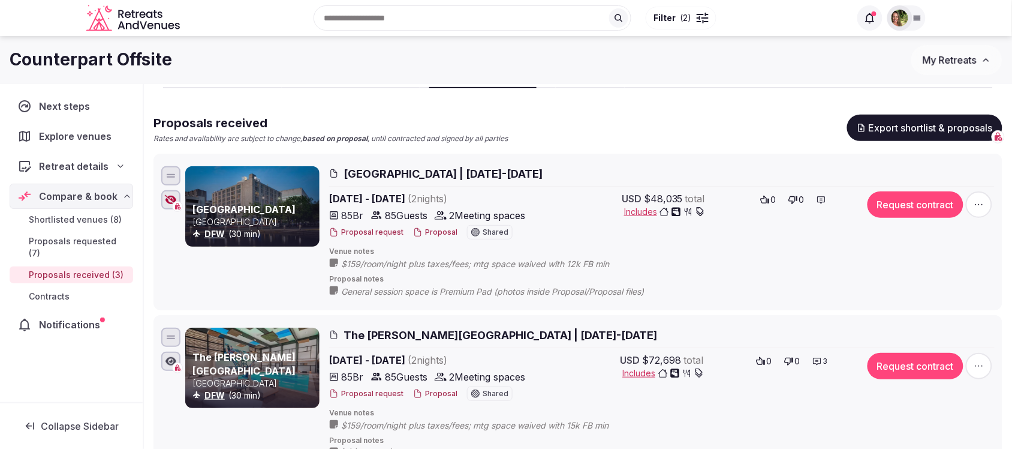
click at [423, 231] on button "Proposal" at bounding box center [435, 232] width 44 height 10
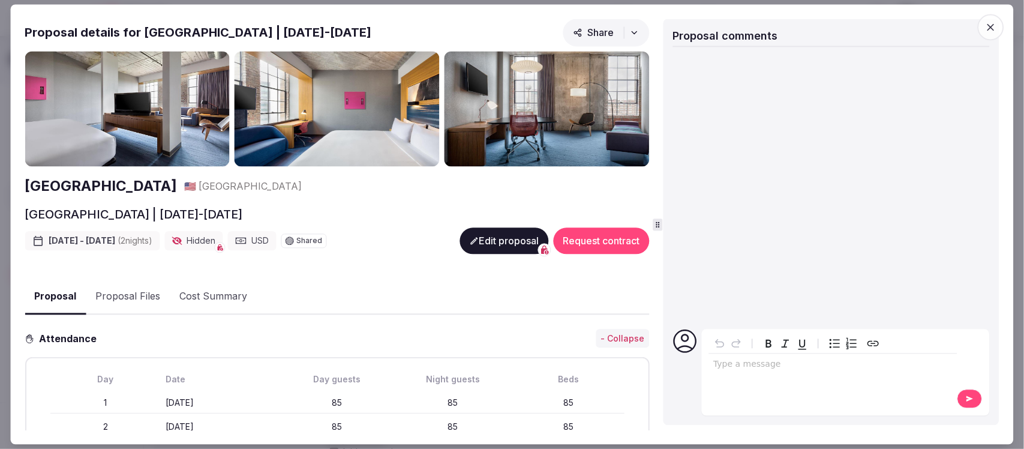
click at [994, 28] on icon "button" at bounding box center [991, 27] width 12 height 12
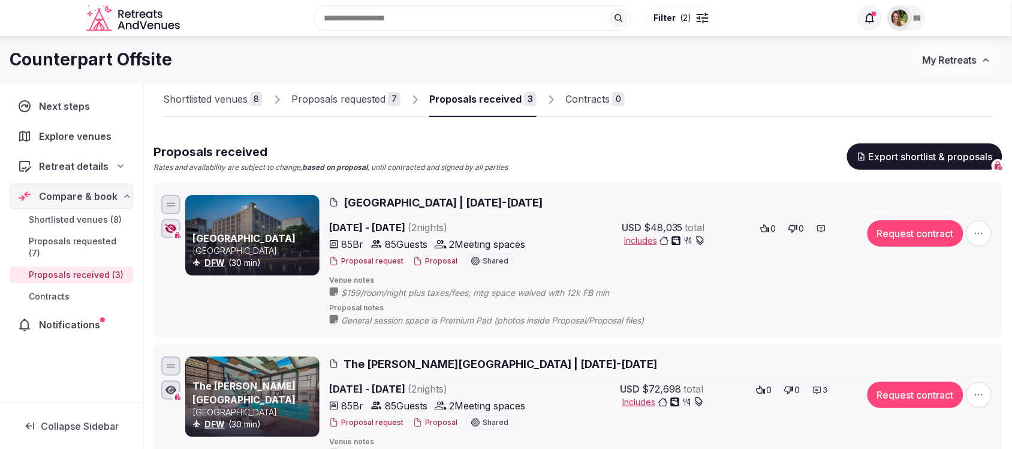
scroll to position [0, 0]
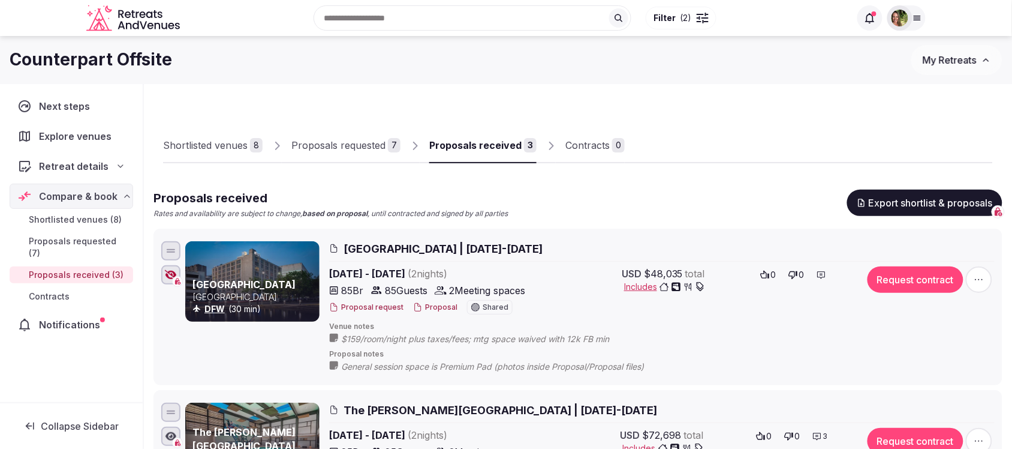
click at [365, 149] on div "Proposals requested" at bounding box center [338, 145] width 94 height 14
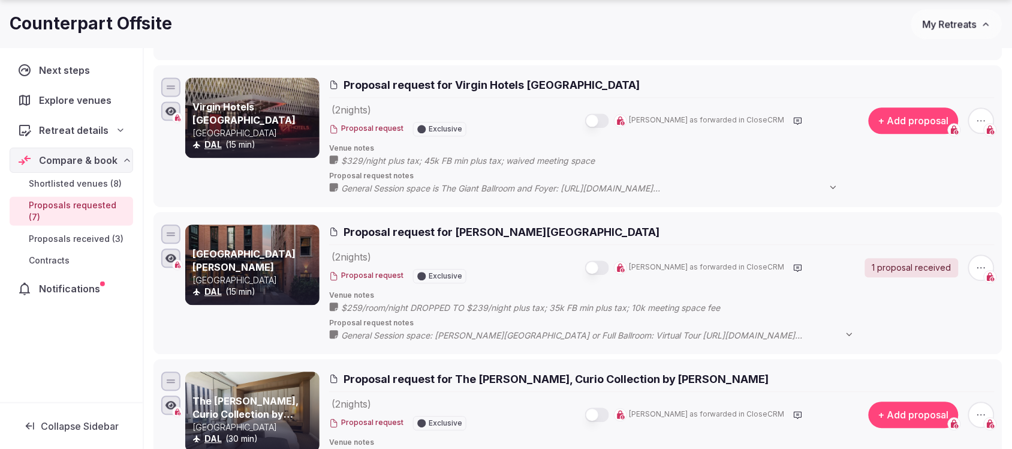
scroll to position [900, 0]
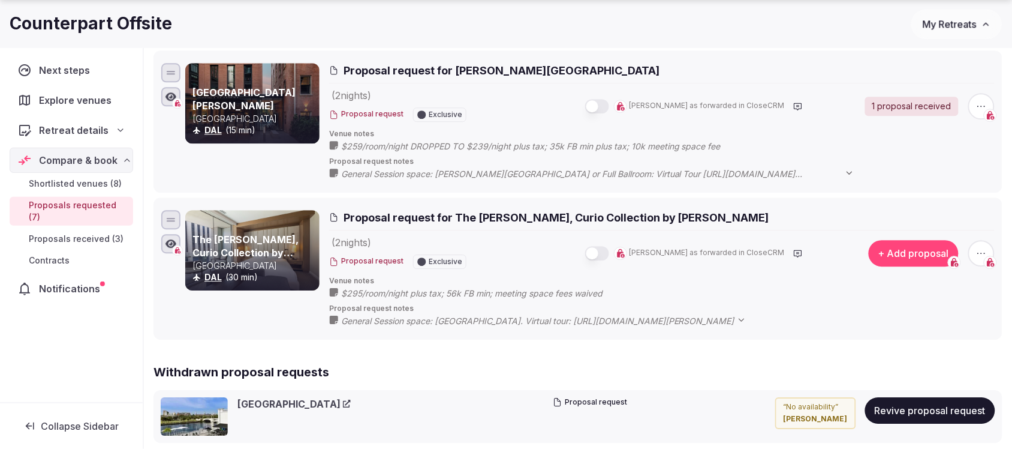
drag, startPoint x: 618, startPoint y: 299, endPoint x: 369, endPoint y: 299, distance: 249.5
click at [369, 299] on span "$295/room/night plus tax; 56k FB min; meeting space fees waived" at bounding box center [483, 293] width 285 height 12
click at [363, 297] on span "$295/room/night plus tax; 56k FB min; meeting space fees waived" at bounding box center [483, 293] width 285 height 12
click at [0, 0] on icon at bounding box center [0, 0] width 0 height 0
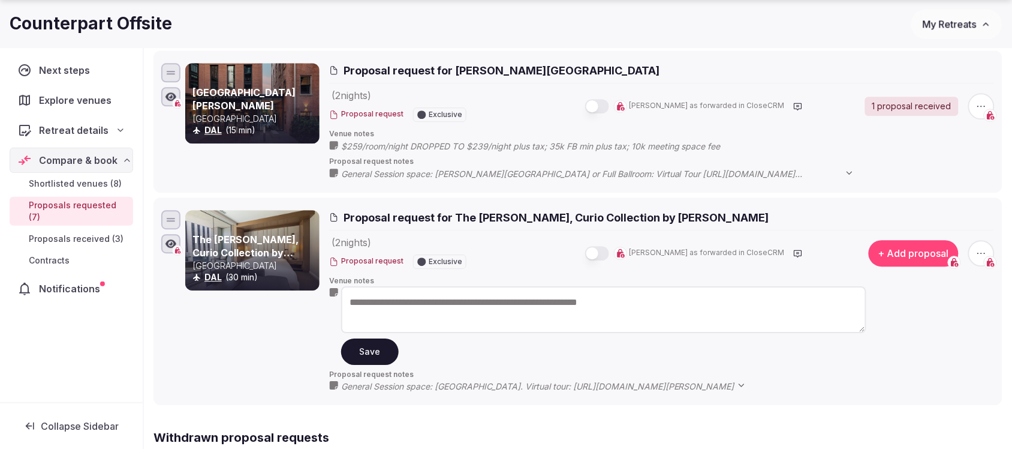
drag, startPoint x: 666, startPoint y: 303, endPoint x: 351, endPoint y: 306, distance: 315.5
click at [351, 306] on textarea "**********" at bounding box center [603, 309] width 525 height 47
click at [353, 360] on button "Save" at bounding box center [370, 351] width 58 height 26
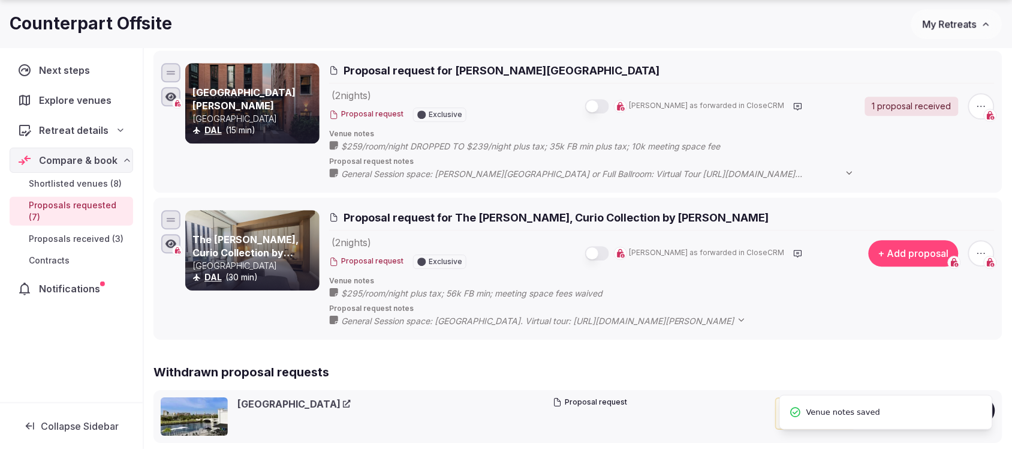
click at [0, 0] on icon at bounding box center [0, 0] width 0 height 0
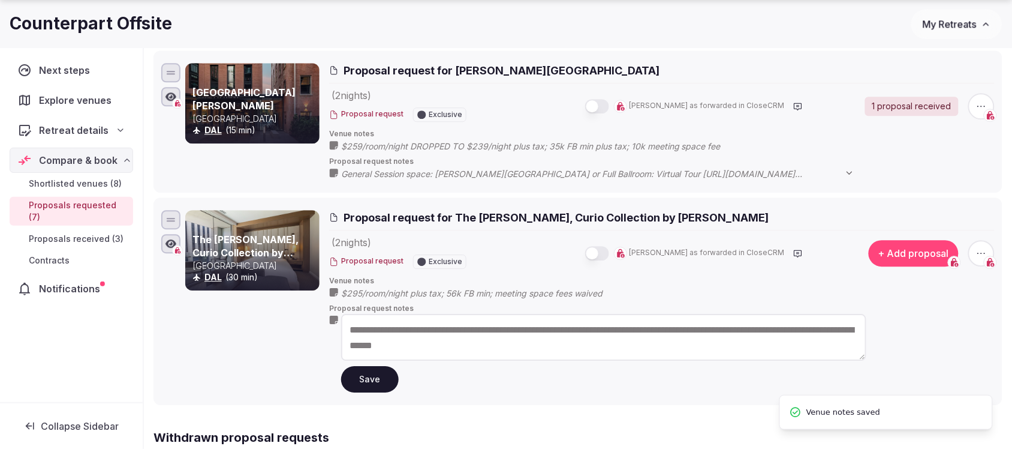
drag, startPoint x: 584, startPoint y: 346, endPoint x: 585, endPoint y: 333, distance: 13.3
click at [585, 333] on textarea "**********" at bounding box center [603, 337] width 525 height 47
click at [375, 384] on button "Save" at bounding box center [370, 379] width 58 height 26
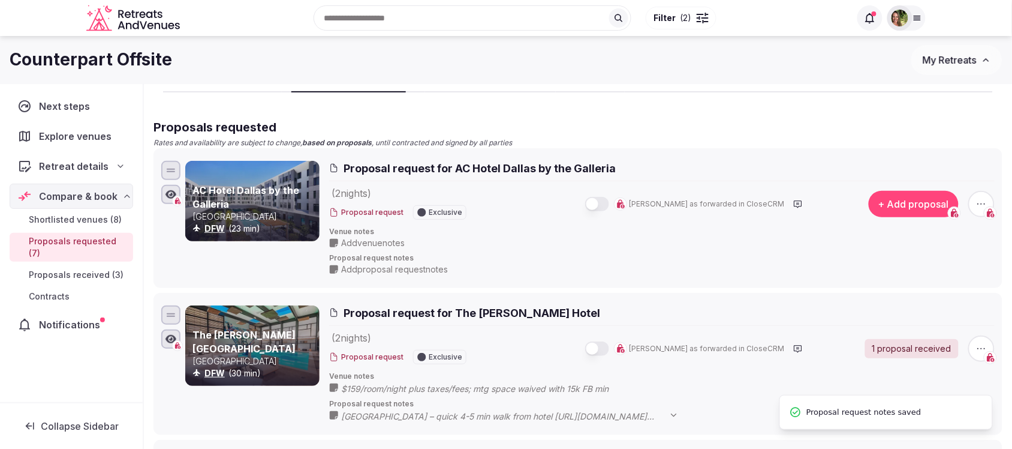
scroll to position [0, 0]
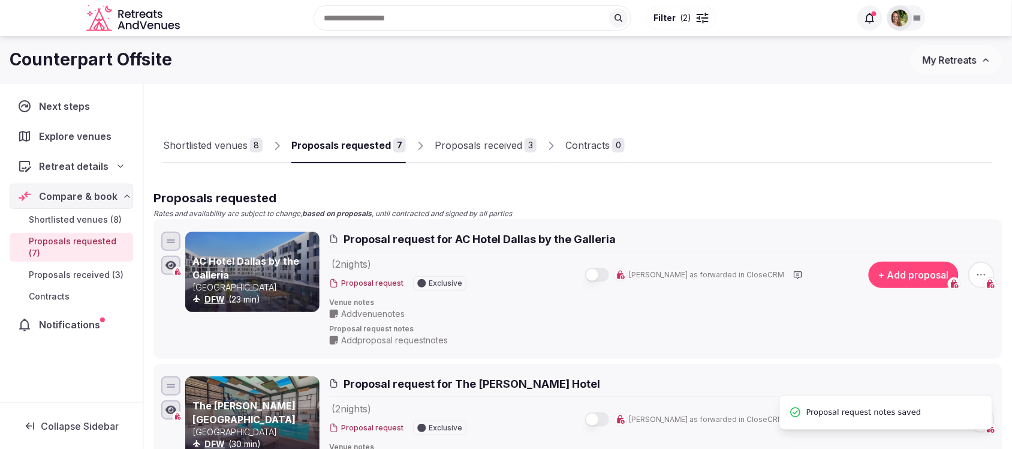
click at [455, 152] on div "Proposals received" at bounding box center [479, 145] width 88 height 14
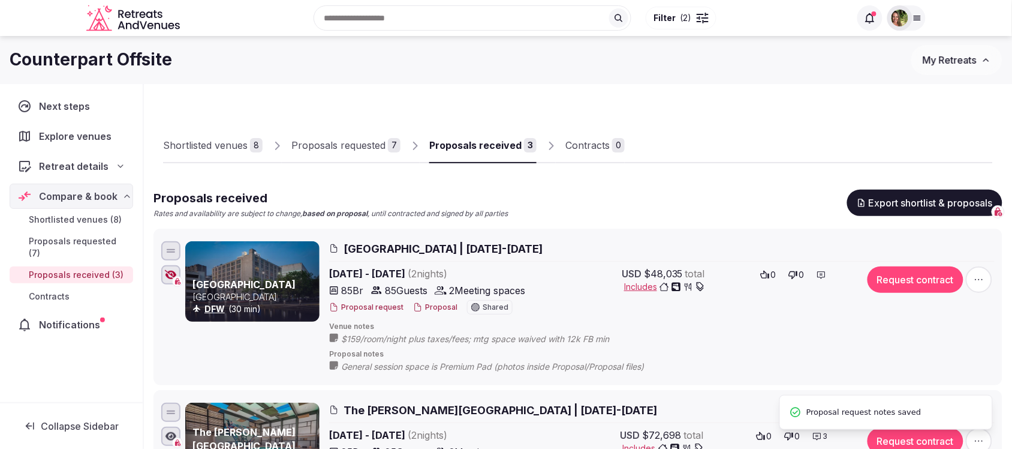
click at [457, 145] on div "Proposals received" at bounding box center [475, 145] width 92 height 14
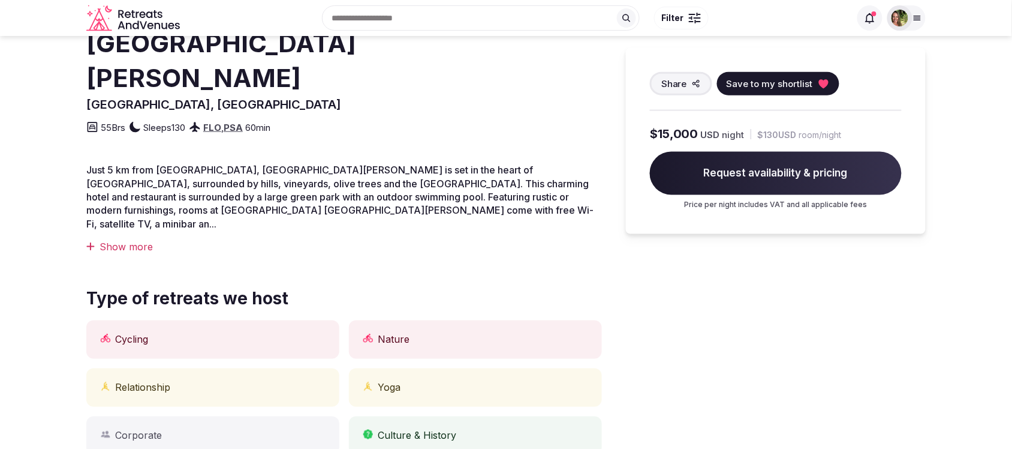
scroll to position [300, 0]
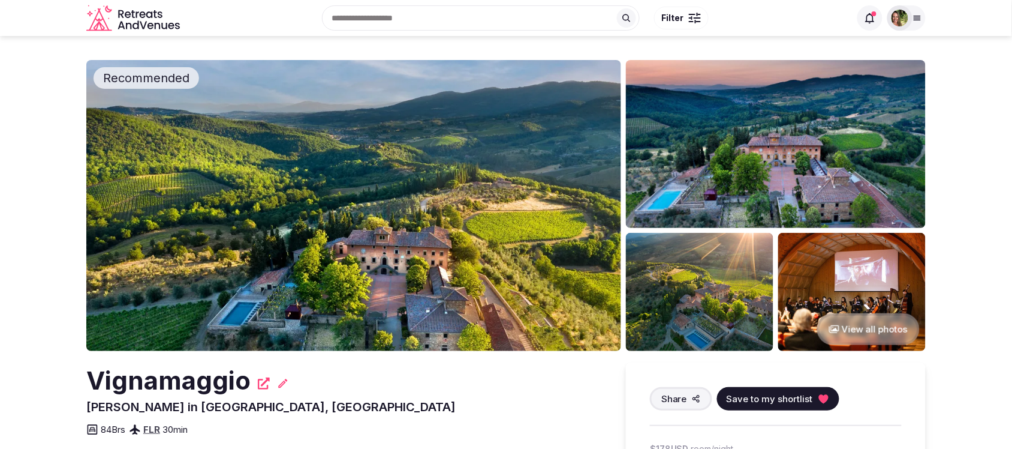
click at [261, 381] on icon at bounding box center [264, 383] width 12 height 12
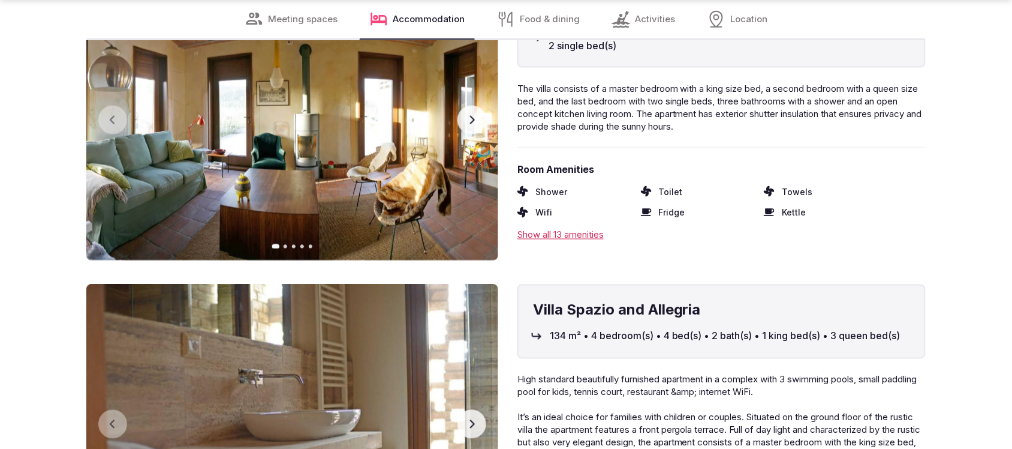
scroll to position [3374, 0]
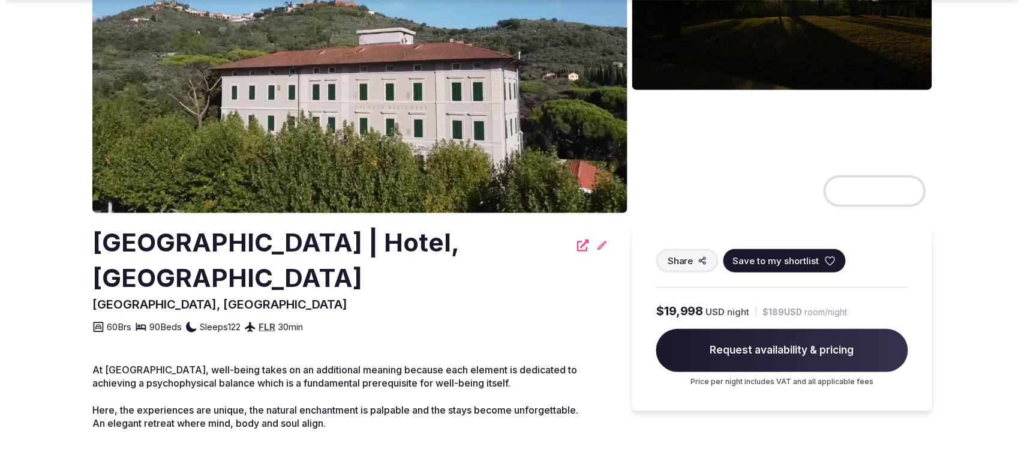
scroll to position [150, 0]
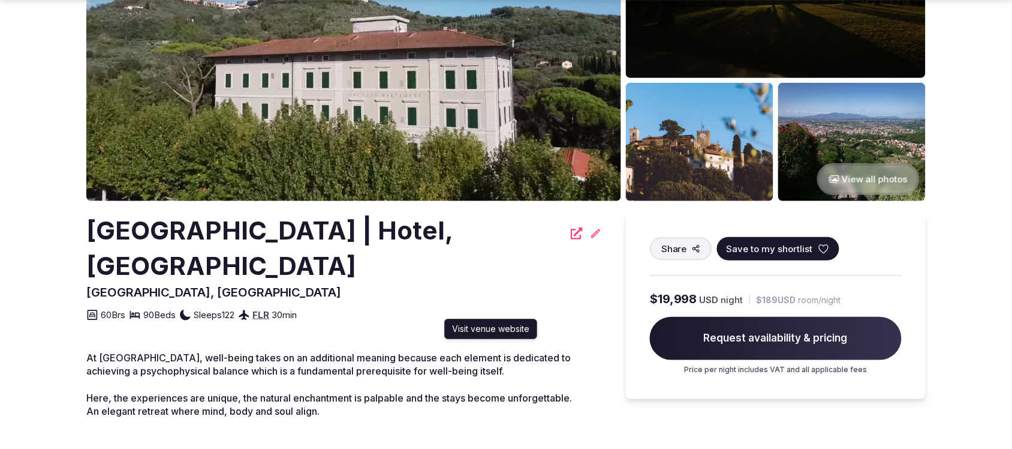
click at [574, 233] on icon at bounding box center [577, 233] width 12 height 12
click at [828, 246] on button "Save to my shortlist" at bounding box center [778, 248] width 122 height 23
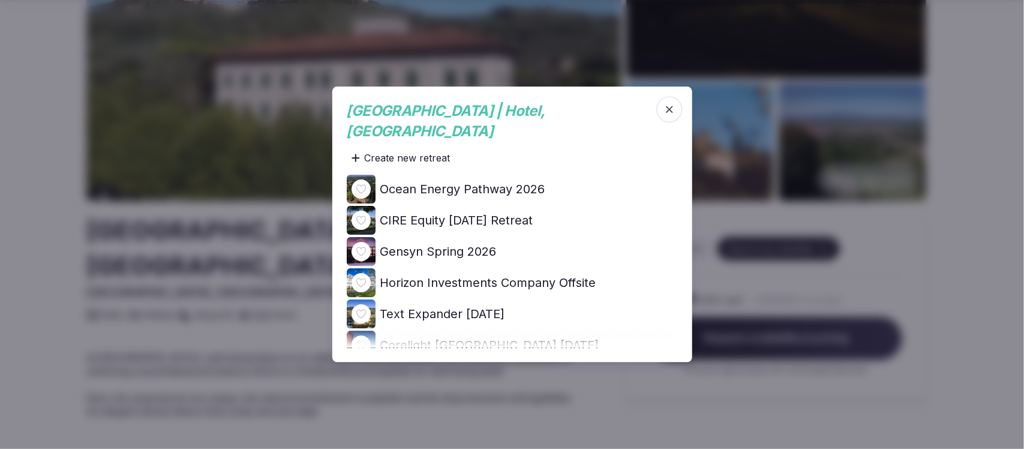
click at [0, 0] on icon at bounding box center [0, 0] width 0 height 0
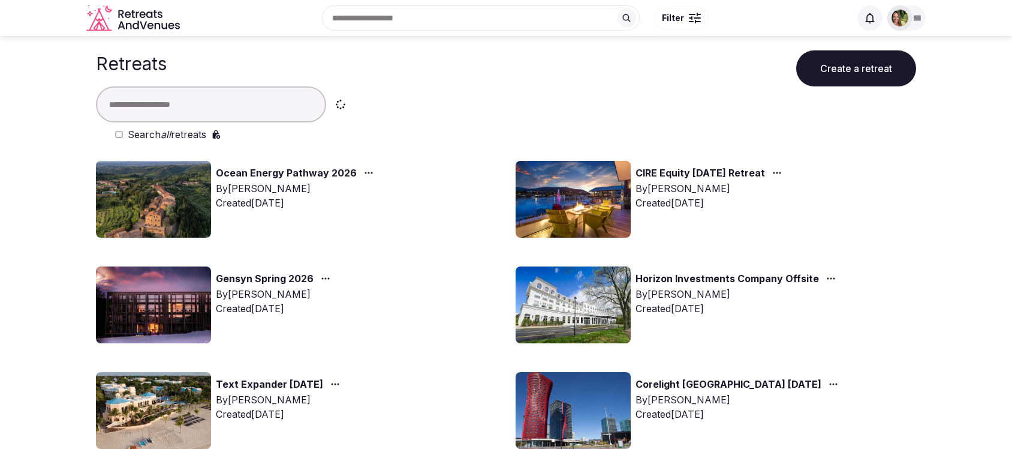
click at [212, 105] on input "text" at bounding box center [211, 104] width 230 height 36
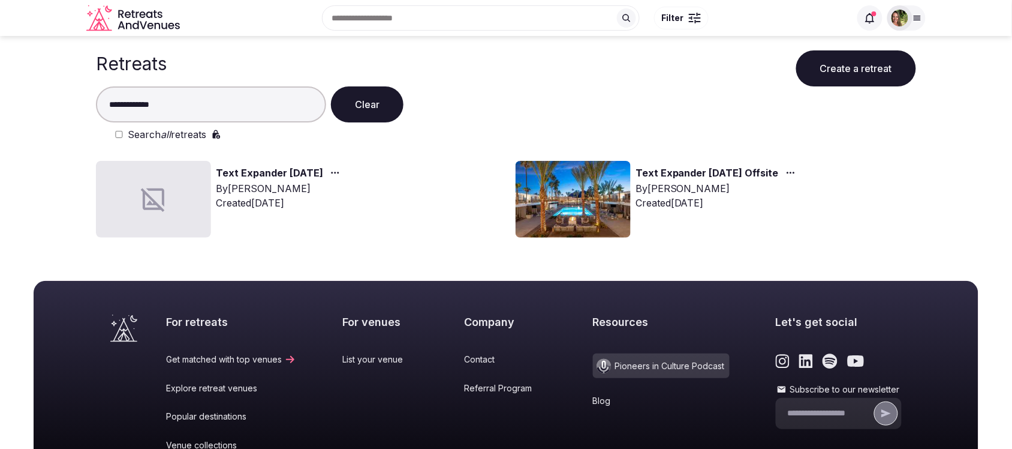
type input "**********"
click at [796, 173] on icon "button" at bounding box center [791, 173] width 10 height 10
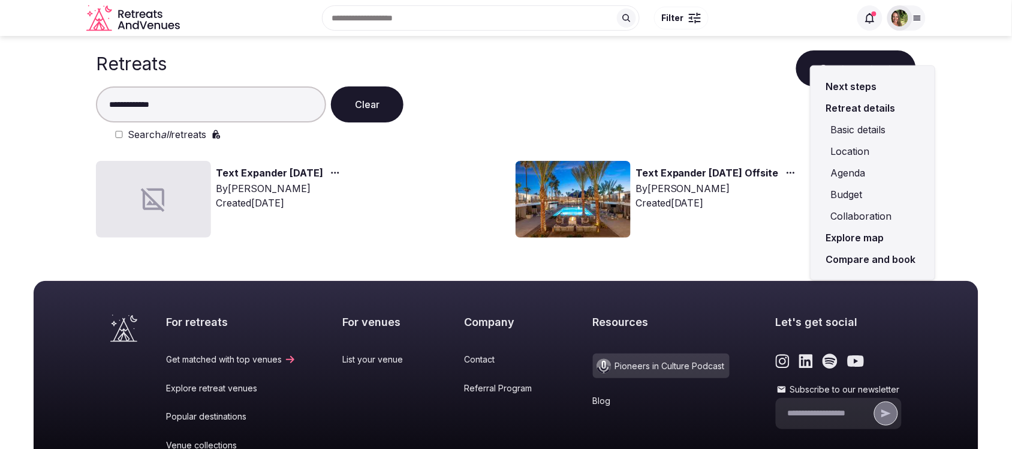
click at [873, 256] on link "Compare and book" at bounding box center [873, 259] width 105 height 22
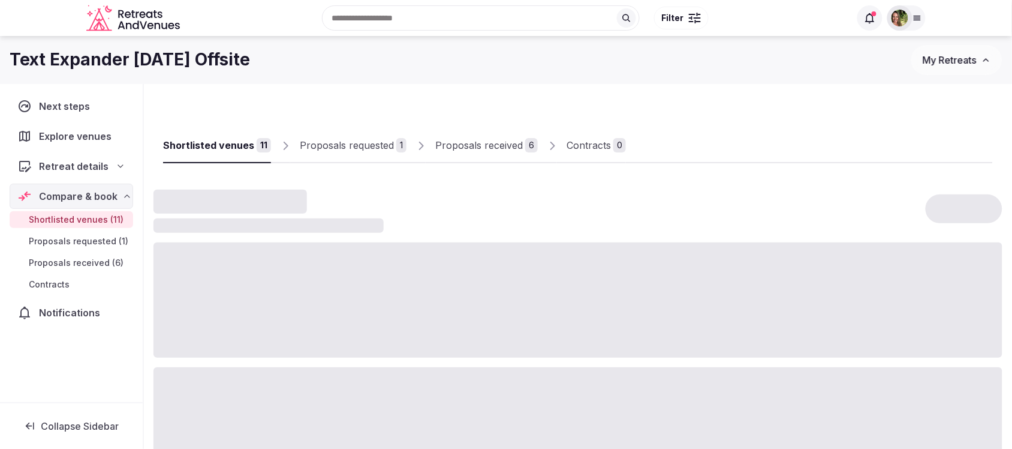
click at [482, 147] on div "Proposals received" at bounding box center [479, 145] width 88 height 14
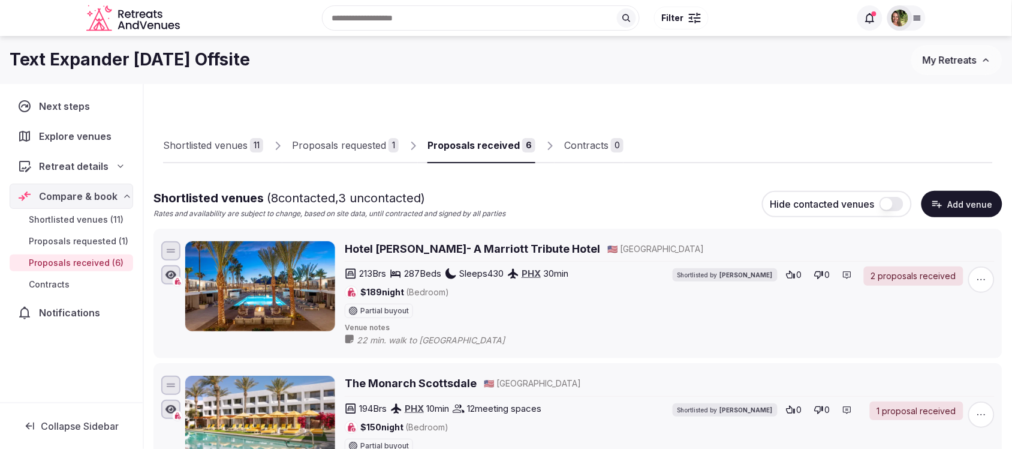
click at [486, 137] on link "Proposals received 6" at bounding box center [482, 145] width 108 height 35
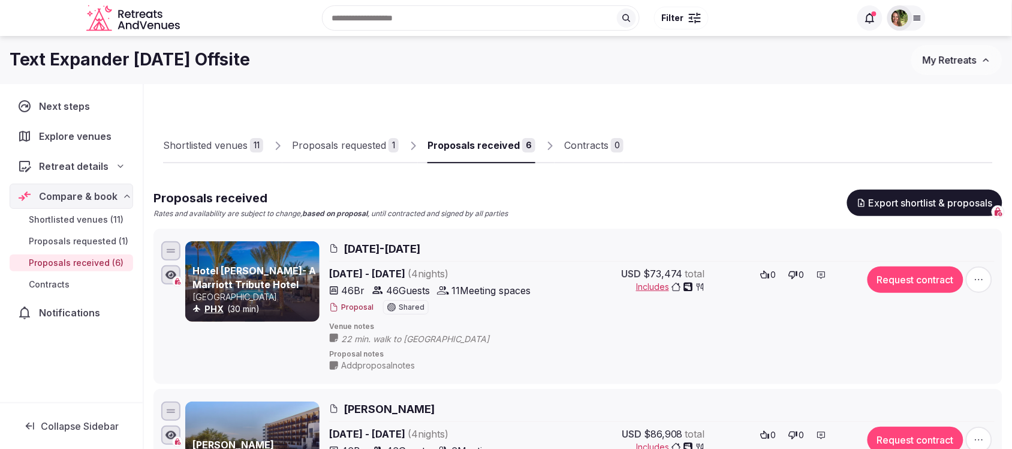
click at [351, 307] on button "Proposal" at bounding box center [351, 307] width 44 height 10
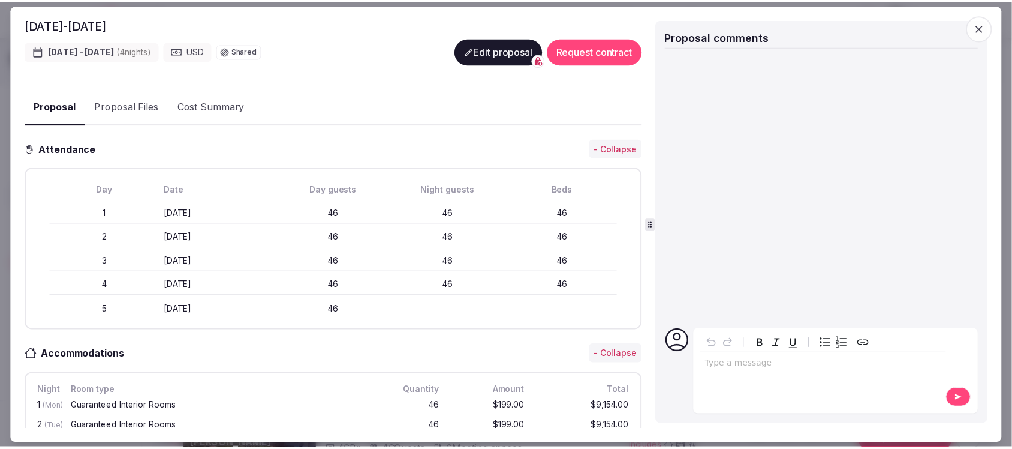
scroll to position [300, 0]
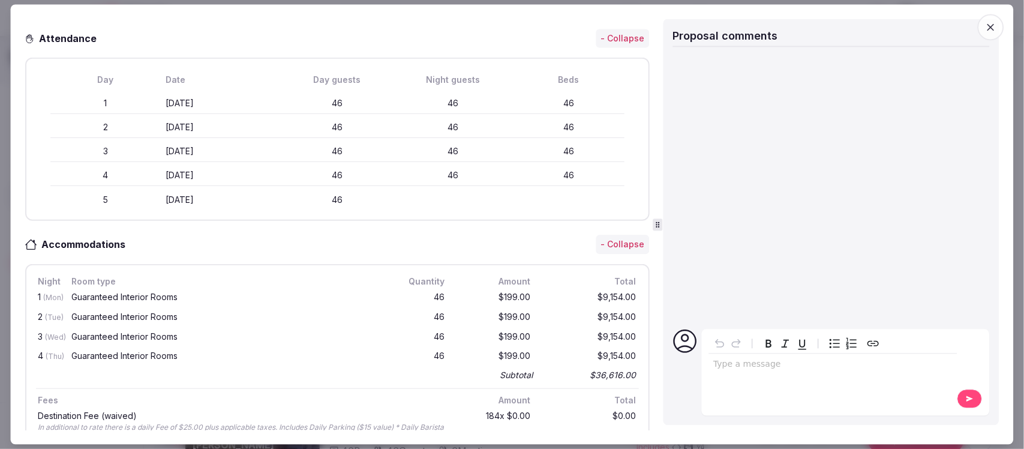
click at [988, 29] on icon "button" at bounding box center [991, 27] width 12 height 12
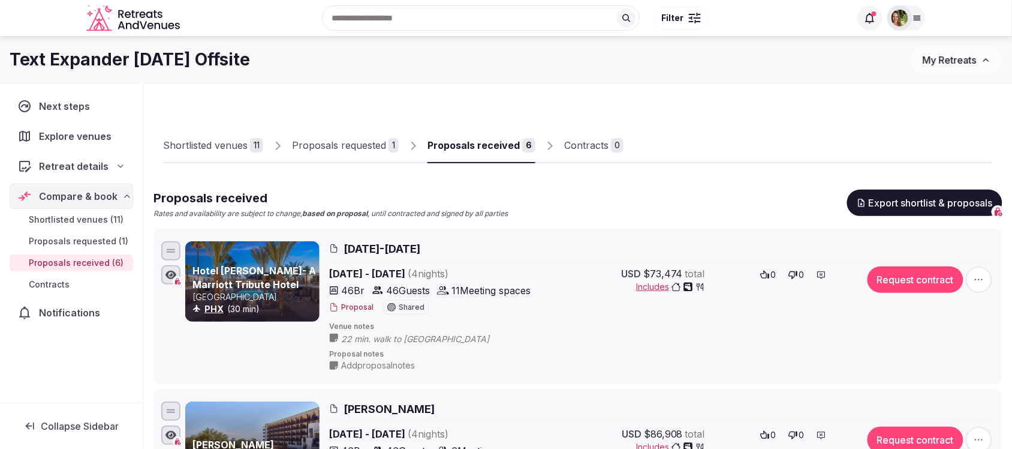
click at [946, 58] on span "My Retreats" at bounding box center [950, 60] width 54 height 12
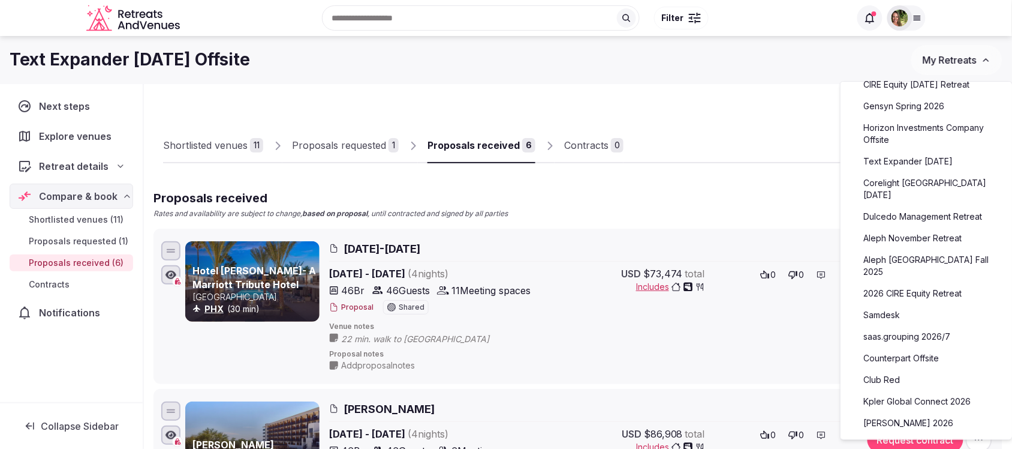
scroll to position [75, 0]
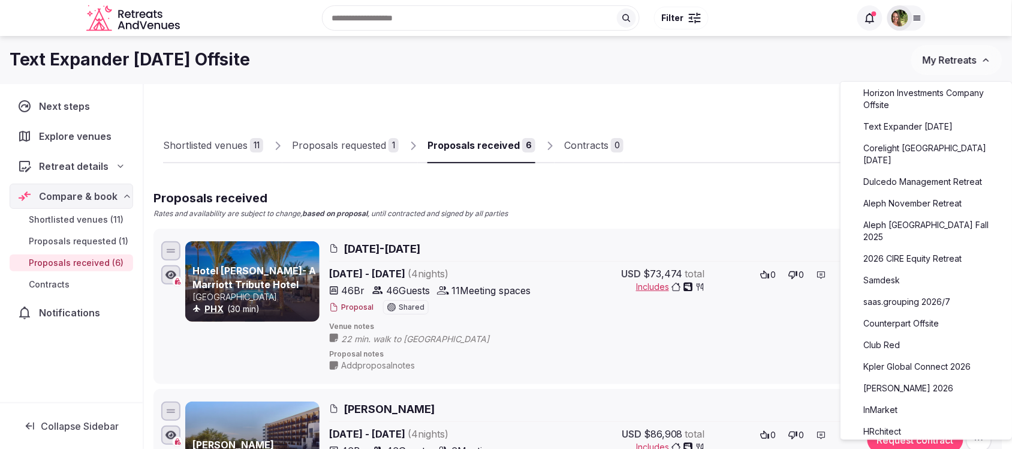
click at [925, 314] on link "Counterpart Offsite" at bounding box center [927, 323] width 148 height 19
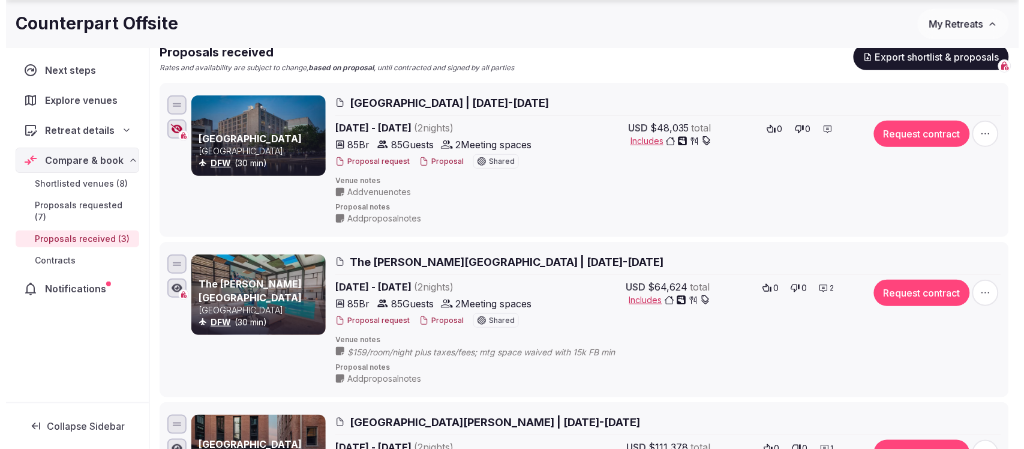
scroll to position [150, 0]
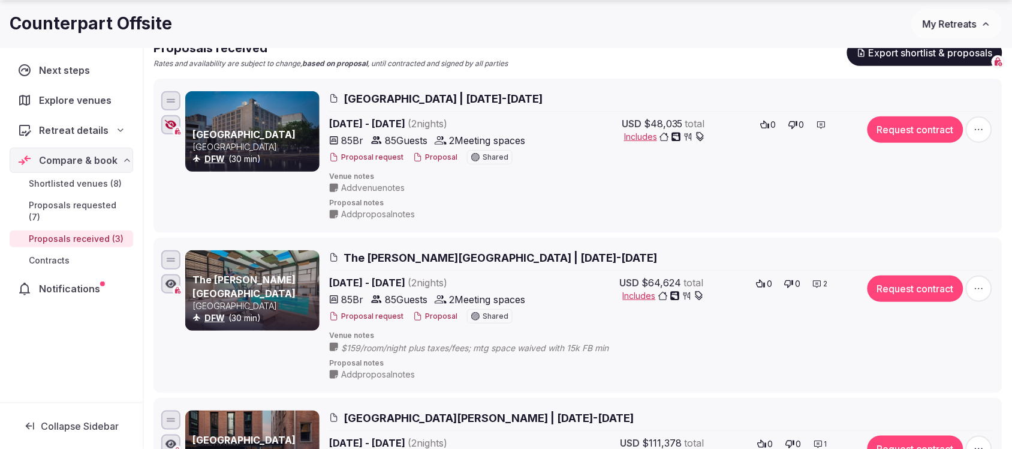
click at [427, 155] on button "Proposal" at bounding box center [435, 157] width 44 height 10
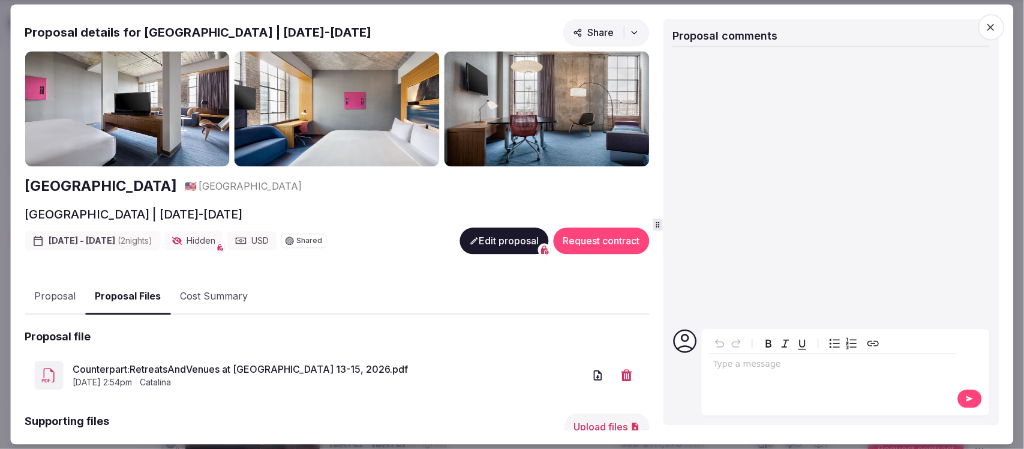
click at [134, 286] on button "Proposal Files" at bounding box center [127, 296] width 85 height 35
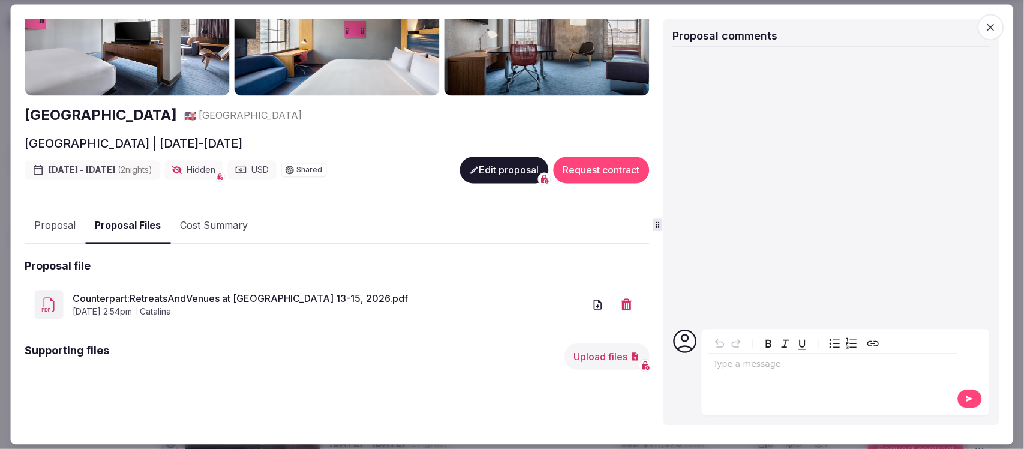
click at [590, 356] on button "Upload files" at bounding box center [606, 355] width 85 height 26
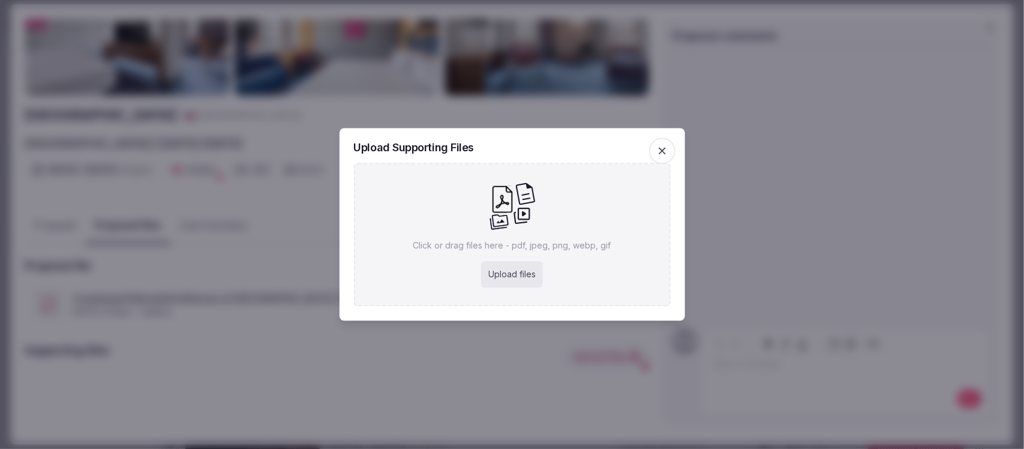
click at [510, 267] on div "Upload files" at bounding box center [512, 275] width 62 height 26
type input "**********"
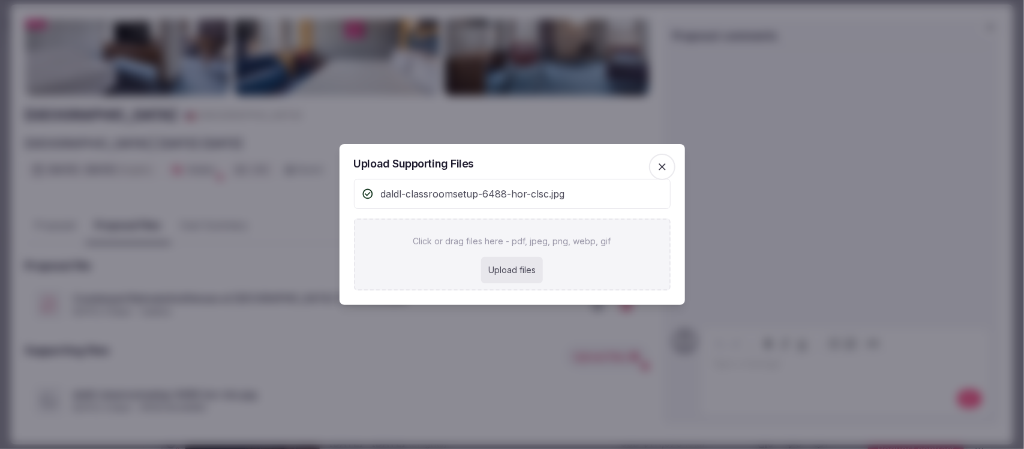
click at [663, 168] on icon "button" at bounding box center [662, 166] width 7 height 7
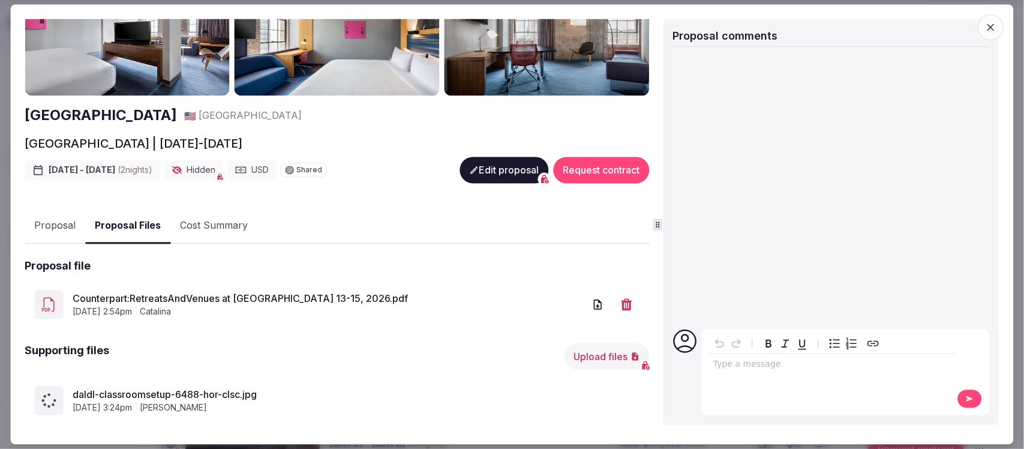
scroll to position [86, 0]
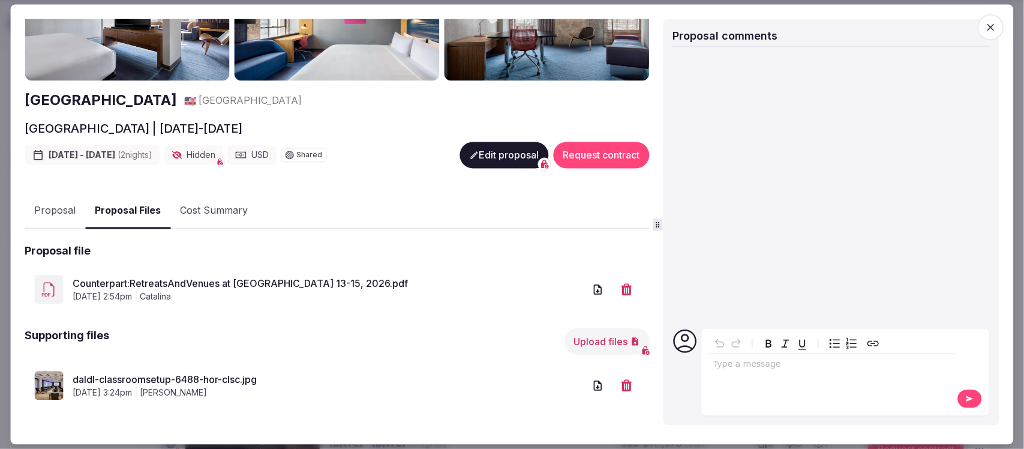
click at [600, 335] on button "Upload files" at bounding box center [606, 340] width 85 height 26
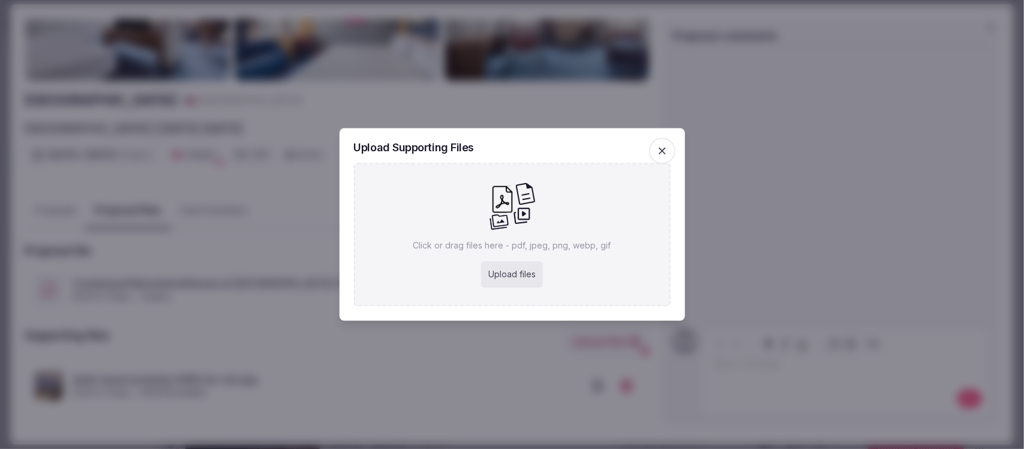
click at [511, 268] on div "Upload files" at bounding box center [512, 275] width 62 height 26
click at [518, 278] on div "Upload files" at bounding box center [512, 275] width 62 height 26
type input "**********"
click at [661, 145] on icon "button" at bounding box center [662, 151] width 12 height 12
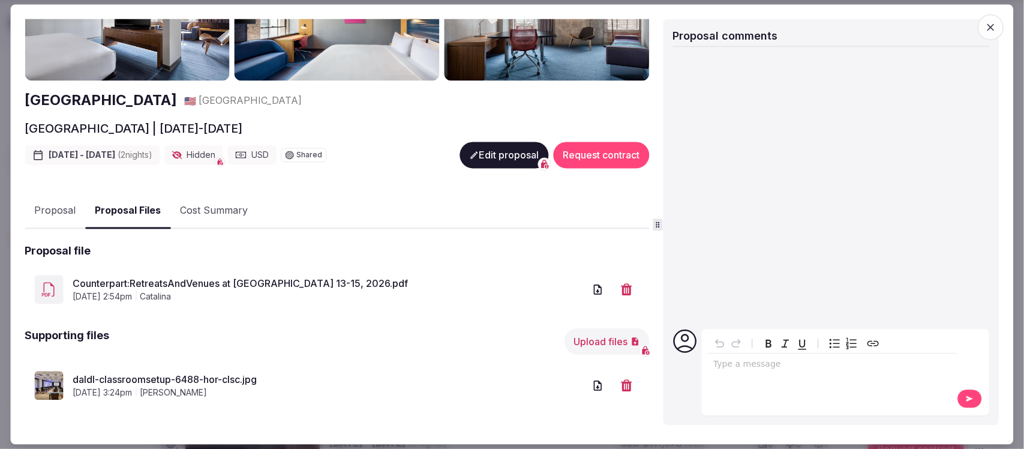
click at [589, 340] on button "Upload files" at bounding box center [606, 340] width 85 height 26
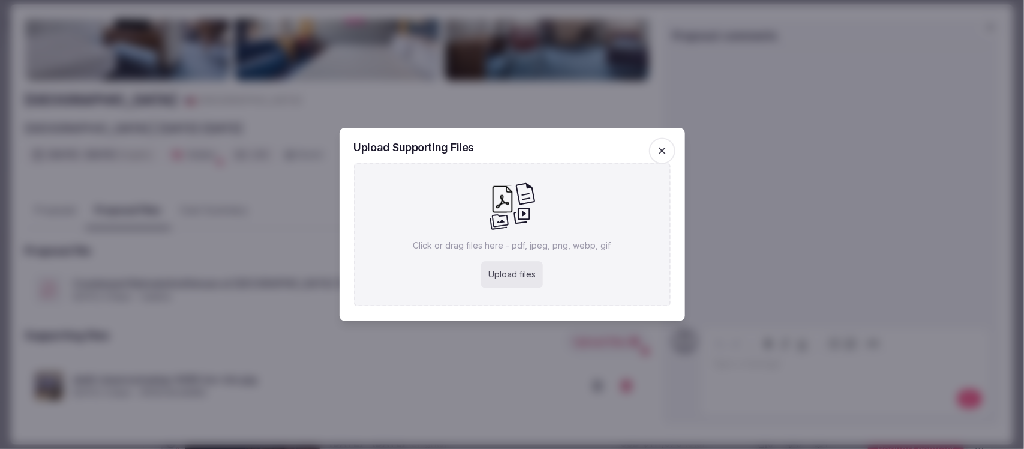
click at [519, 269] on div "Upload files" at bounding box center [512, 275] width 62 height 26
type input "**********"
click at [659, 145] on icon "button" at bounding box center [662, 151] width 12 height 12
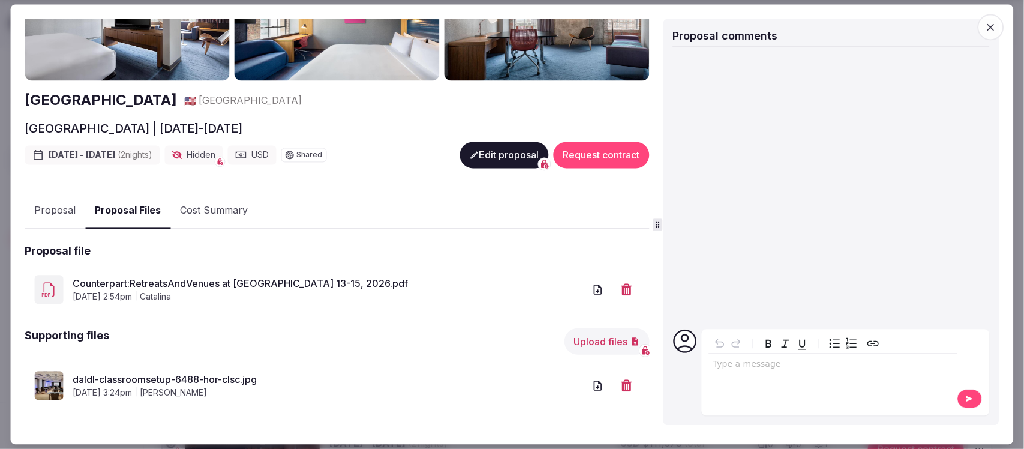
click at [48, 204] on button "Proposal" at bounding box center [55, 211] width 61 height 35
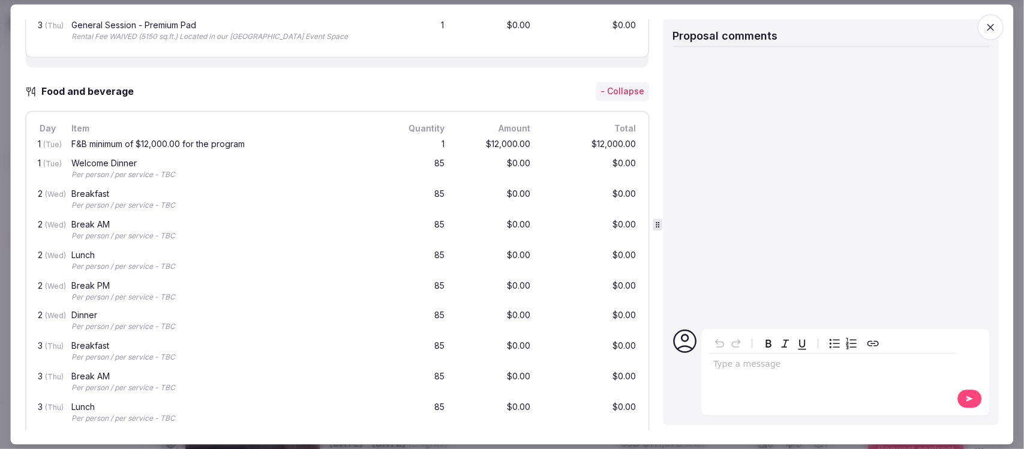
scroll to position [761, 0]
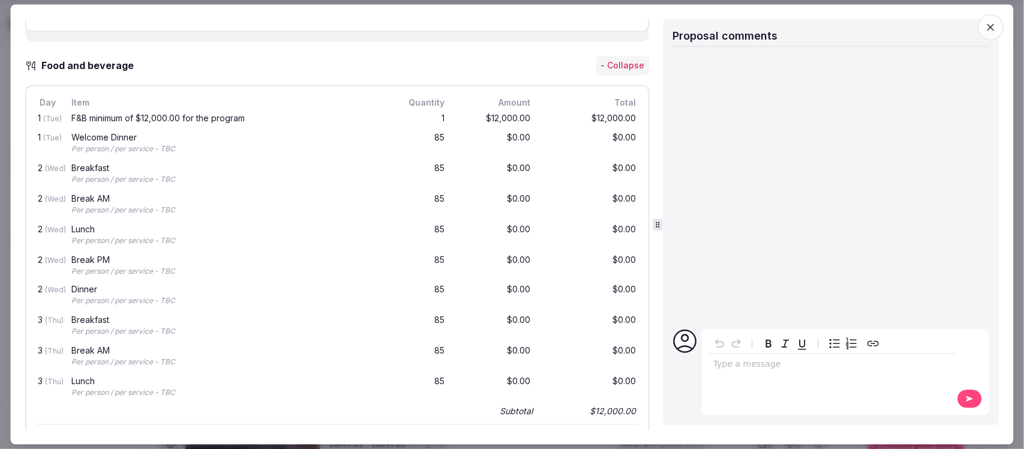
click at [991, 22] on icon "button" at bounding box center [991, 27] width 12 height 12
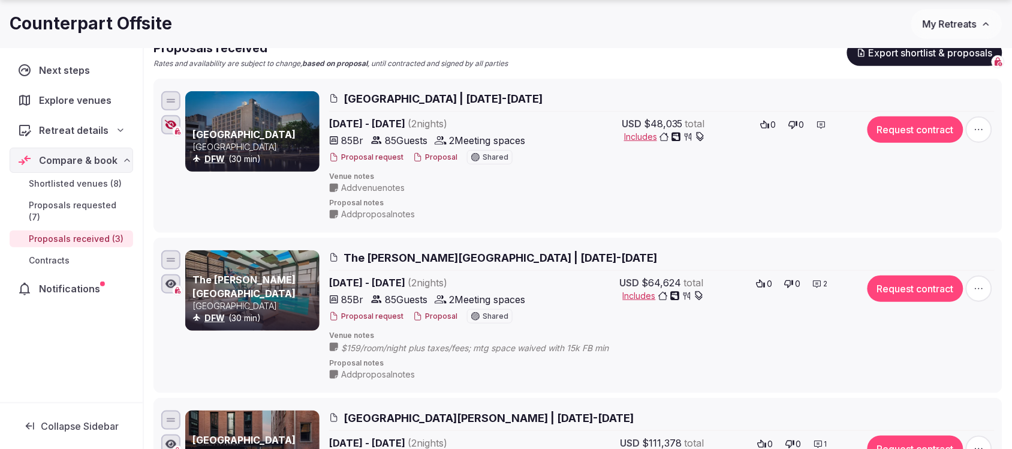
click at [423, 318] on button "Proposal" at bounding box center [435, 316] width 44 height 10
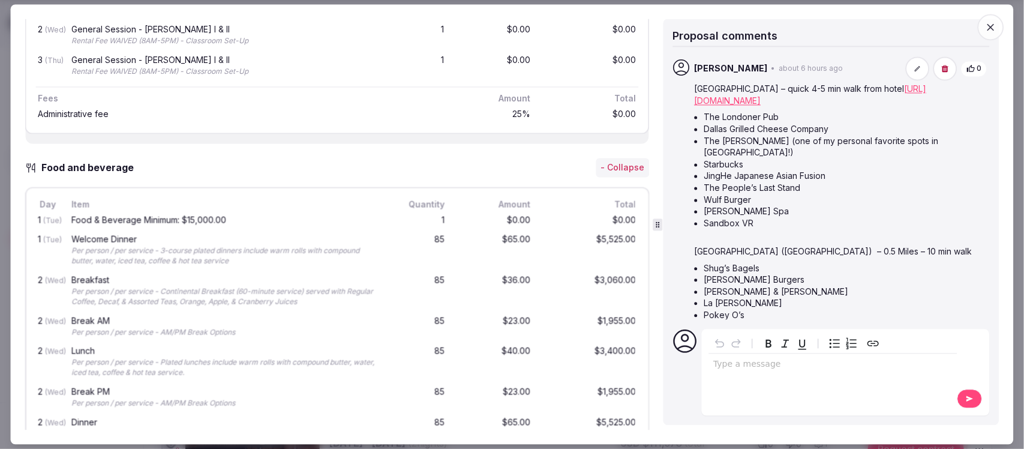
scroll to position [662, 0]
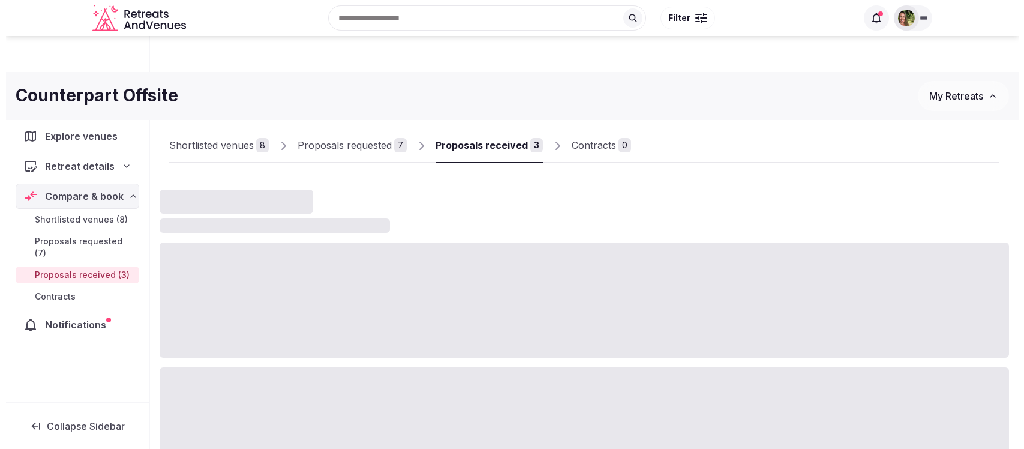
scroll to position [148, 0]
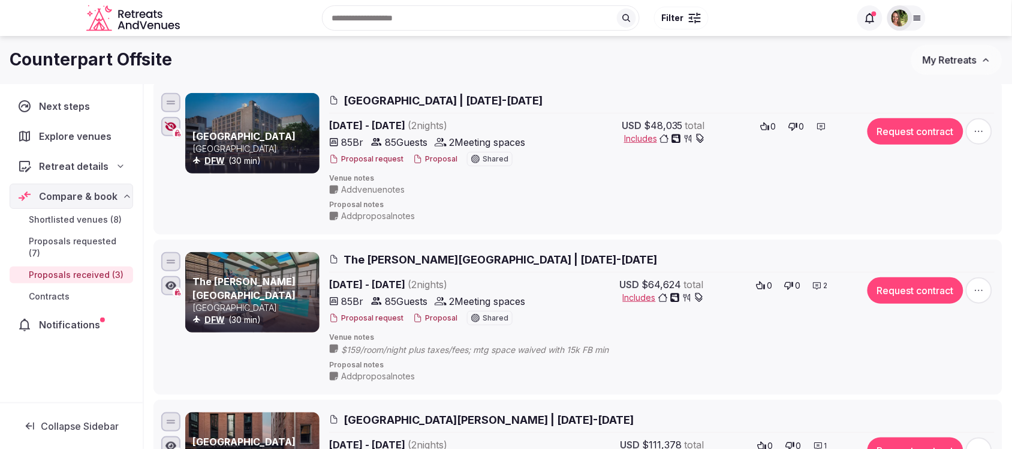
click at [431, 320] on button "Proposal" at bounding box center [435, 318] width 44 height 10
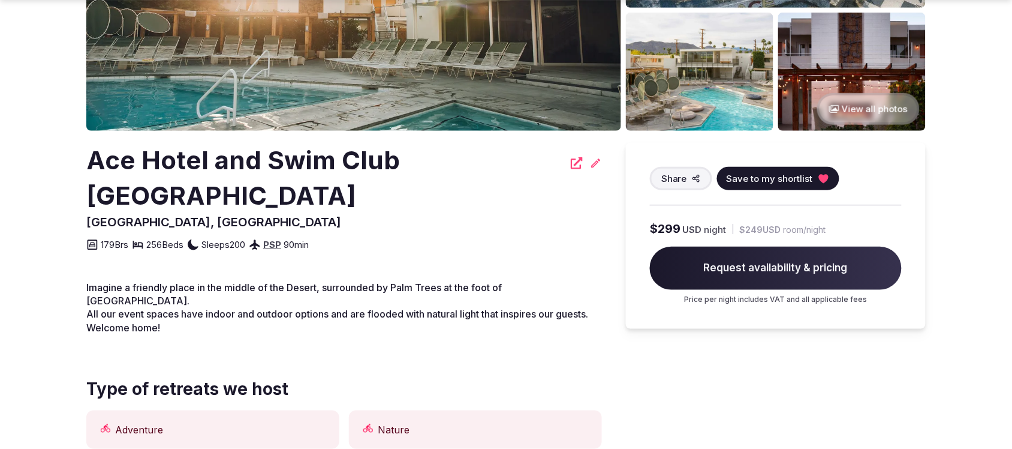
scroll to position [225, 0]
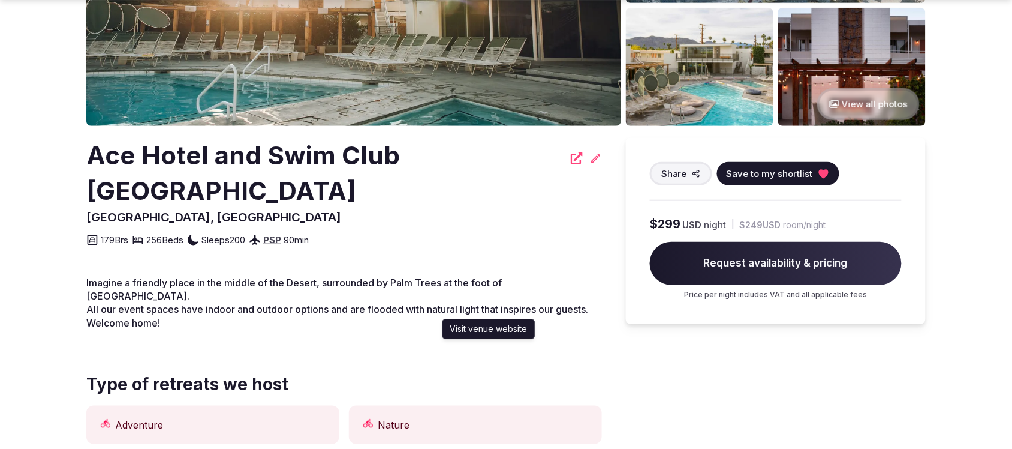
click at [573, 157] on icon at bounding box center [577, 158] width 12 height 12
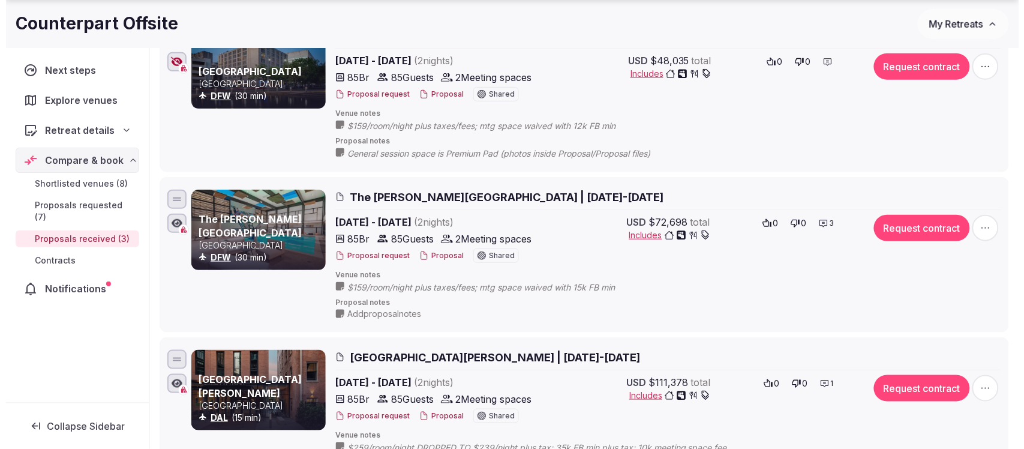
scroll to position [225, 0]
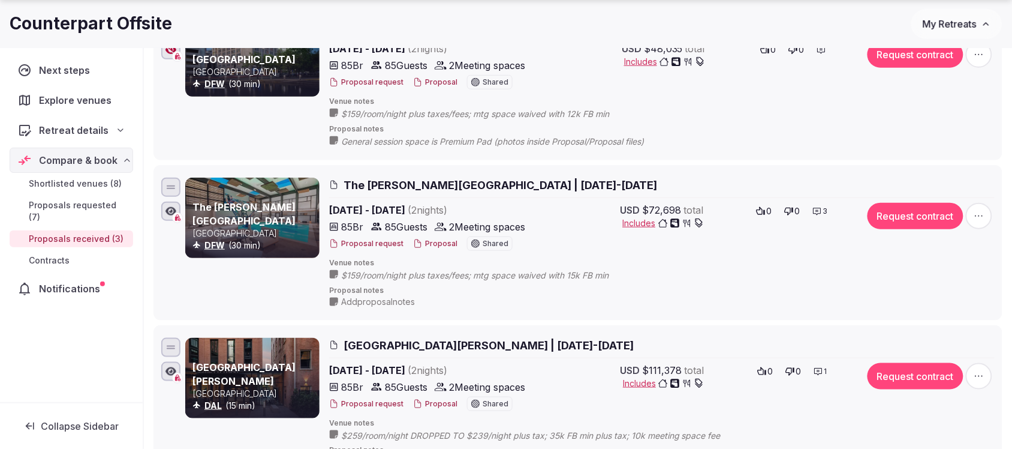
click at [437, 247] on button "Proposal" at bounding box center [435, 244] width 44 height 10
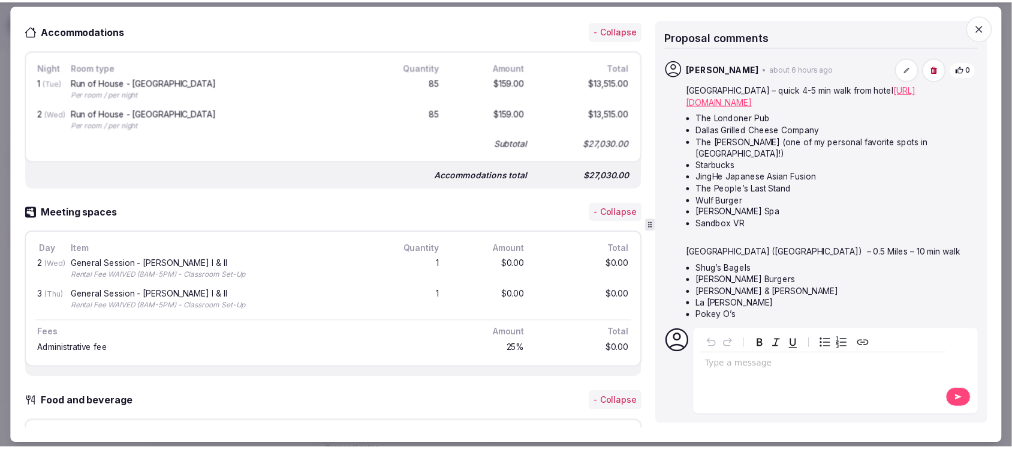
scroll to position [750, 0]
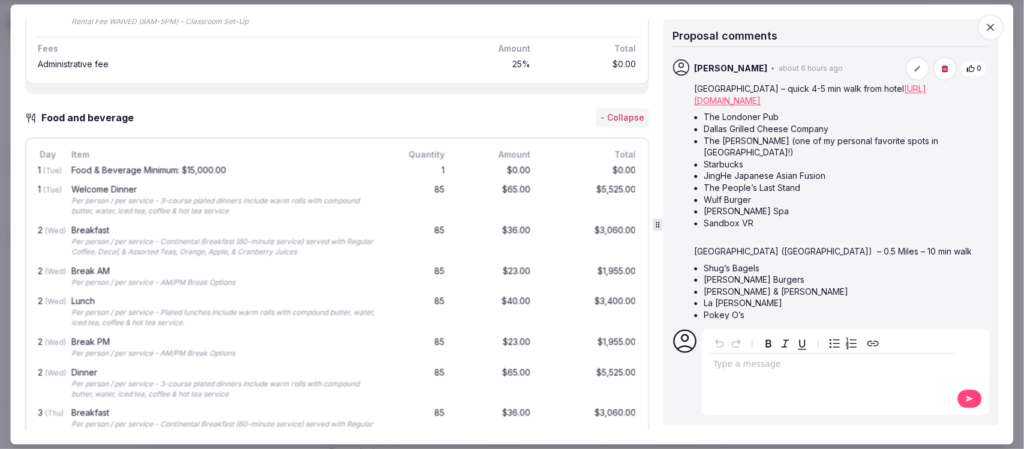
click at [994, 26] on icon "button" at bounding box center [991, 27] width 12 height 12
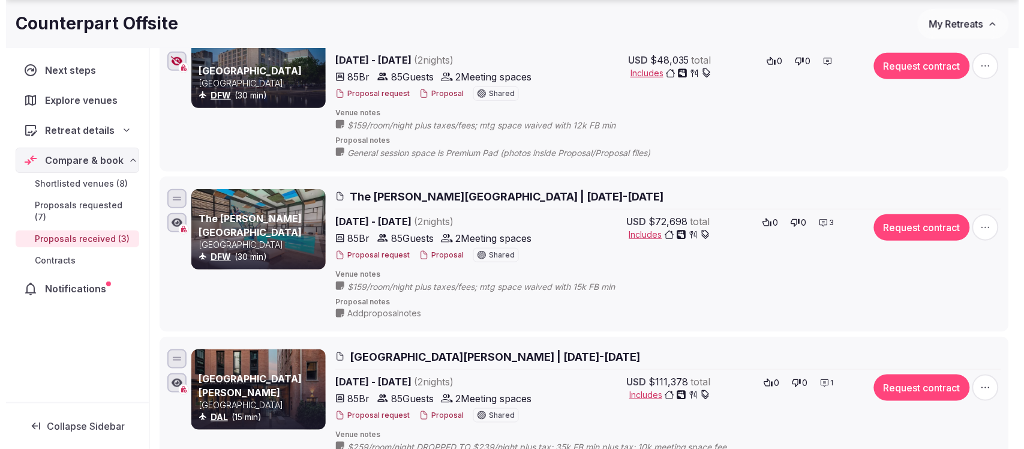
scroll to position [0, 0]
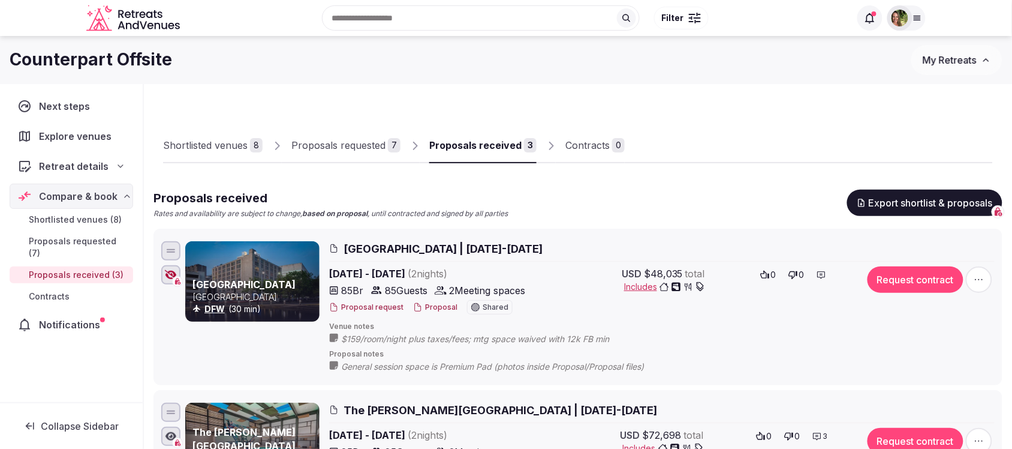
click at [437, 309] on button "Proposal" at bounding box center [435, 307] width 44 height 10
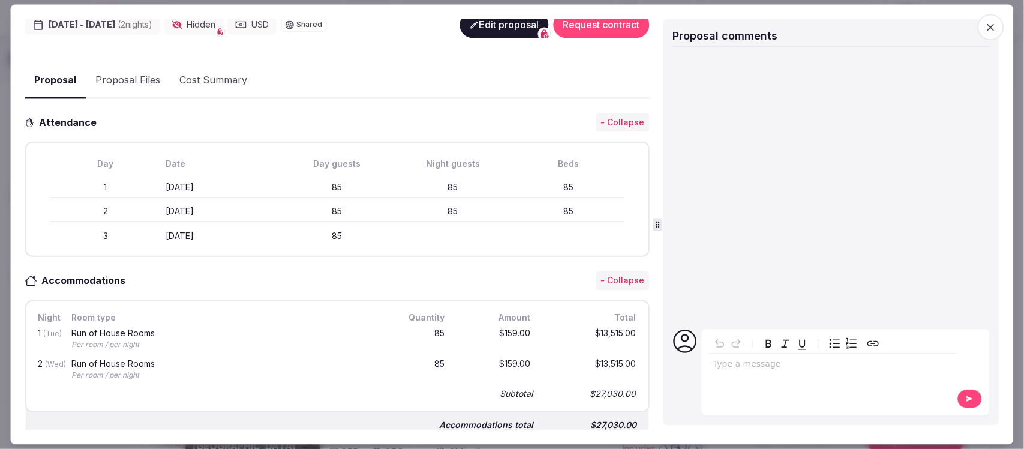
scroll to position [75, 0]
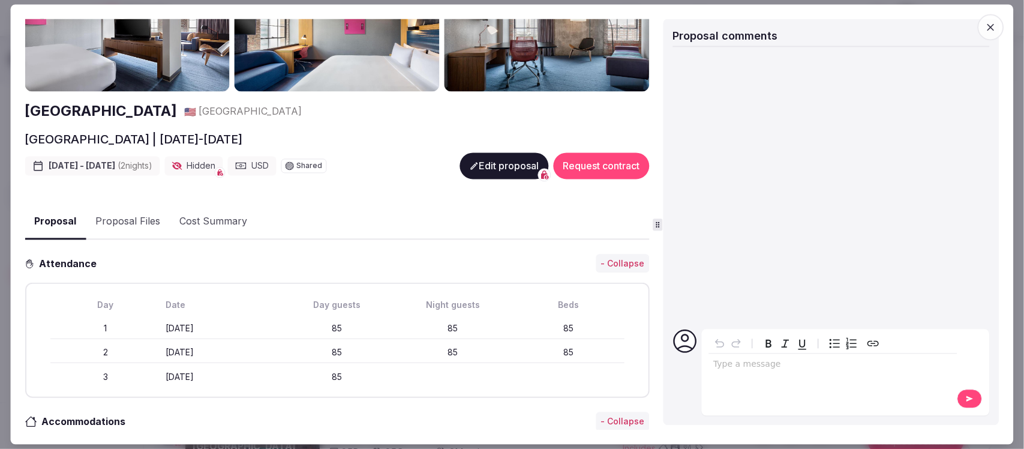
click at [489, 165] on button "Edit proposal" at bounding box center [503, 165] width 89 height 26
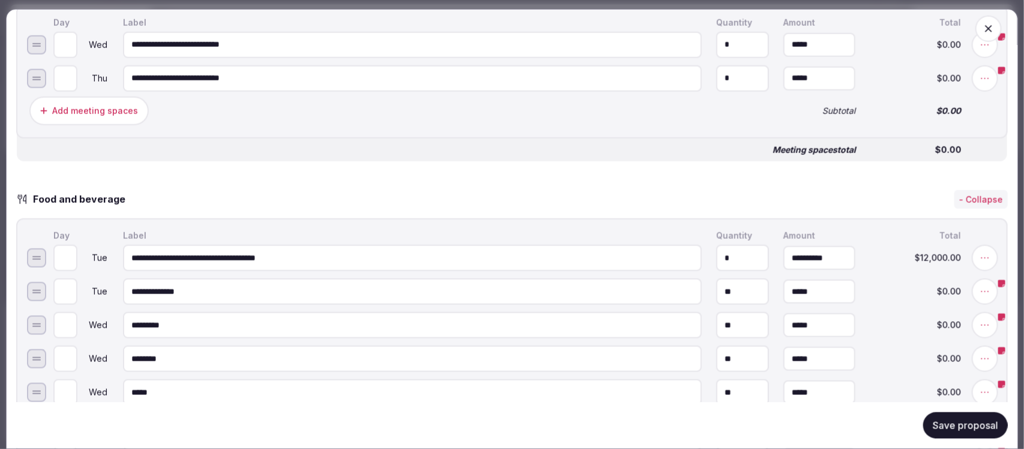
scroll to position [750, 0]
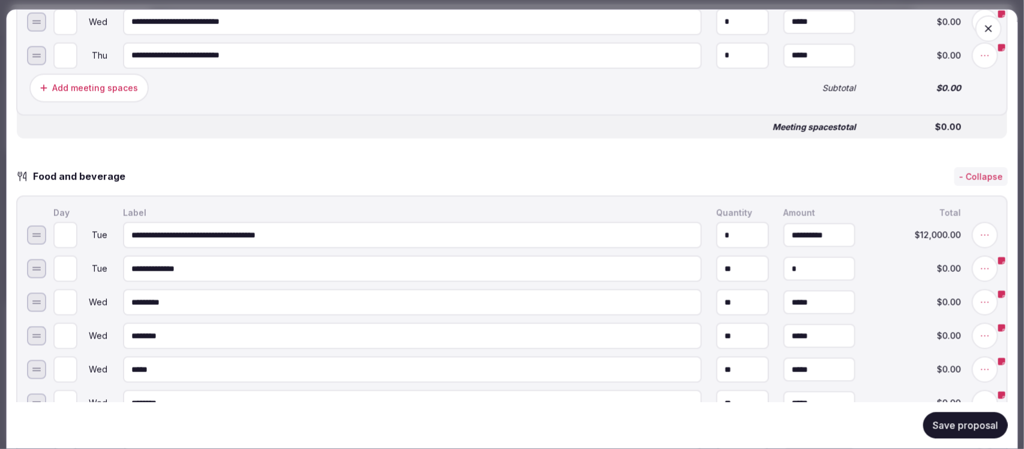
drag, startPoint x: 810, startPoint y: 261, endPoint x: 761, endPoint y: 268, distance: 49.6
click at [783, 268] on input "*" at bounding box center [819, 269] width 72 height 24
type input "******"
click at [819, 297] on input "*" at bounding box center [819, 302] width 72 height 24
drag, startPoint x: 795, startPoint y: 297, endPoint x: 755, endPoint y: 303, distance: 41.2
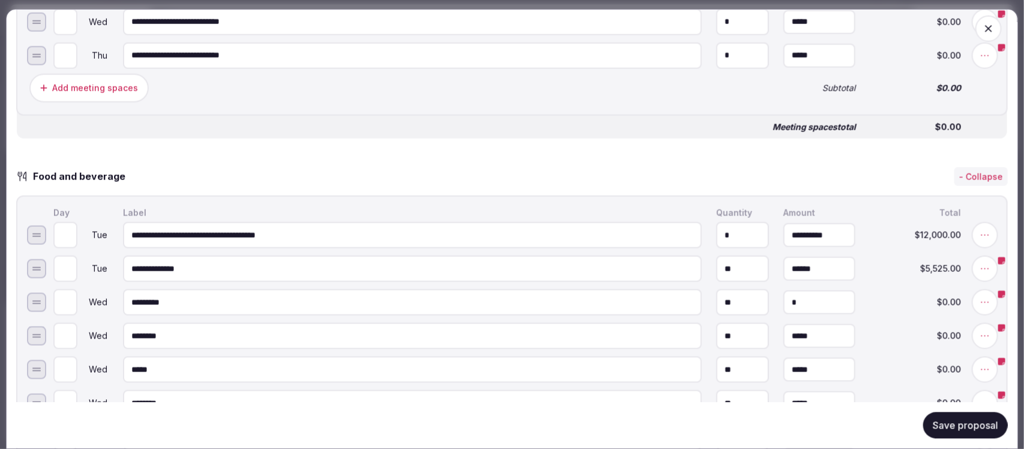
click at [783, 303] on input "*" at bounding box center [819, 302] width 72 height 24
type input "******"
click at [816, 326] on input "*" at bounding box center [819, 336] width 72 height 24
drag, startPoint x: 769, startPoint y: 335, endPoint x: 756, endPoint y: 336, distance: 12.7
click at [783, 336] on input "*" at bounding box center [819, 336] width 72 height 24
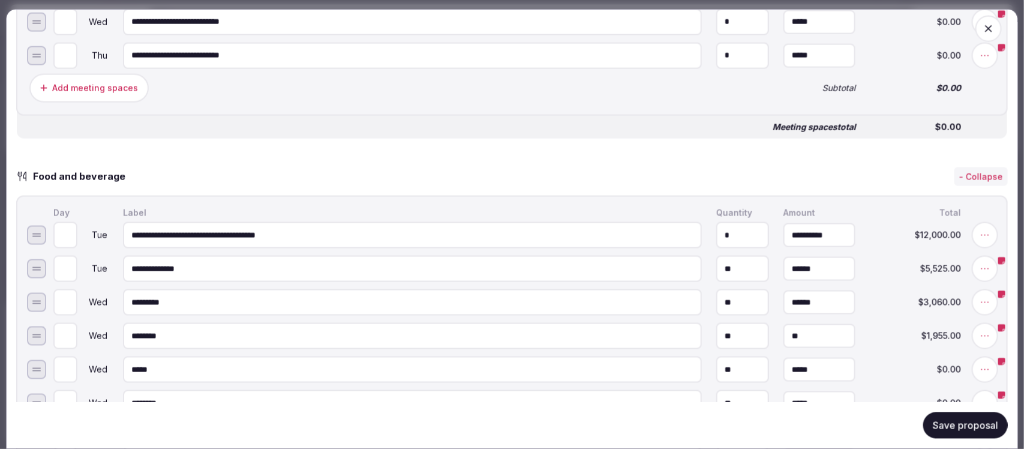
type input "******"
click at [801, 369] on input "*" at bounding box center [819, 369] width 72 height 24
drag, startPoint x: 814, startPoint y: 360, endPoint x: 757, endPoint y: 366, distance: 57.2
click at [783, 366] on input "*" at bounding box center [819, 369] width 72 height 24
type input "******"
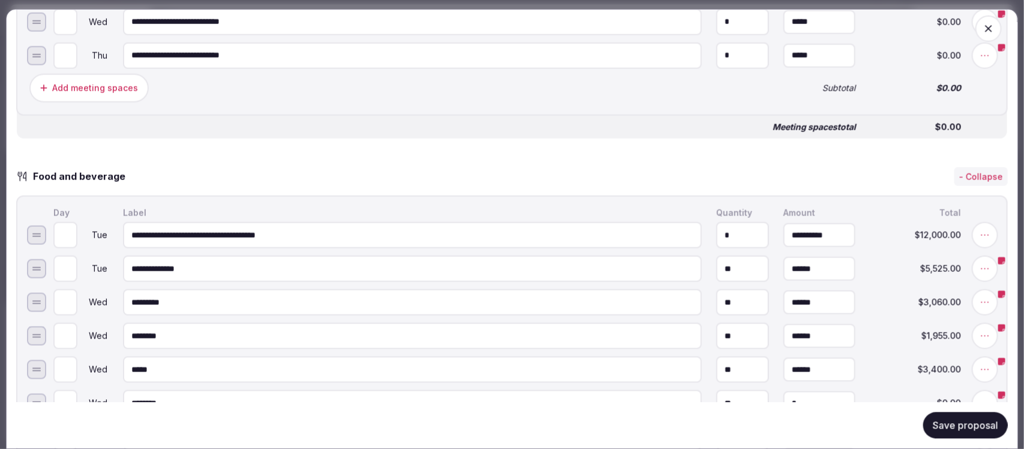
click at [820, 393] on input "*" at bounding box center [819, 403] width 72 height 24
drag, startPoint x: 810, startPoint y: 396, endPoint x: 744, endPoint y: 403, distance: 65.8
click at [783, 403] on input "*" at bounding box center [819, 403] width 72 height 24
type input "******"
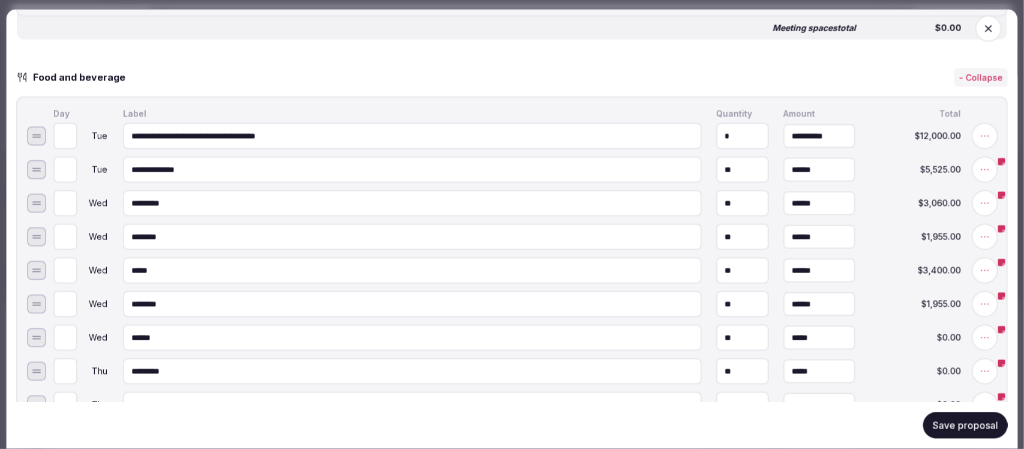
scroll to position [975, 0]
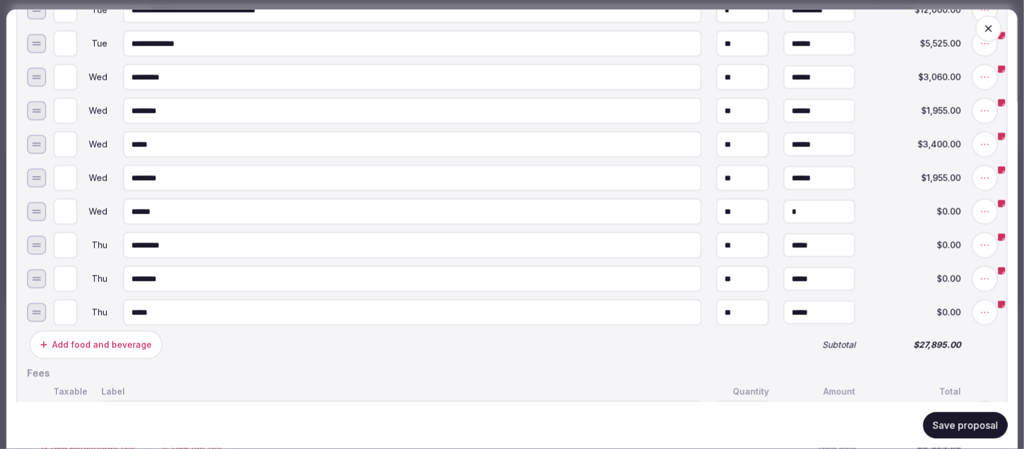
click at [795, 206] on input "*" at bounding box center [819, 212] width 72 height 24
drag, startPoint x: 816, startPoint y: 209, endPoint x: 751, endPoint y: 211, distance: 64.8
click at [783, 211] on input "*" at bounding box center [819, 212] width 72 height 24
type input "******"
click at [800, 241] on input "*" at bounding box center [819, 245] width 72 height 24
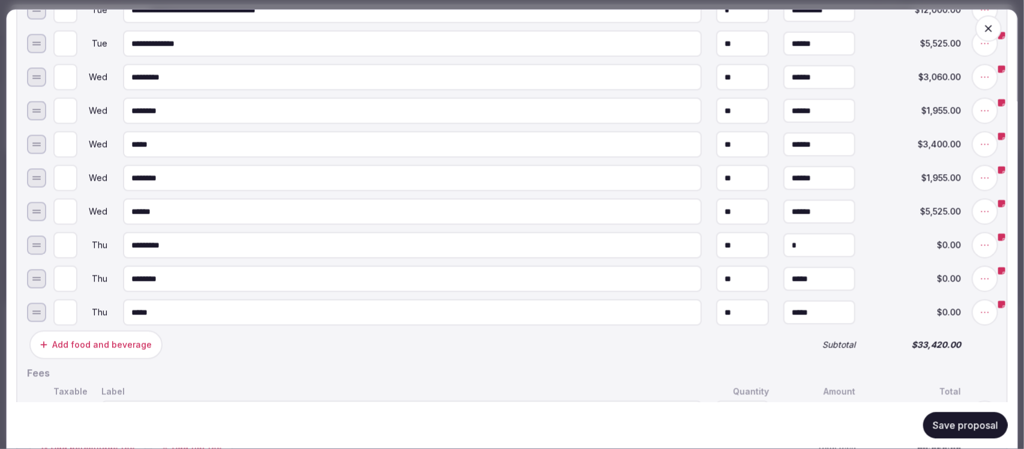
drag, startPoint x: 825, startPoint y: 240, endPoint x: 745, endPoint y: 245, distance: 79.9
click at [783, 245] on input "*" at bounding box center [819, 245] width 72 height 24
type input "******"
click at [784, 274] on input "*" at bounding box center [819, 279] width 72 height 24
drag, startPoint x: 827, startPoint y: 273, endPoint x: 756, endPoint y: 275, distance: 70.2
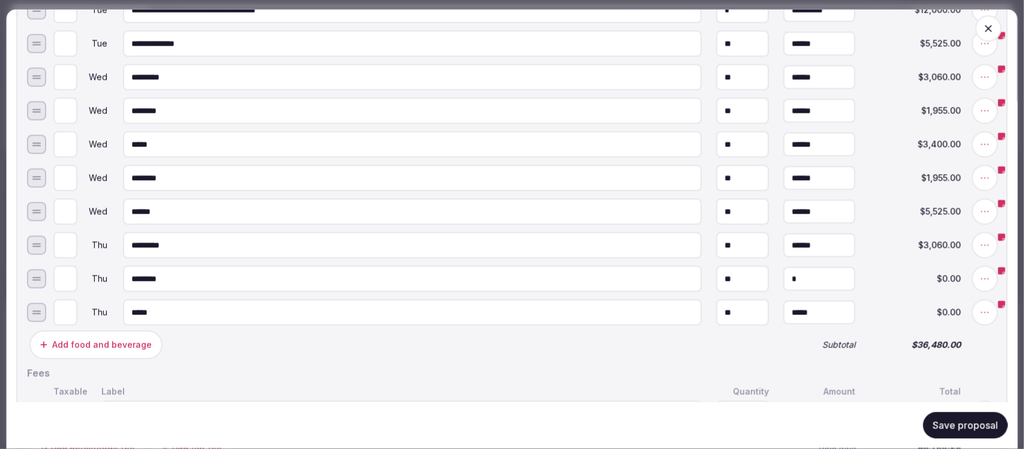
click at [783, 275] on input "*" at bounding box center [819, 279] width 72 height 24
type input "******"
click at [800, 307] on input "*" at bounding box center [819, 312] width 72 height 24
drag, startPoint x: 813, startPoint y: 306, endPoint x: 737, endPoint y: 309, distance: 76.3
click at [783, 309] on input "*" at bounding box center [819, 312] width 72 height 24
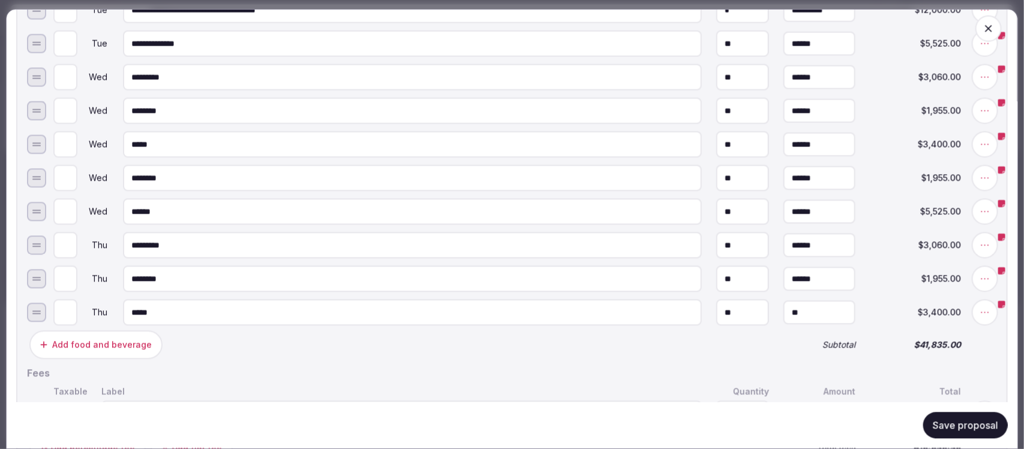
type input "******"
click at [942, 420] on button "Save proposal" at bounding box center [965, 425] width 85 height 26
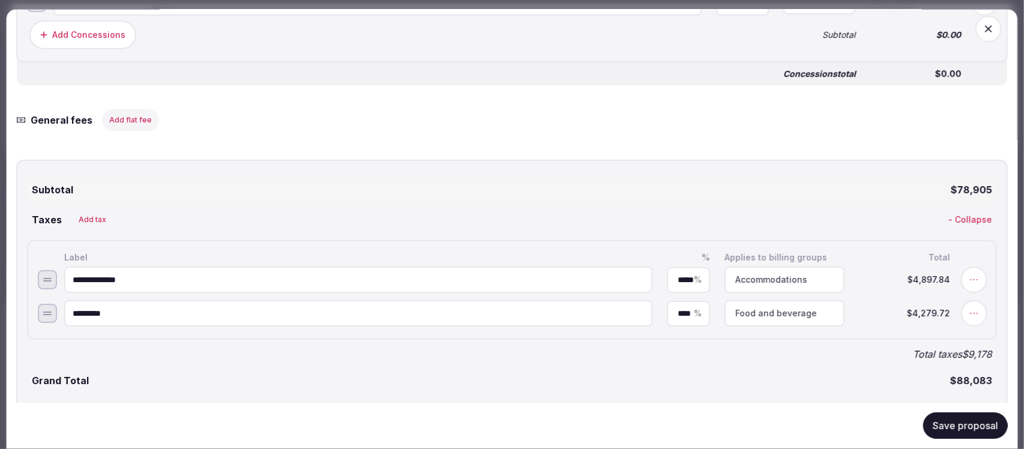
scroll to position [1874, 0]
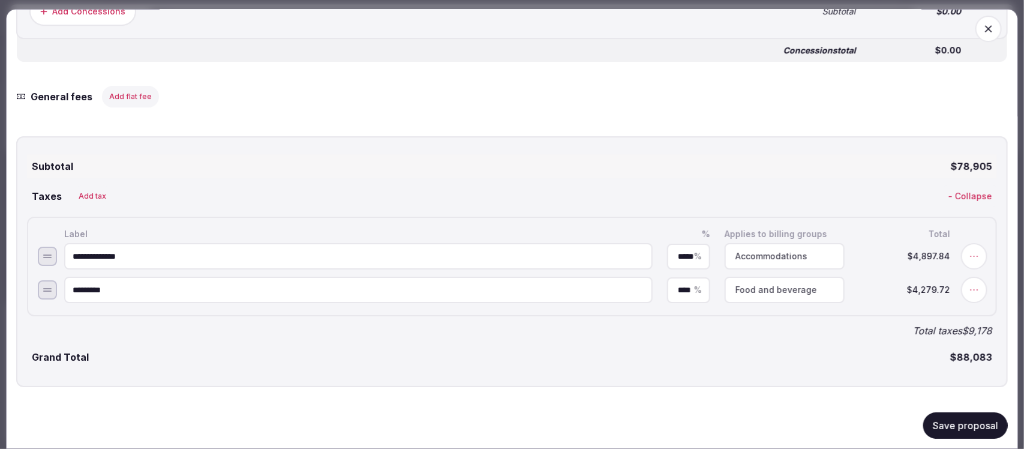
click at [151, 244] on input "**********" at bounding box center [358, 256] width 588 height 26
drag, startPoint x: 148, startPoint y: 241, endPoint x: 140, endPoint y: 239, distance: 8.6
click at [140, 243] on input "**********" at bounding box center [358, 256] width 588 height 26
type input "**********"
click at [952, 429] on button "Save proposal" at bounding box center [965, 425] width 85 height 26
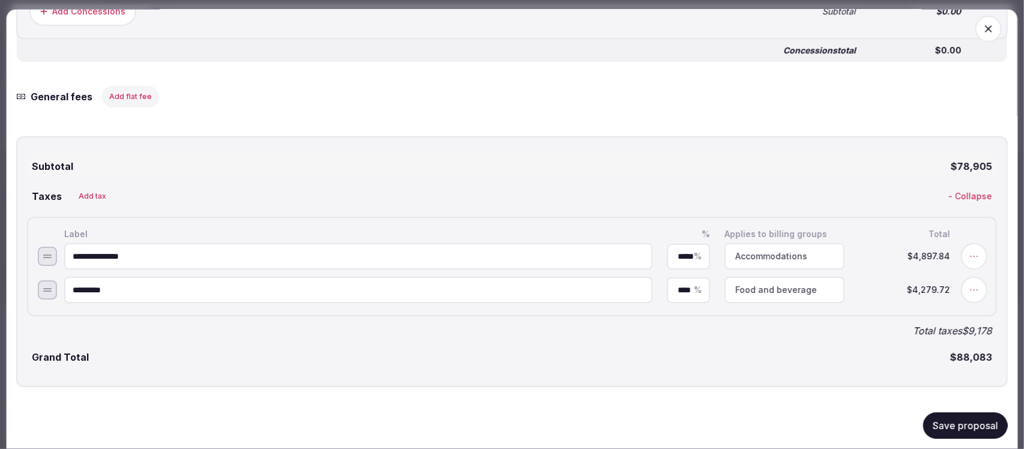
click at [969, 429] on button "Save proposal" at bounding box center [965, 425] width 85 height 26
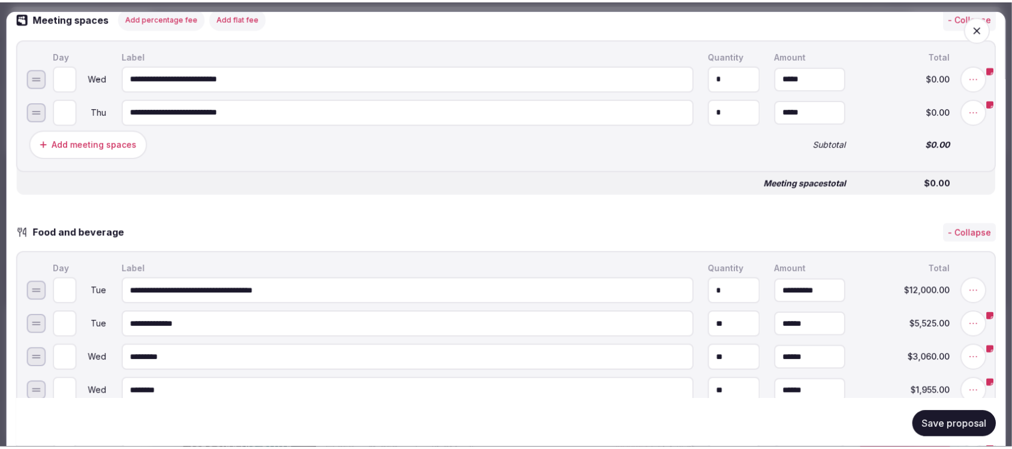
scroll to position [825, 0]
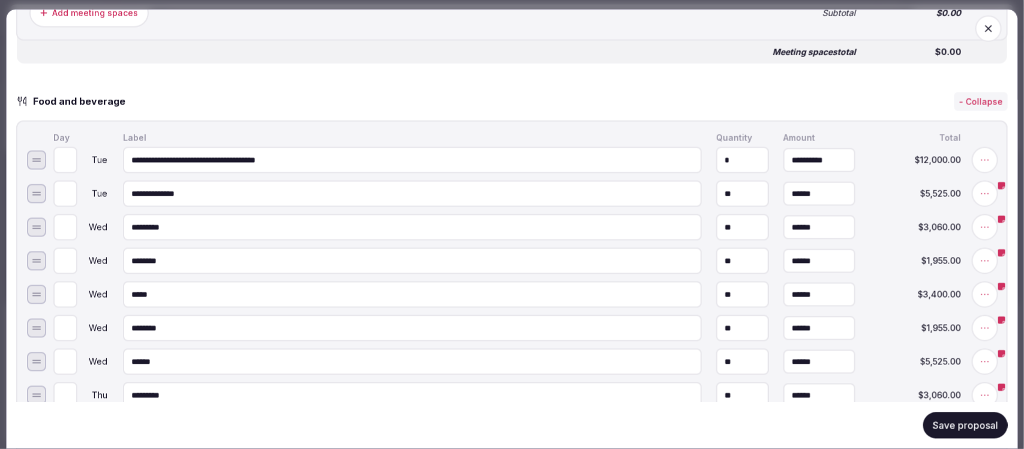
click at [982, 30] on icon "button" at bounding box center [988, 29] width 12 height 12
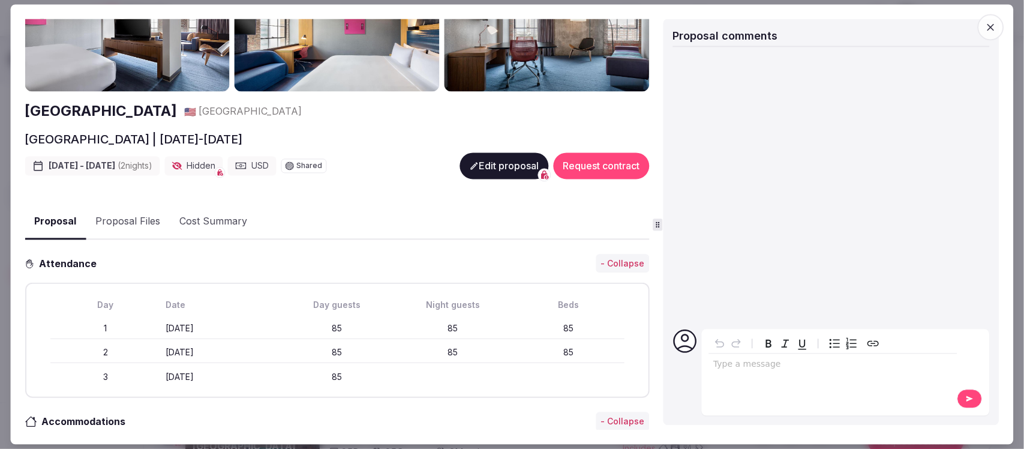
click at [994, 28] on icon "button" at bounding box center [991, 27] width 12 height 12
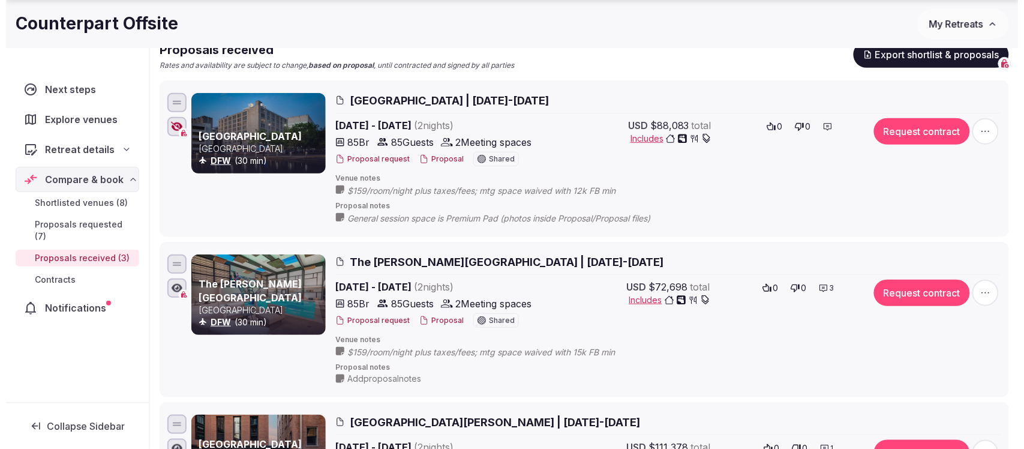
scroll to position [150, 0]
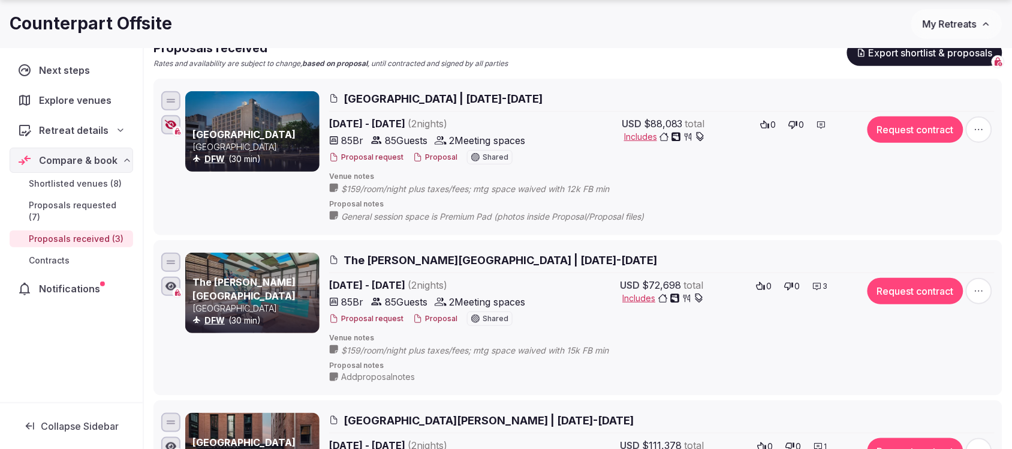
click at [440, 160] on button "Proposal" at bounding box center [435, 157] width 44 height 10
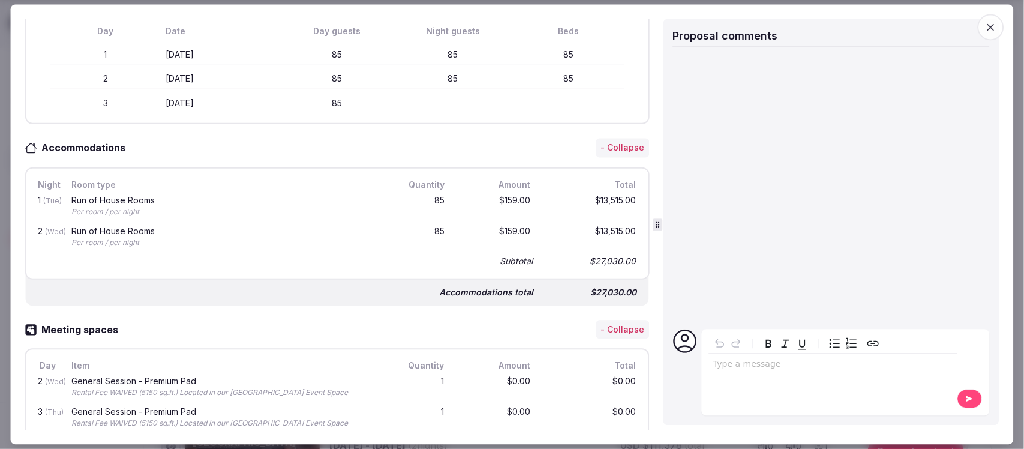
scroll to position [345, 0]
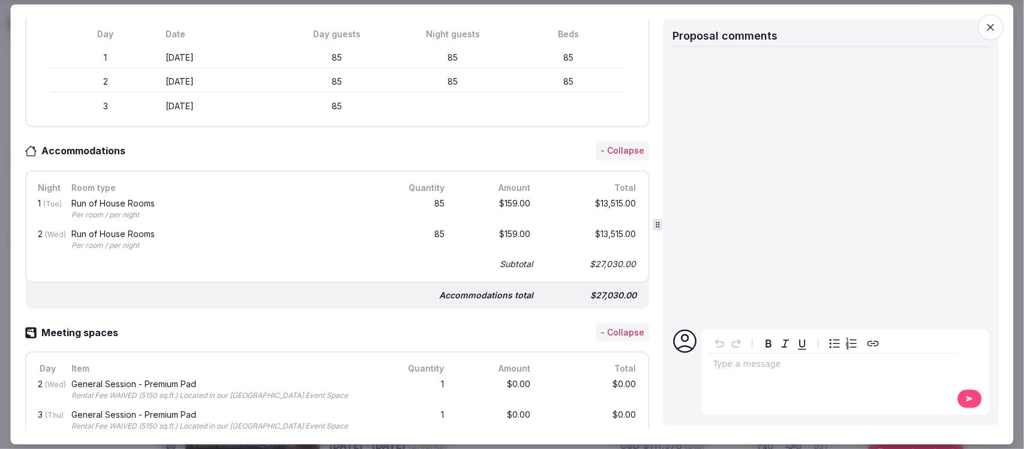
click at [993, 30] on icon "button" at bounding box center [991, 27] width 12 height 12
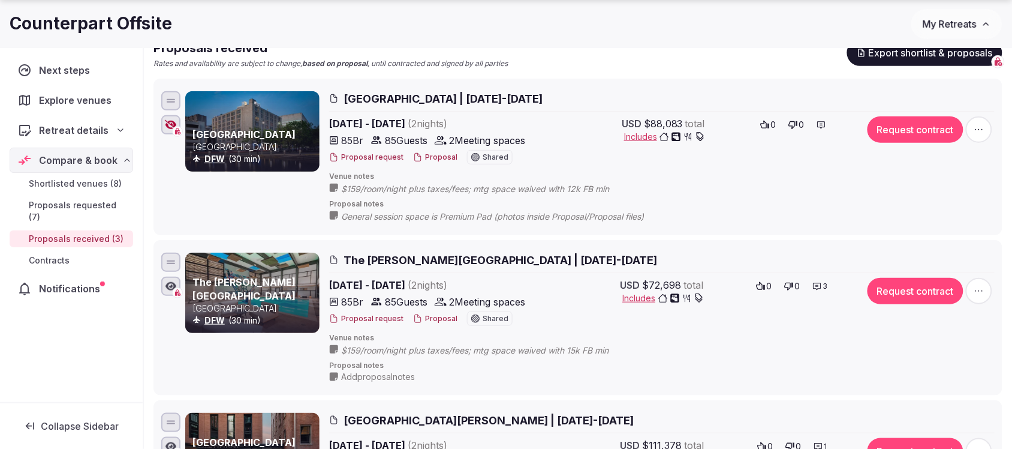
click at [435, 317] on button "Proposal" at bounding box center [435, 319] width 44 height 10
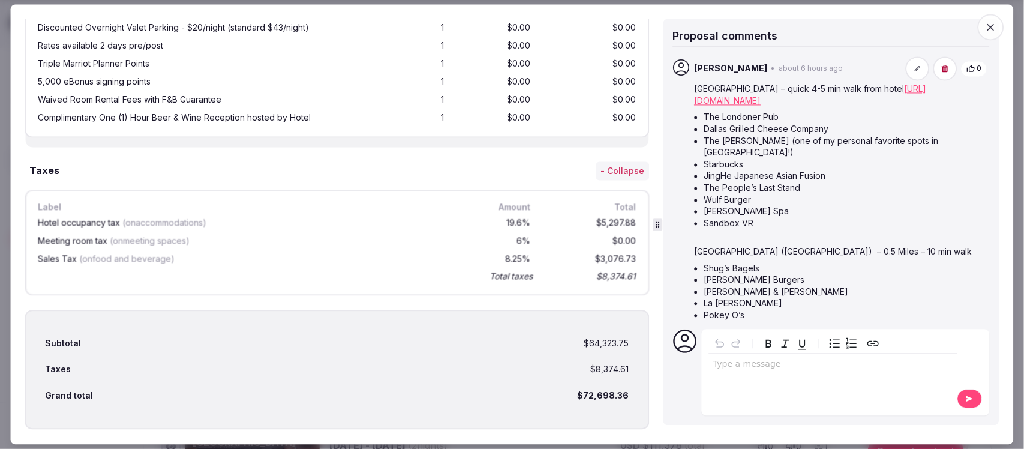
scroll to position [1469, 0]
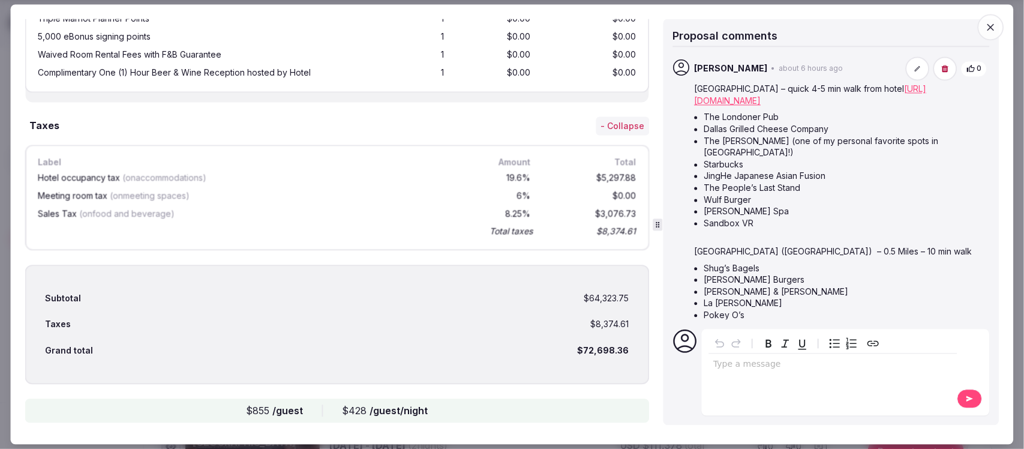
click at [985, 28] on icon "button" at bounding box center [991, 27] width 12 height 12
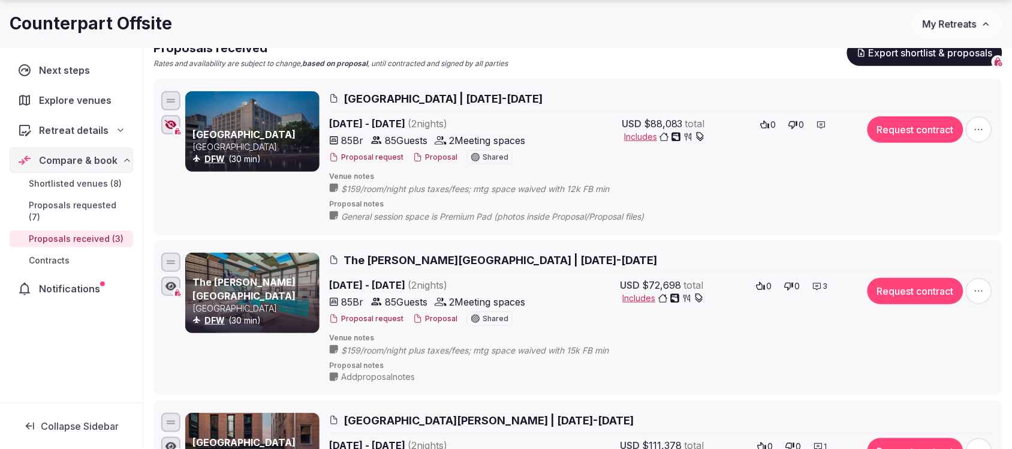
click at [435, 154] on button "Proposal" at bounding box center [435, 157] width 44 height 10
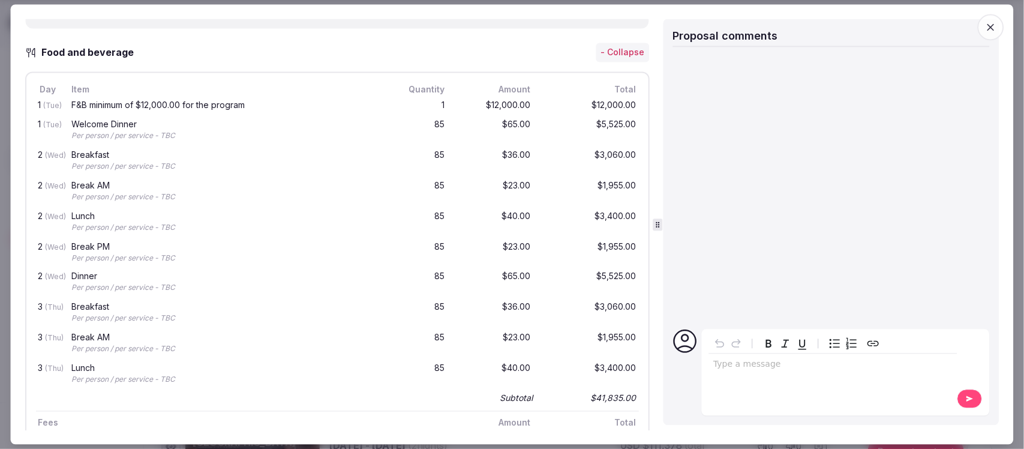
scroll to position [750, 0]
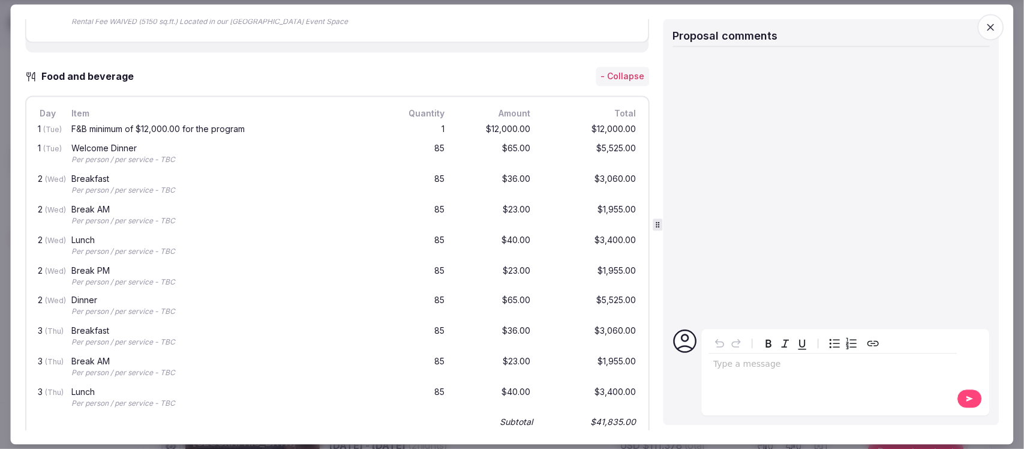
click at [582, 122] on div "$12,000.00" at bounding box center [590, 129] width 96 height 15
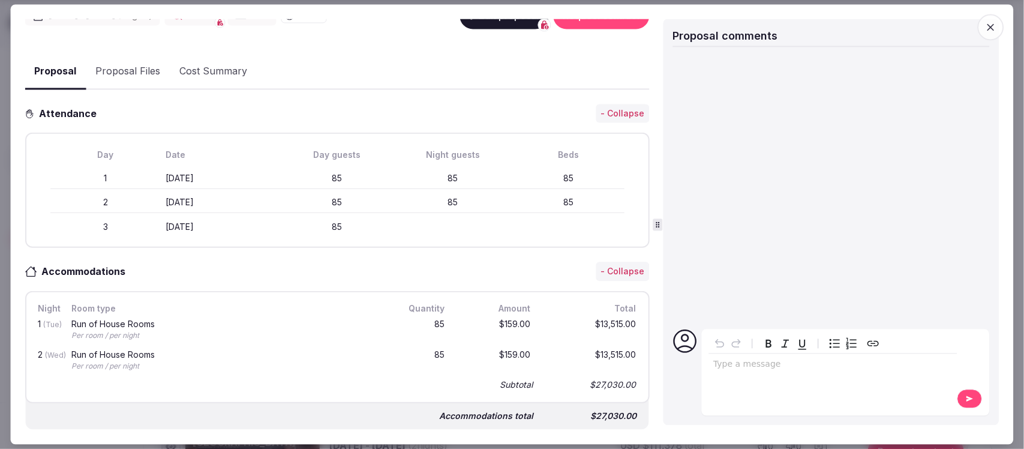
scroll to position [0, 0]
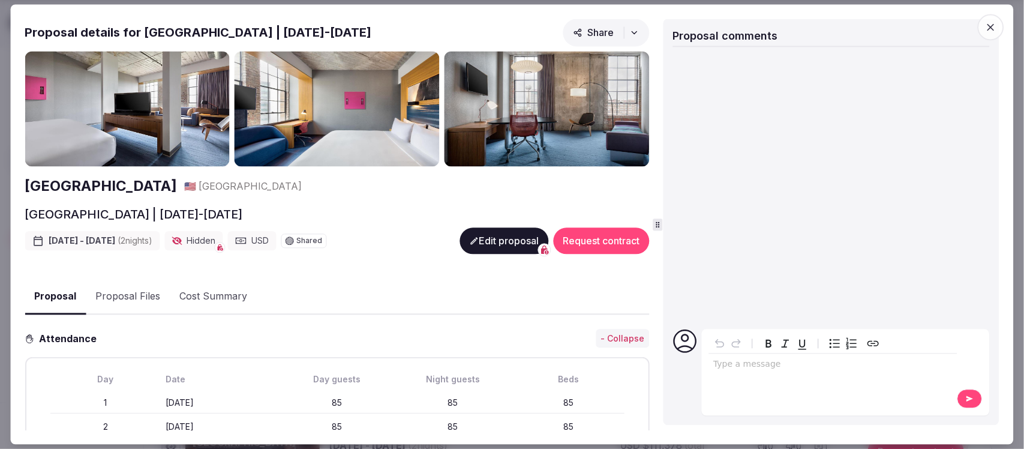
click at [484, 244] on button "Edit proposal" at bounding box center [503, 240] width 89 height 26
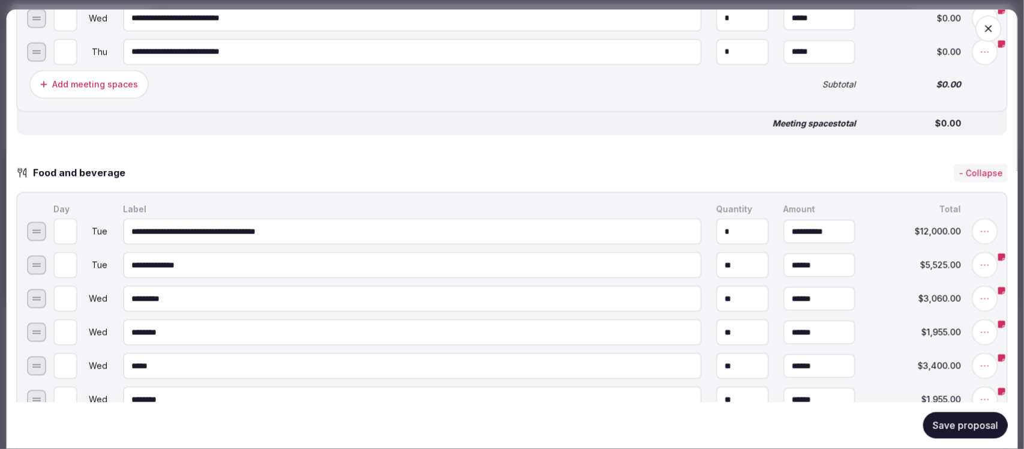
scroll to position [750, 0]
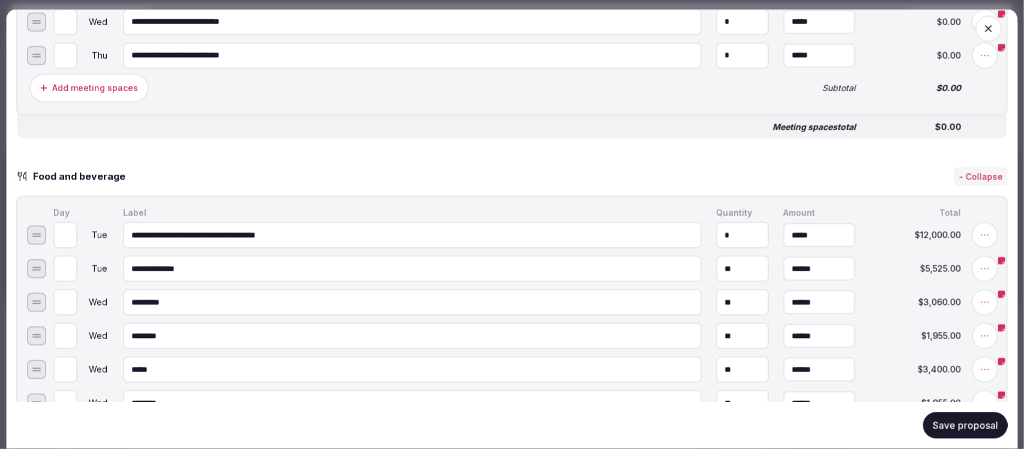
click at [783, 224] on input "*****" at bounding box center [819, 235] width 72 height 24
drag, startPoint x: 777, startPoint y: 229, endPoint x: 735, endPoint y: 238, distance: 42.4
click at [783, 238] on input "*****" at bounding box center [819, 235] width 72 height 24
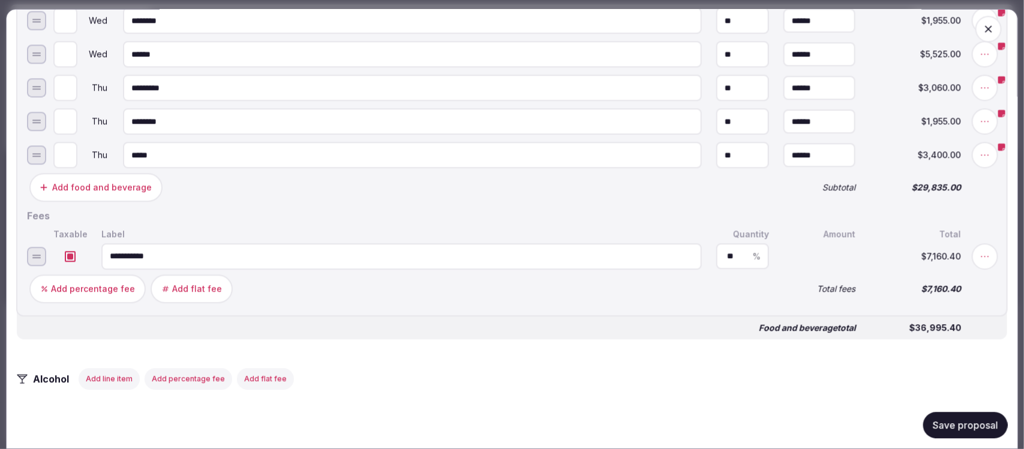
scroll to position [1200, 0]
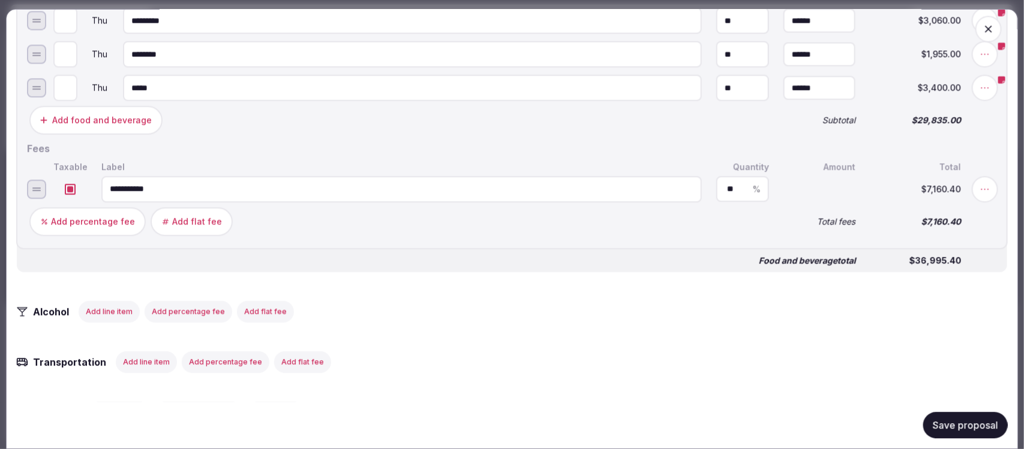
type input "*****"
click at [942, 420] on button "Save proposal" at bounding box center [965, 425] width 85 height 26
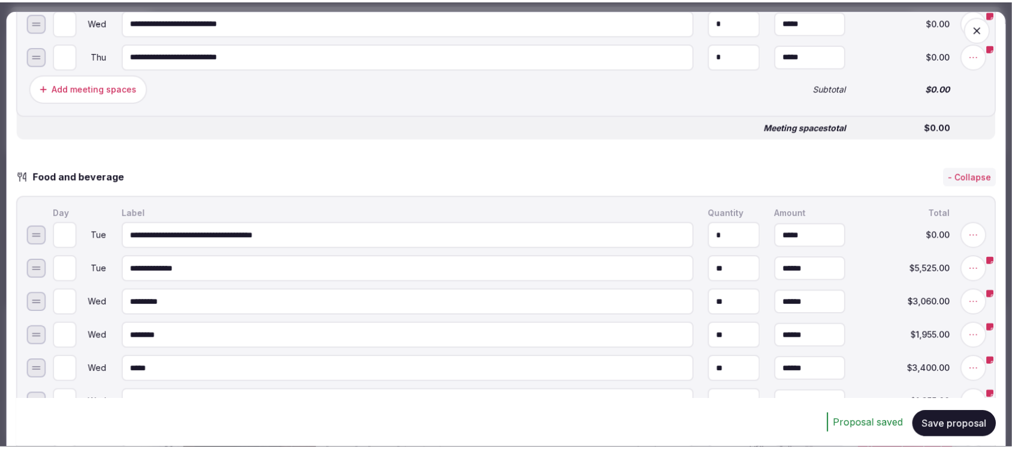
scroll to position [375, 0]
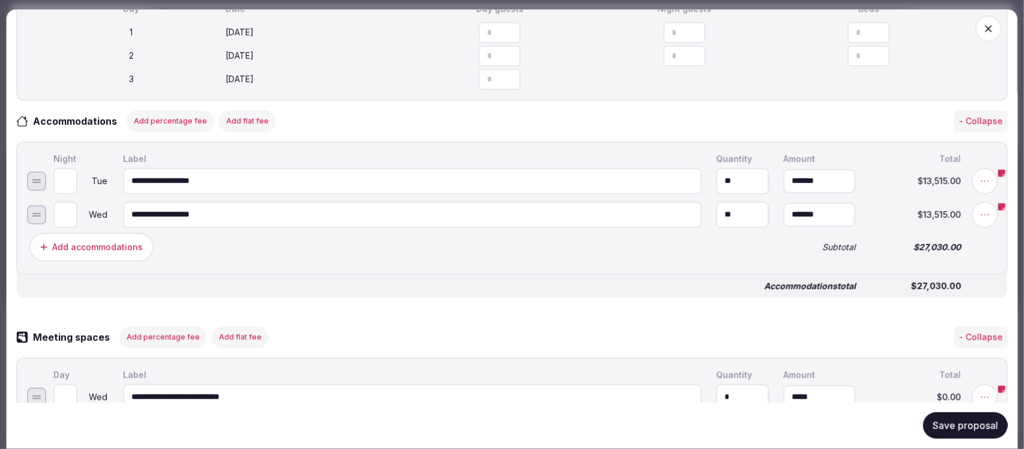
click at [985, 28] on icon "button" at bounding box center [988, 28] width 7 height 7
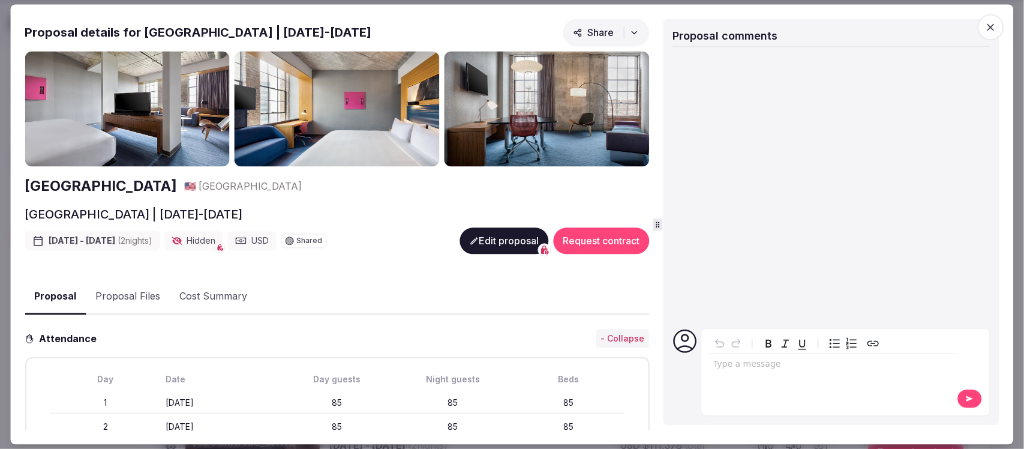
click at [996, 23] on icon "button" at bounding box center [991, 27] width 12 height 12
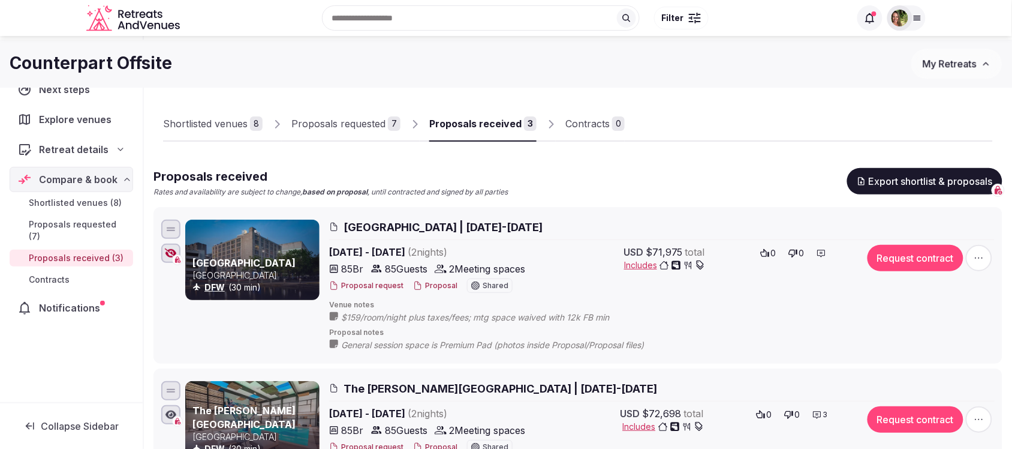
scroll to position [0, 0]
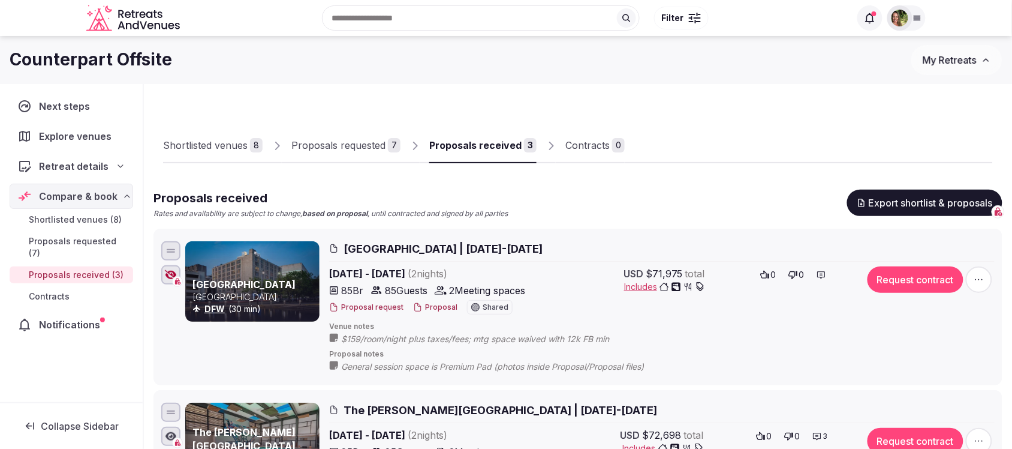
click at [163, 270] on div at bounding box center [170, 274] width 19 height 19
click at [460, 248] on span "[GEOGRAPHIC_DATA] | [DATE]-[DATE]" at bounding box center [443, 248] width 199 height 15
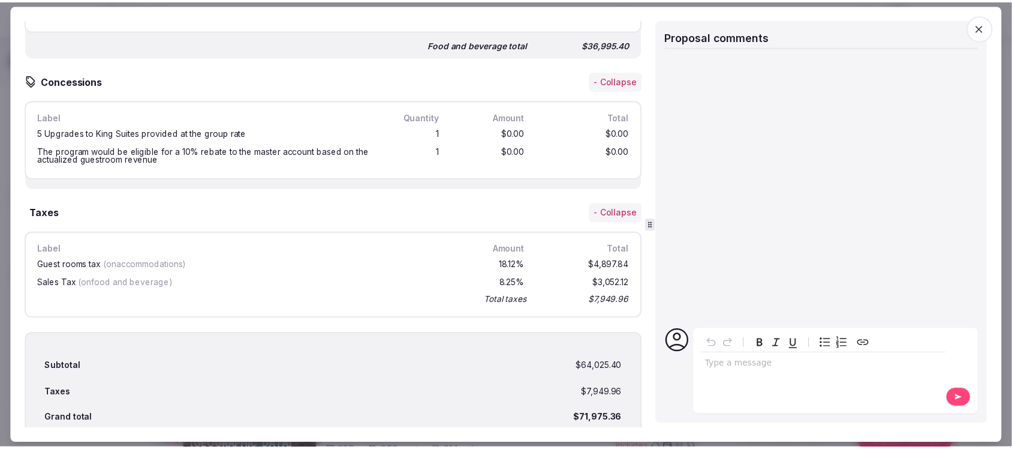
scroll to position [1320, 0]
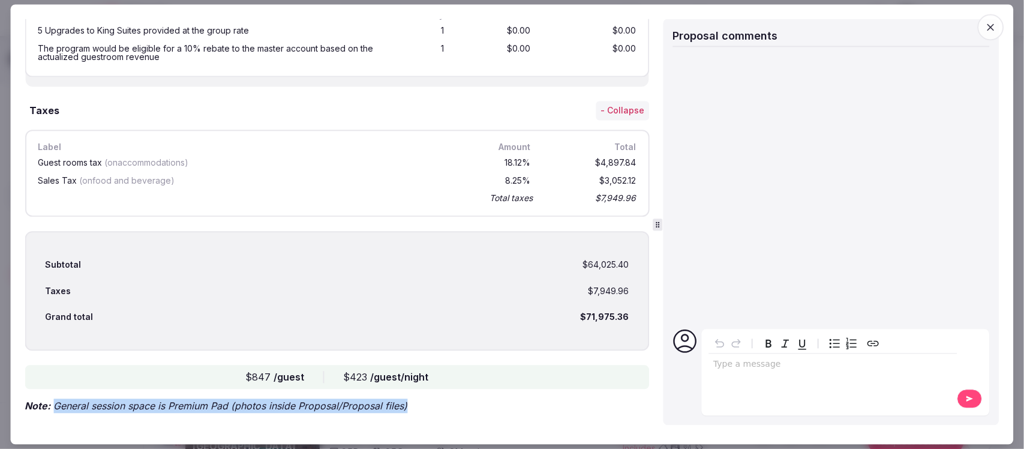
drag, startPoint x: 405, startPoint y: 385, endPoint x: 52, endPoint y: 386, distance: 352.7
click at [52, 398] on p "Note: General session space is Premium Pad (photos inside Proposal/Proposal fil…" at bounding box center [337, 405] width 624 height 14
copy p "General session space is Premium Pad (photos inside Proposal/Proposal files)"
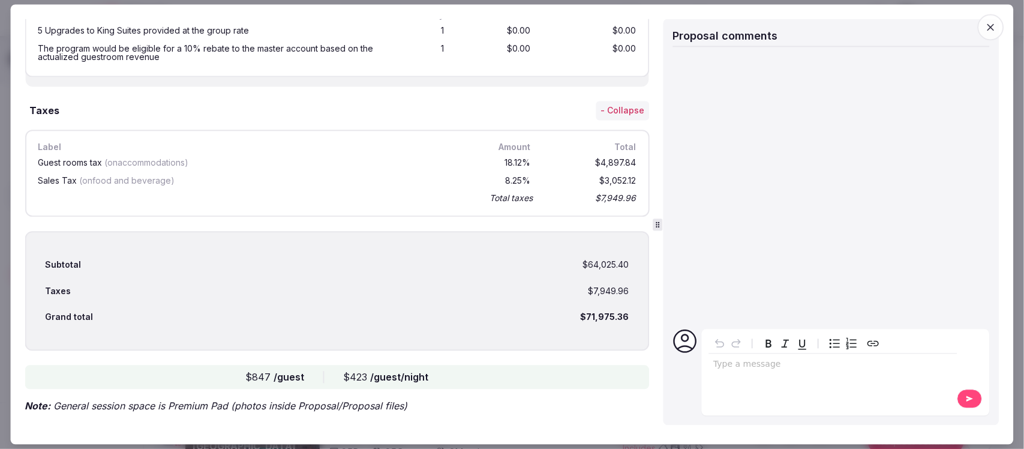
click at [759, 356] on div "editable markdown" at bounding box center [832, 366] width 249 height 24
click at [964, 393] on button at bounding box center [969, 398] width 25 height 19
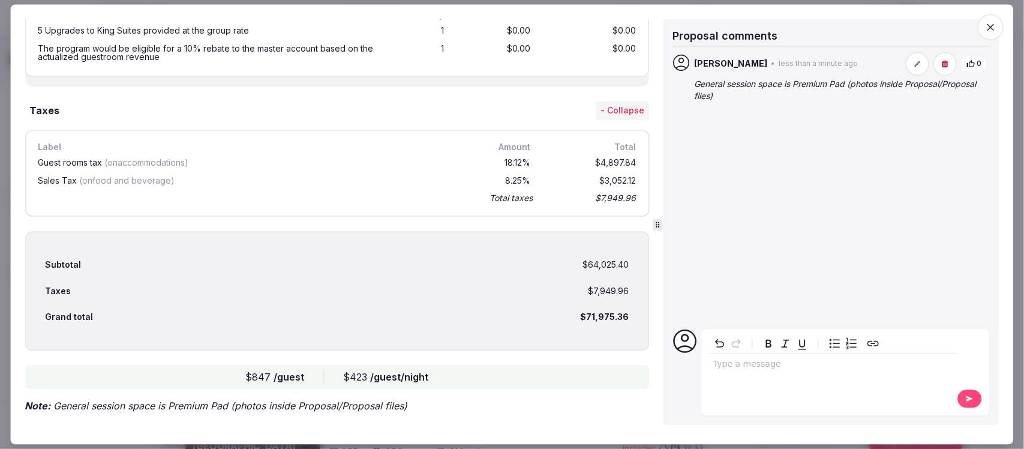
click at [994, 28] on icon "button" at bounding box center [991, 27] width 12 height 12
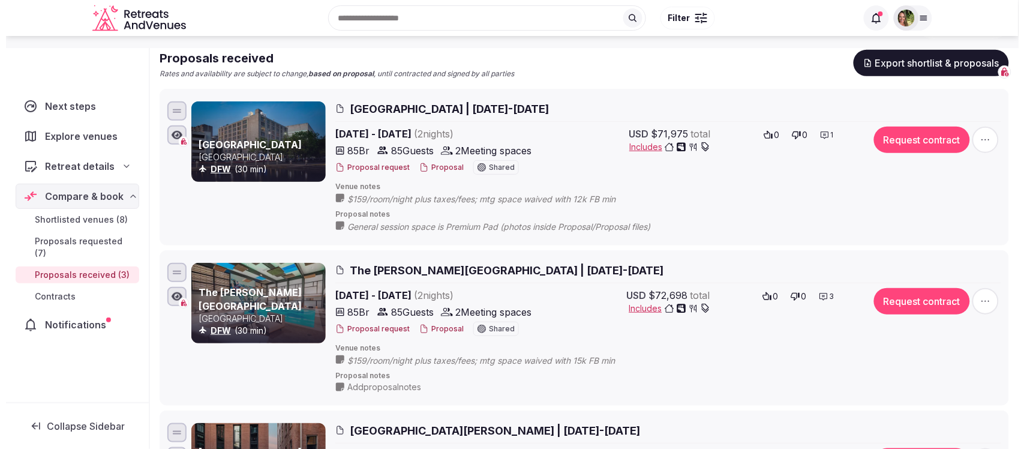
scroll to position [150, 0]
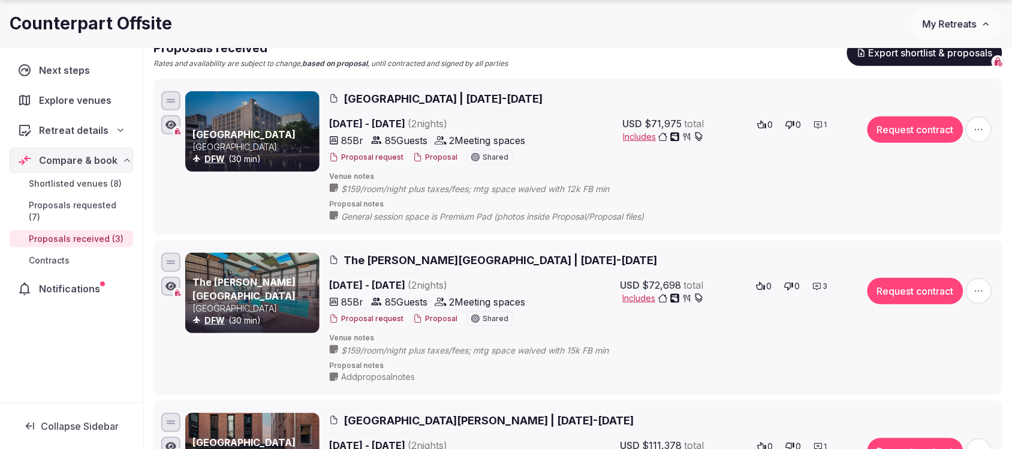
click at [432, 318] on button "Proposal" at bounding box center [435, 319] width 44 height 10
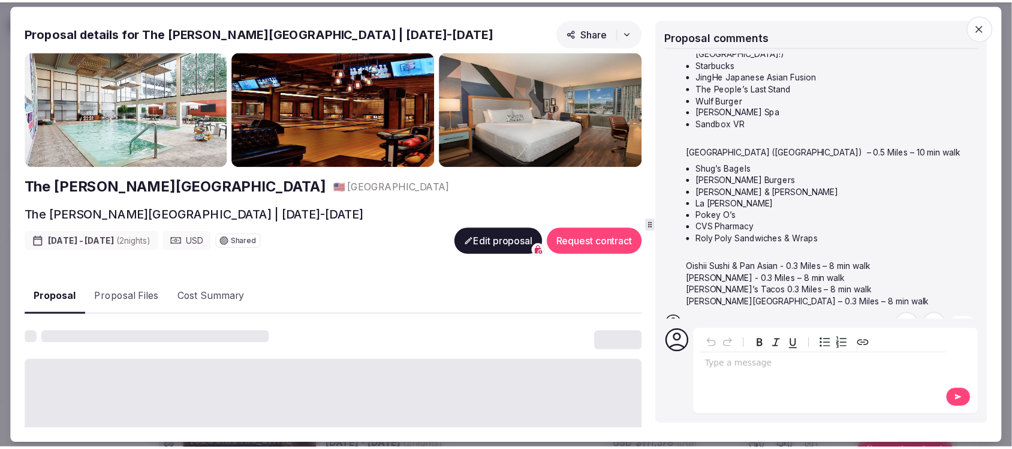
scroll to position [180, 0]
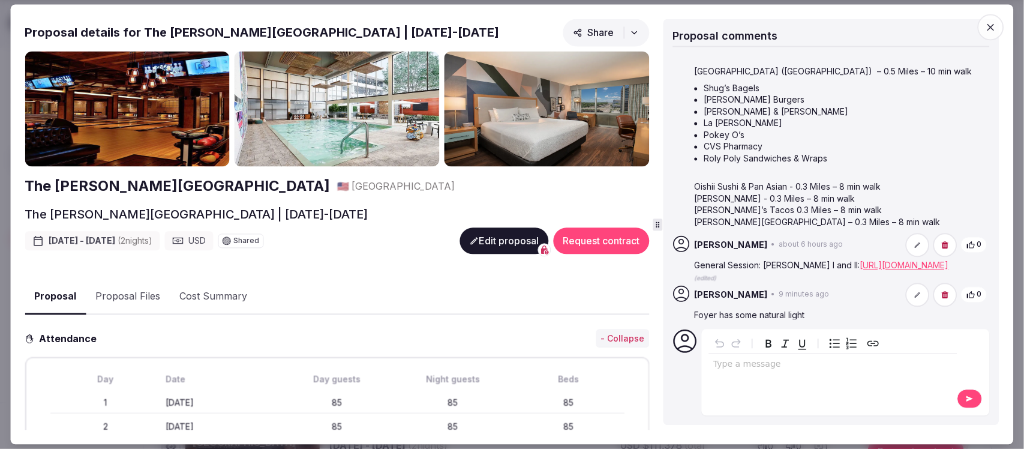
click at [990, 21] on icon "button" at bounding box center [991, 27] width 12 height 12
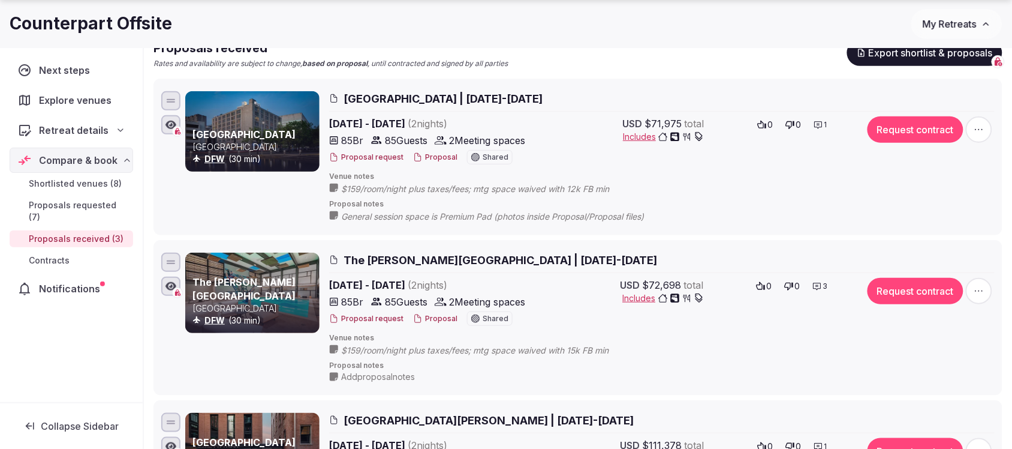
scroll to position [375, 0]
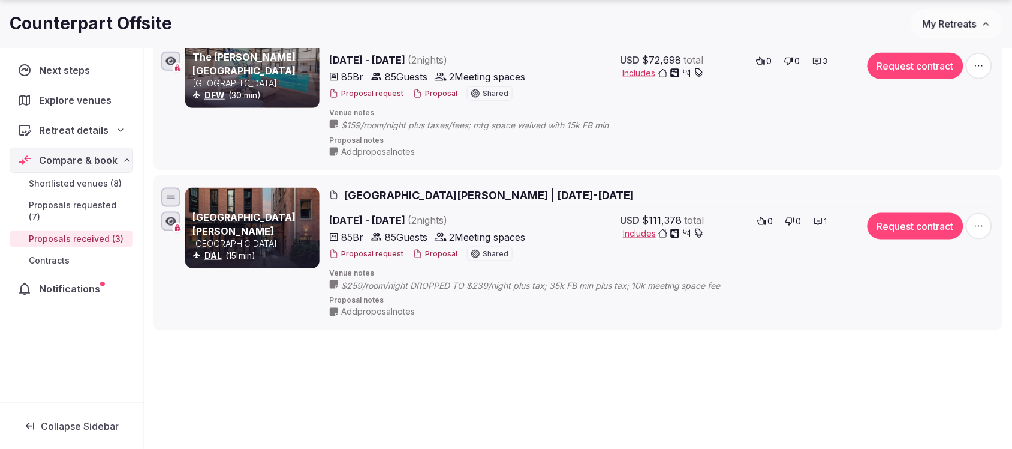
click at [425, 257] on button "Proposal" at bounding box center [435, 254] width 44 height 10
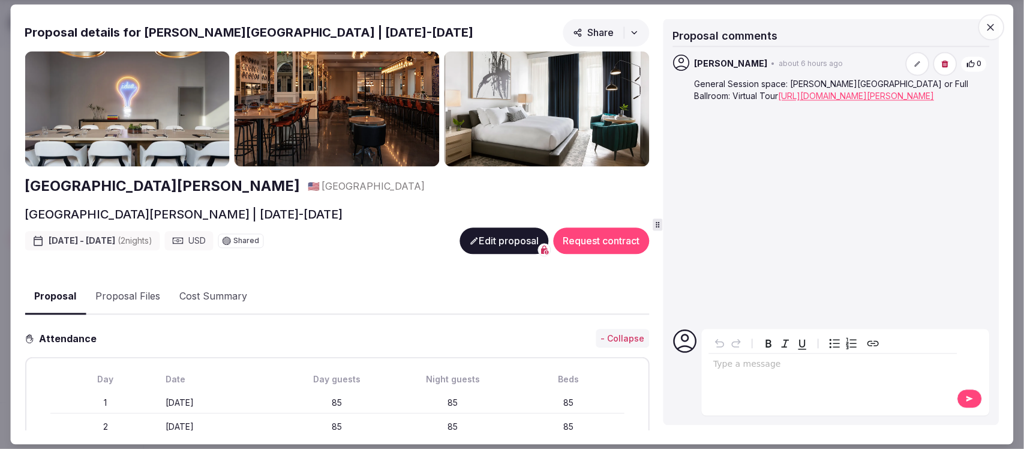
click at [994, 26] on icon "button" at bounding box center [991, 27] width 12 height 12
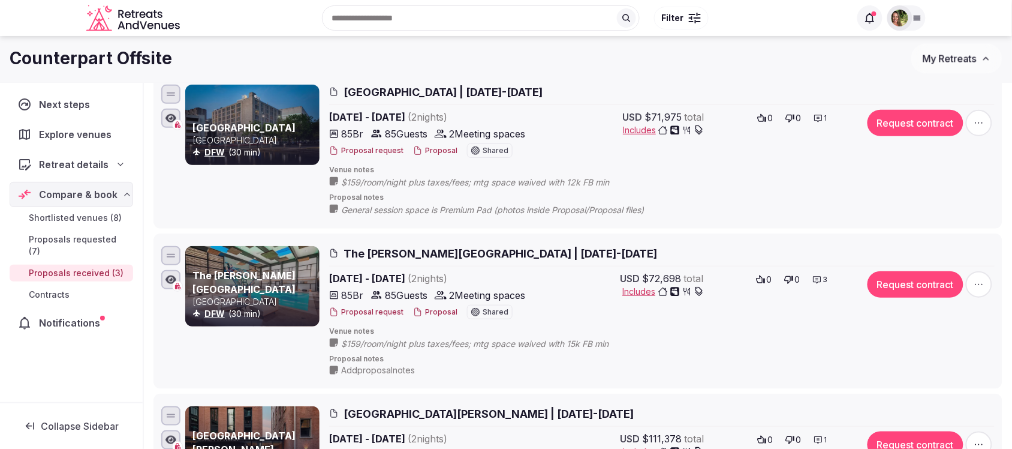
scroll to position [150, 0]
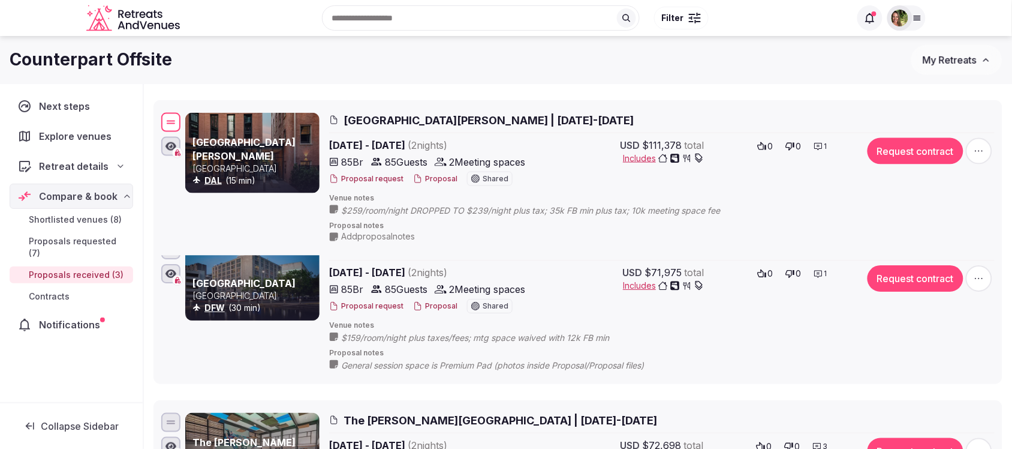
drag, startPoint x: 174, startPoint y: 420, endPoint x: 172, endPoint y: 119, distance: 301.1
click at [172, 119] on div at bounding box center [170, 122] width 19 height 19
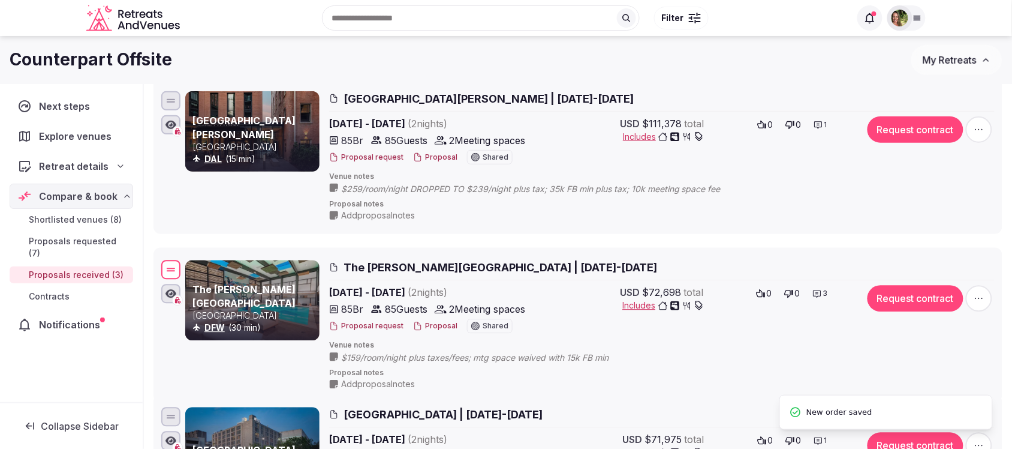
drag, startPoint x: 171, startPoint y: 418, endPoint x: 173, endPoint y: 265, distance: 153.0
click at [173, 265] on div at bounding box center [170, 269] width 19 height 19
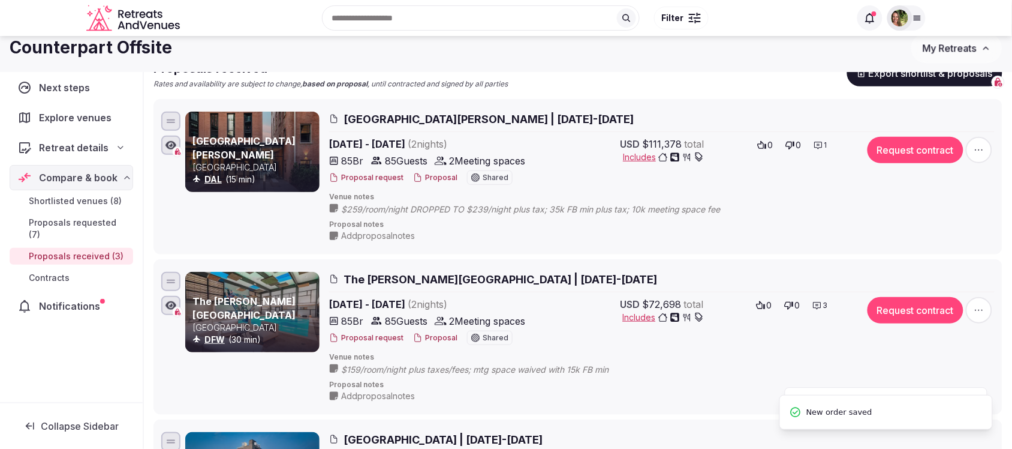
scroll to position [0, 0]
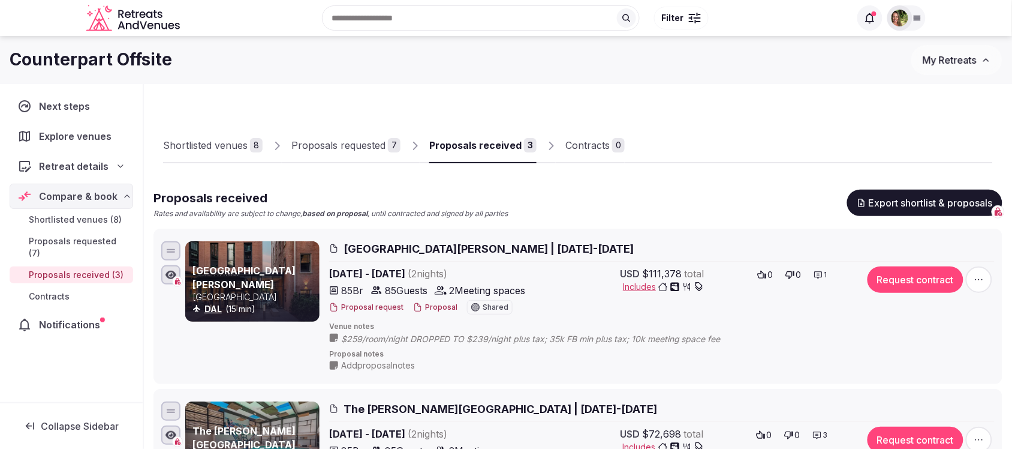
click at [937, 61] on span "My Retreats" at bounding box center [950, 60] width 54 height 12
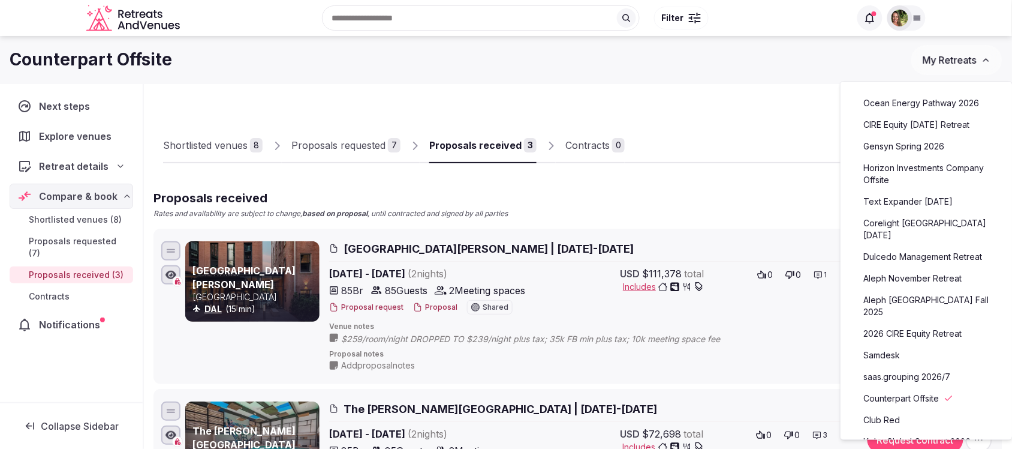
click at [901, 106] on link "Ocean Energy Pathway 2026" at bounding box center [927, 103] width 148 height 19
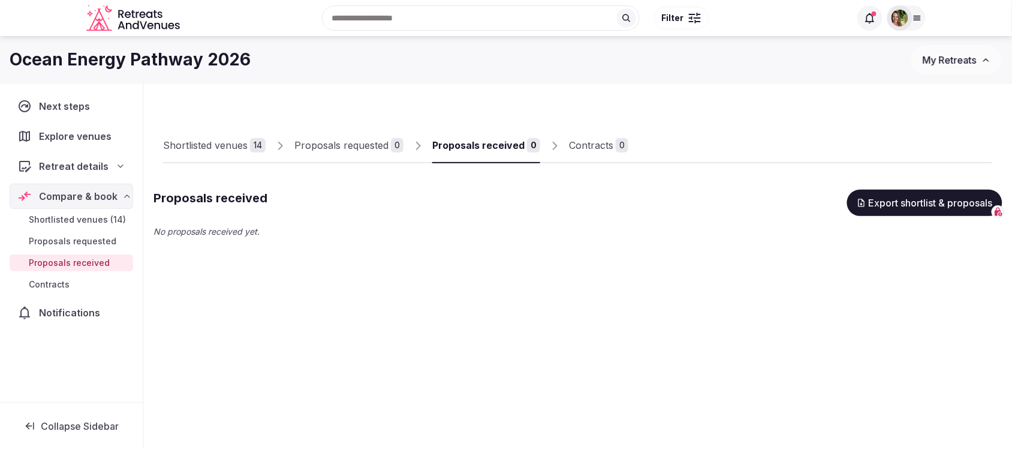
click at [85, 222] on span "Shortlisted venues (14)" at bounding box center [77, 220] width 97 height 12
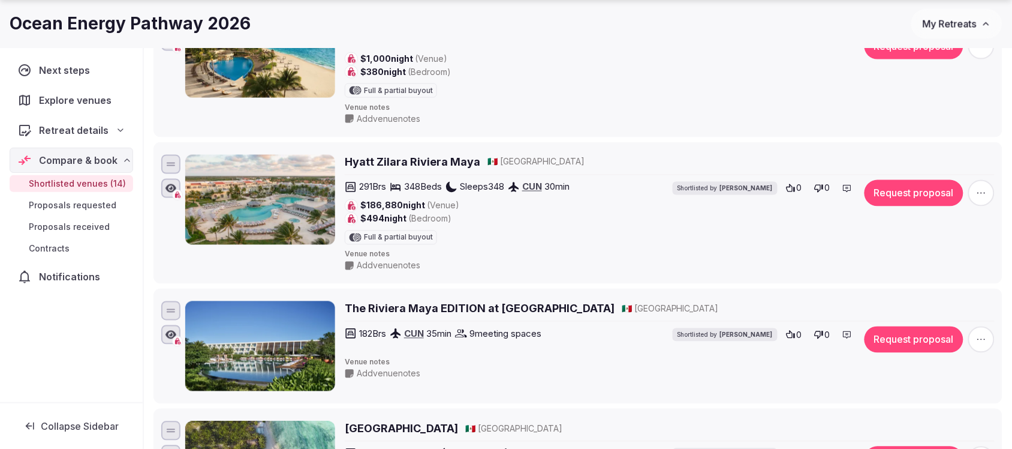
scroll to position [525, 0]
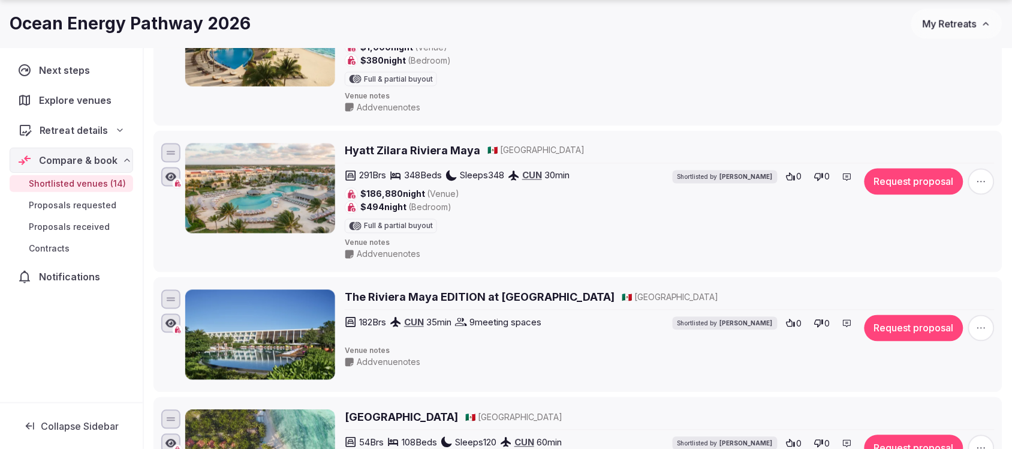
click at [67, 126] on span "Retreat details" at bounding box center [74, 130] width 69 height 14
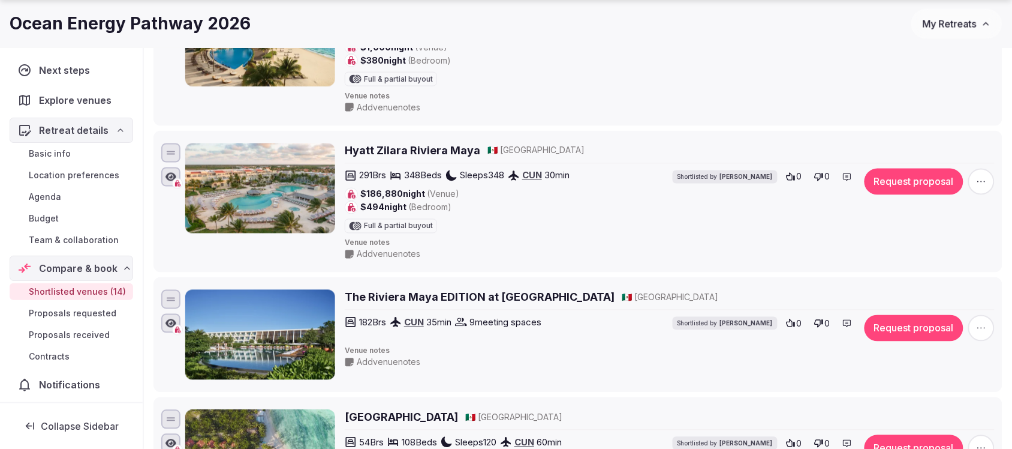
click at [72, 242] on span "Team & collaboration" at bounding box center [74, 240] width 90 height 12
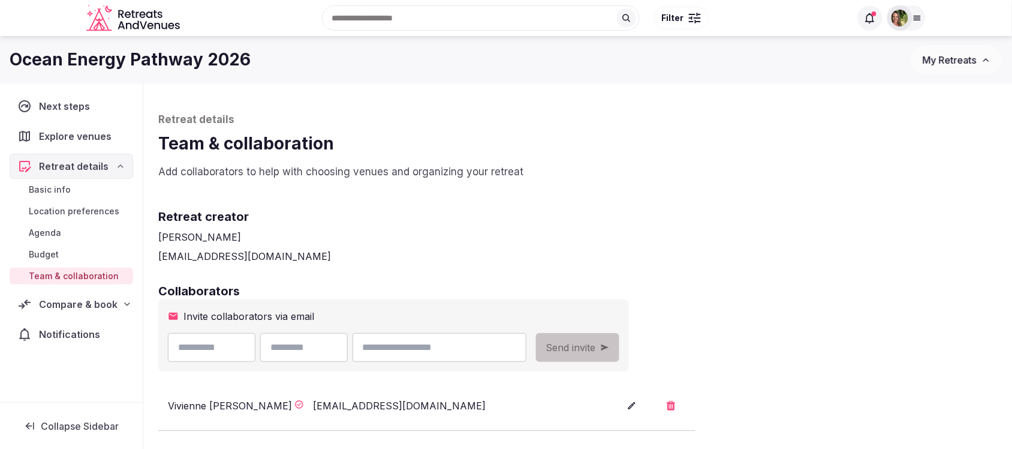
click at [256, 346] on input "text" at bounding box center [212, 347] width 88 height 29
type input "****"
drag, startPoint x: 367, startPoint y: 360, endPoint x: 369, endPoint y: 354, distance: 6.3
click at [348, 360] on input "text" at bounding box center [304, 347] width 88 height 29
click at [447, 336] on input "email" at bounding box center [440, 347] width 174 height 29
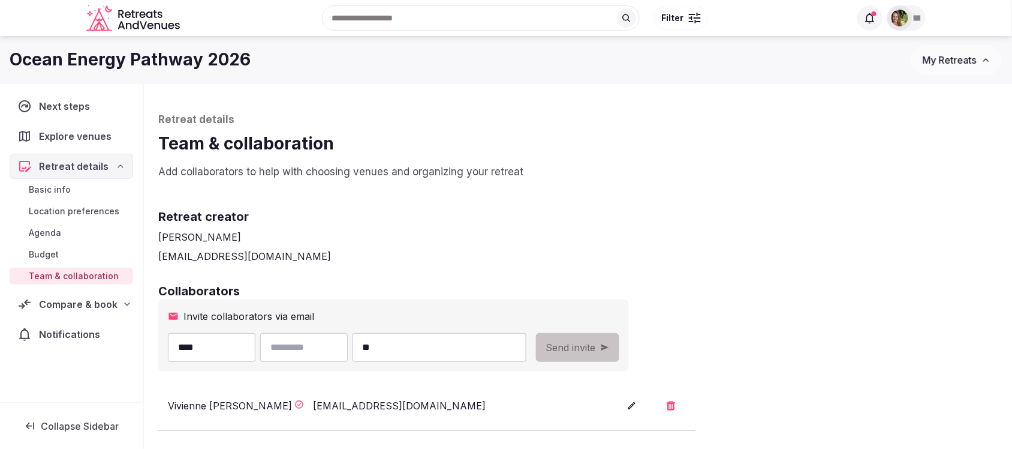
type input "**********"
click at [329, 359] on input "text" at bounding box center [304, 347] width 88 height 29
type input "******"
click at [596, 345] on span "Send invite" at bounding box center [571, 347] width 50 height 14
